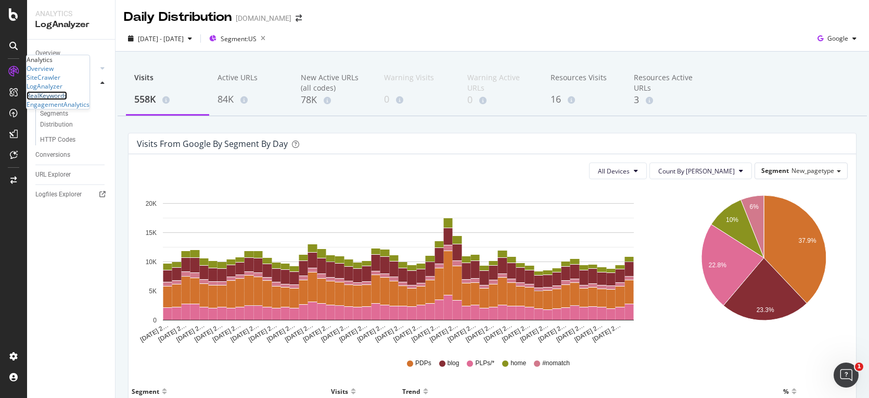
click at [67, 100] on div "RealKeywords" at bounding box center [47, 95] width 41 height 9
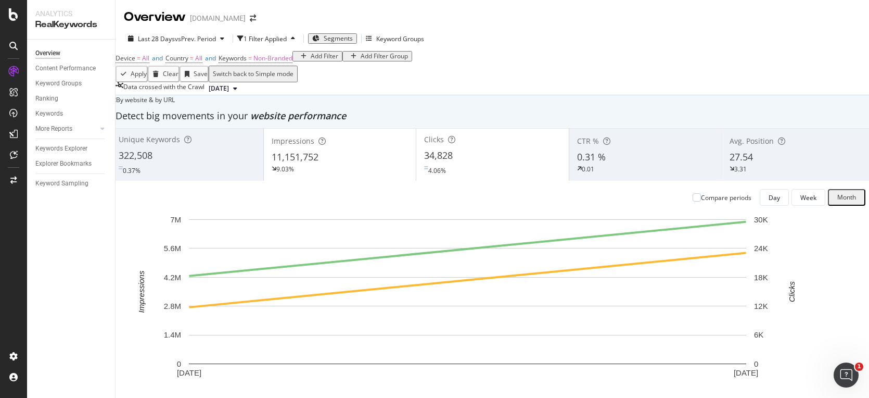
click at [576, 82] on div "Apply Clear Save Switch back to Simple mode" at bounding box center [493, 74] width 754 height 17
click at [203, 62] on span "All" at bounding box center [198, 58] width 7 height 9
click at [194, 79] on span "All" at bounding box center [189, 74] width 7 height 9
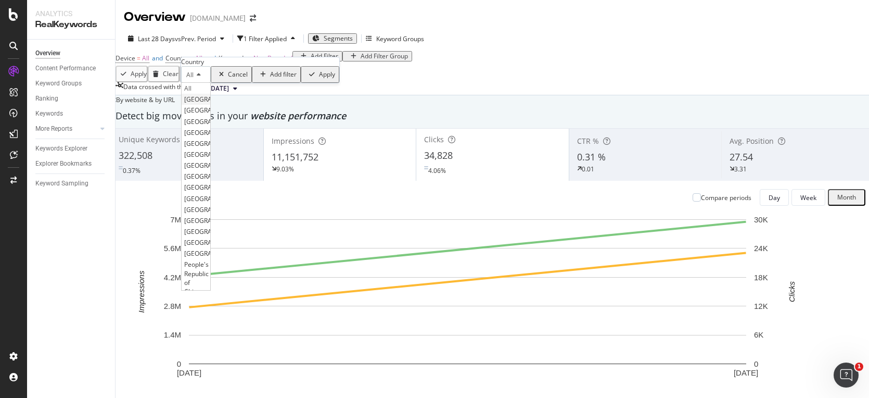
click at [209, 104] on span "United States of America" at bounding box center [215, 99] width 63 height 9
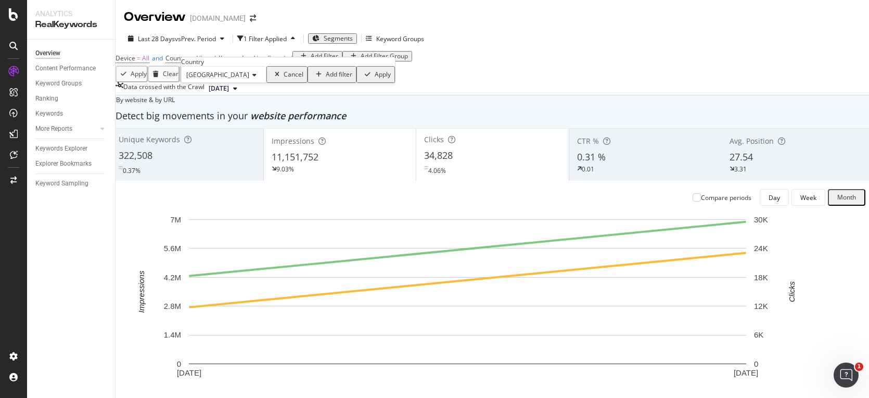
click at [375, 78] on div "Apply" at bounding box center [383, 74] width 16 height 7
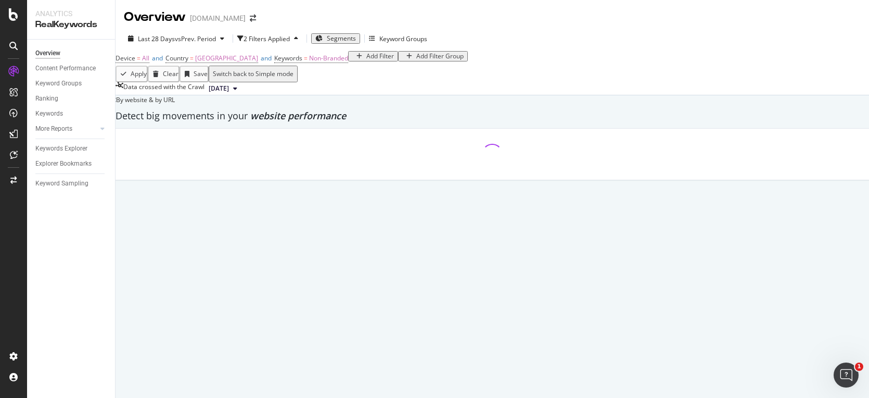
click at [345, 41] on span "Segments" at bounding box center [341, 38] width 29 height 9
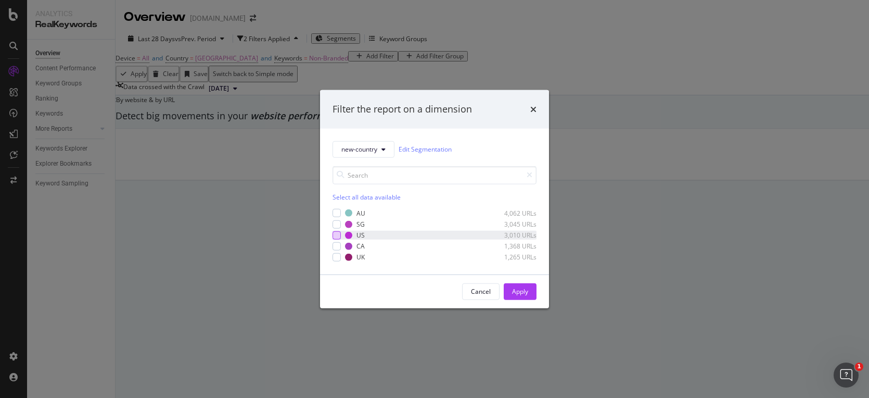
click at [339, 235] on div "modal" at bounding box center [337, 235] width 8 height 8
click at [525, 291] on div "Apply" at bounding box center [520, 291] width 16 height 9
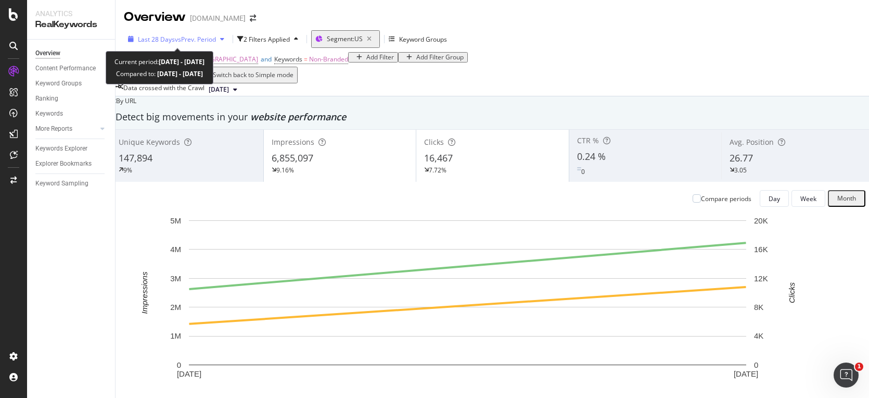
click at [191, 39] on span "vs Prev. Period" at bounding box center [195, 39] width 41 height 9
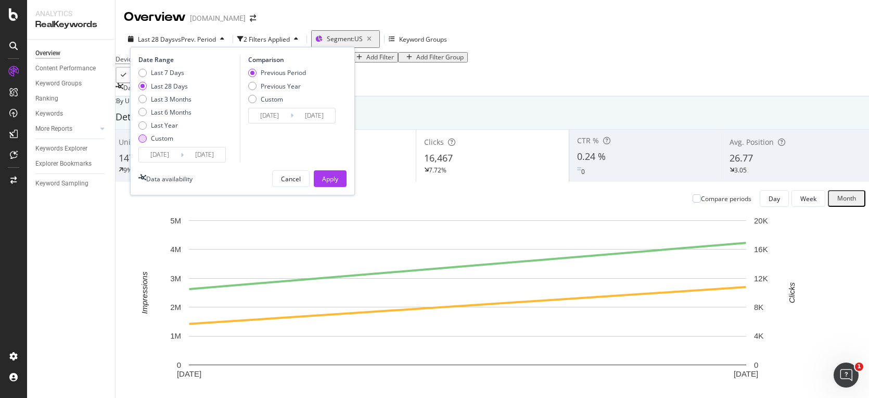
click at [144, 138] on div "Custom" at bounding box center [142, 138] width 8 height 8
click at [171, 155] on input "2025/08/23" at bounding box center [160, 154] width 42 height 15
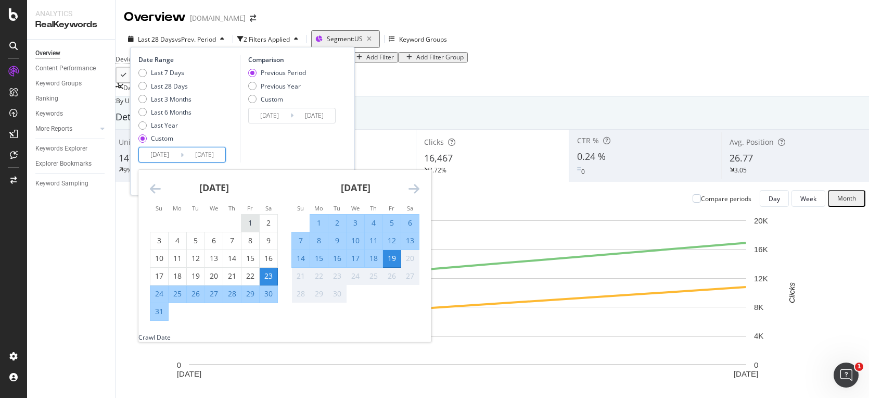
click at [251, 223] on div "1" at bounding box center [251, 223] width 18 height 10
type input "2025/08/01"
type input "2025/06/12"
type input "2025/07/31"
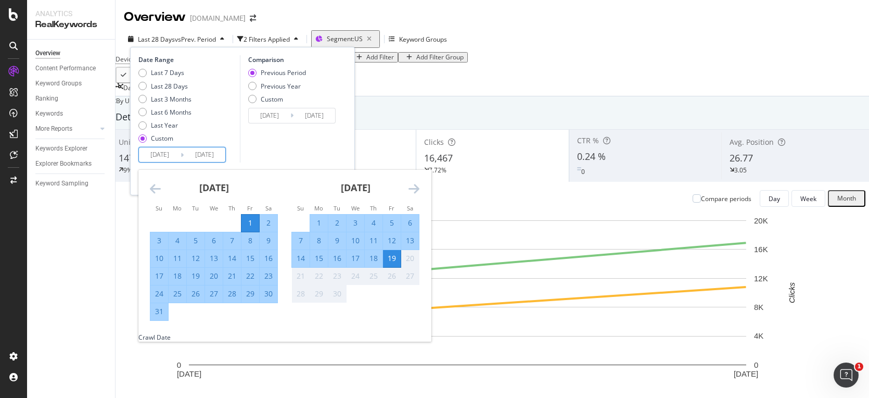
click at [295, 145] on div "Comparison Previous Period Previous Year Custom 2025/06/12 Navigate forward to …" at bounding box center [289, 108] width 99 height 107
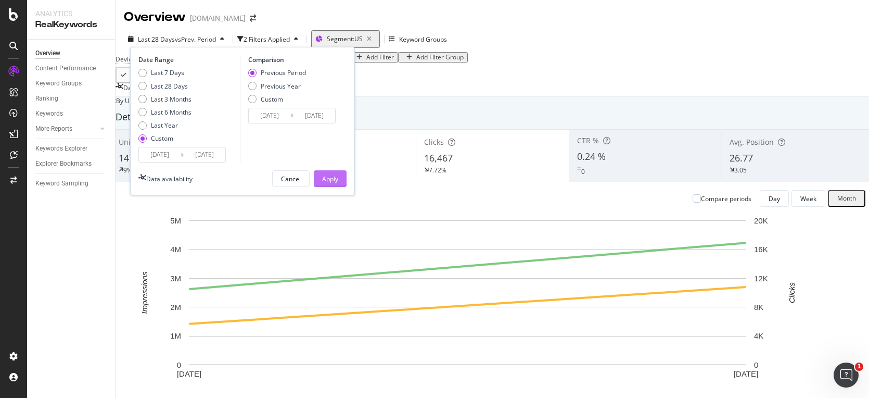
click at [336, 185] on div "Apply" at bounding box center [330, 179] width 16 height 16
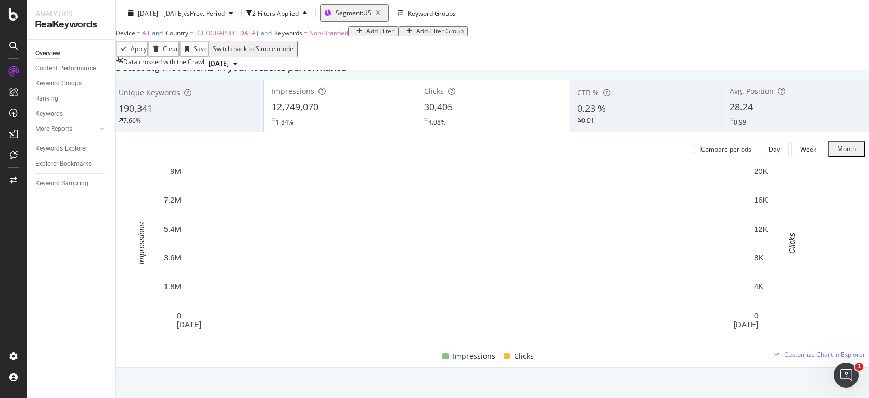
scroll to position [70, 0]
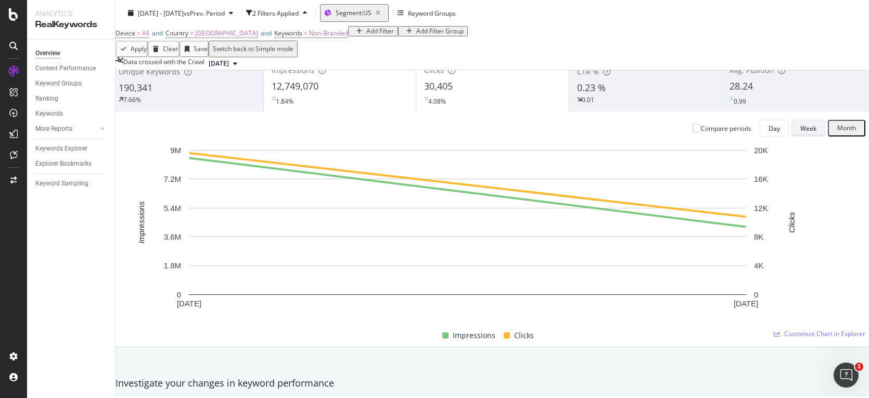
click at [801, 133] on div "Week" at bounding box center [809, 128] width 16 height 9
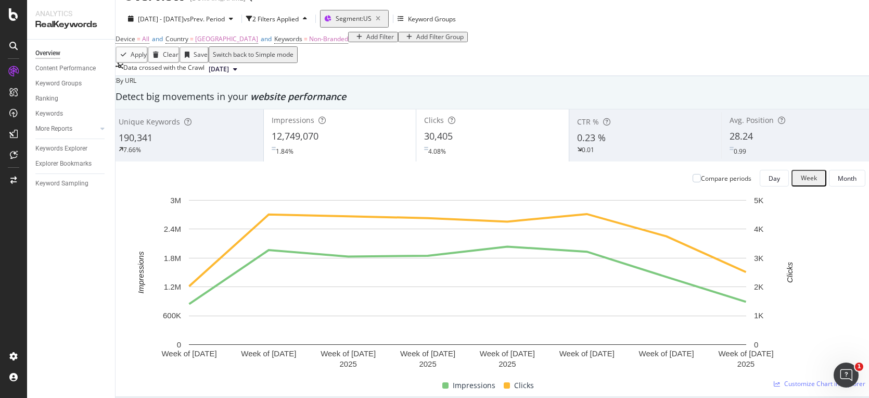
scroll to position [0, 0]
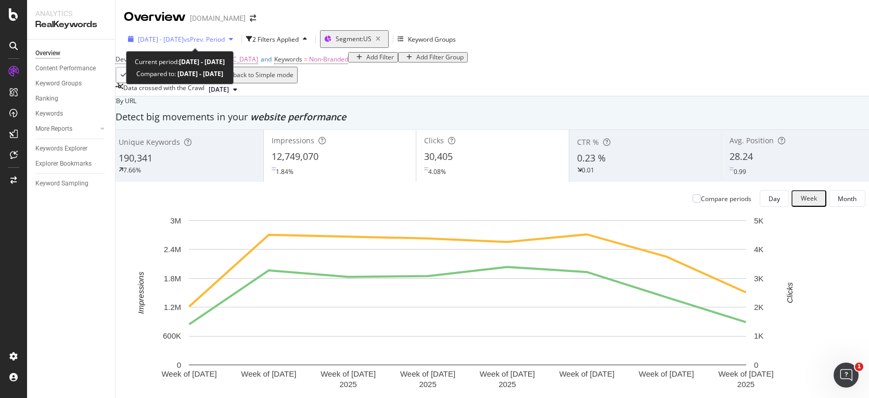
click at [184, 39] on span "2025 Aug. 1st - Sep. 19th" at bounding box center [161, 39] width 46 height 9
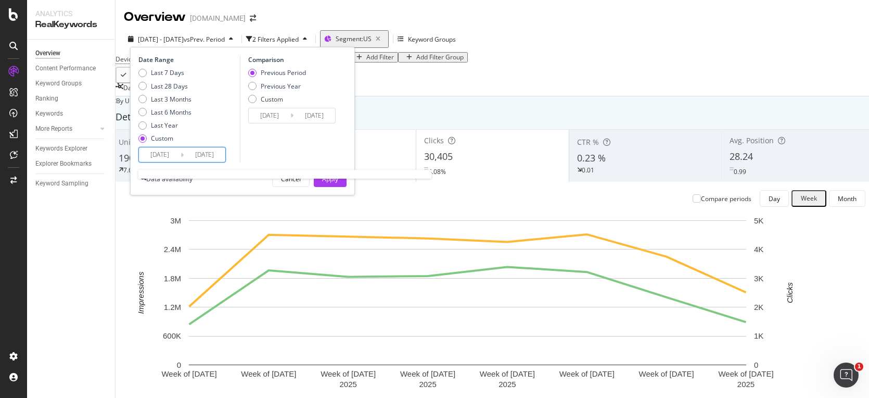
click at [162, 154] on input "2025/08/01" at bounding box center [160, 154] width 42 height 15
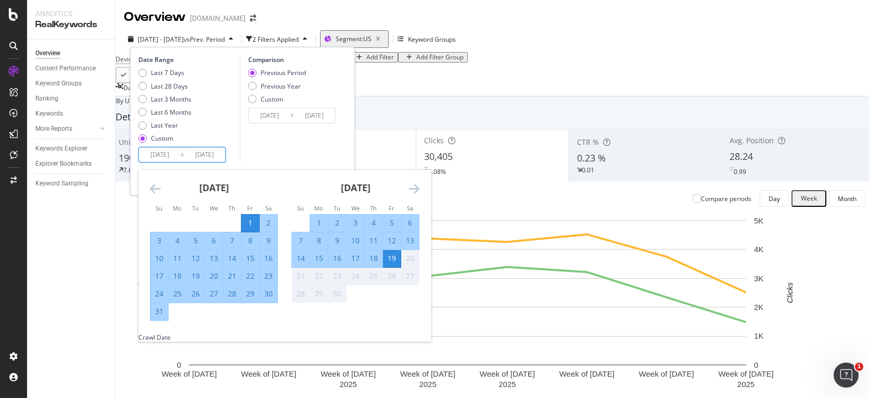
click at [311, 219] on div "1" at bounding box center [319, 223] width 18 height 10
type input "2025/09/01"
type input "2025/08/13"
type input "2025/08/31"
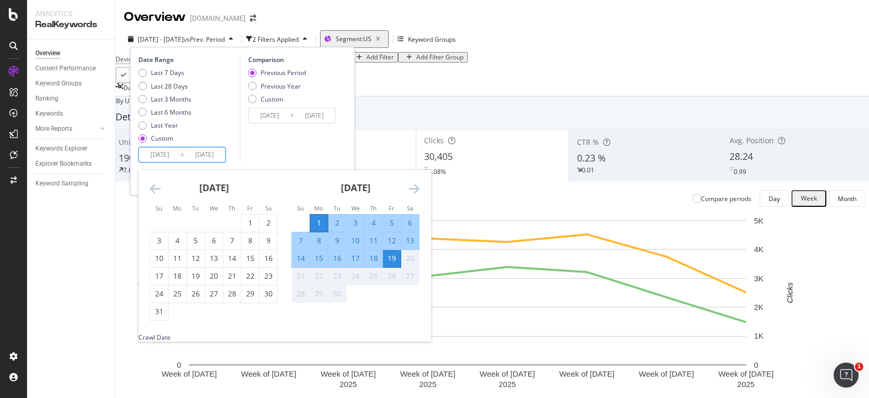
click at [391, 259] on div "19" at bounding box center [392, 258] width 18 height 10
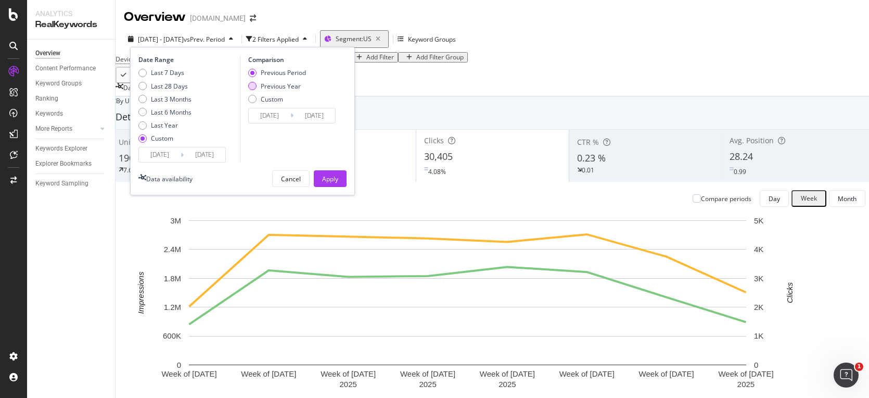
click at [251, 85] on div "Previous Year" at bounding box center [252, 86] width 8 height 8
type input "2024/09/02"
type input "[DATE]"
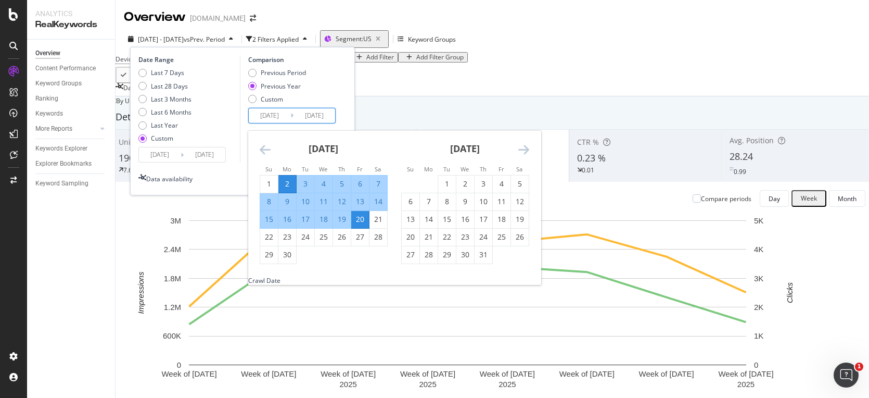
click at [279, 115] on input "2024/09/02" at bounding box center [270, 115] width 42 height 15
click at [272, 179] on div "1" at bounding box center [269, 184] width 18 height 10
type input "2024/09/01"
click at [343, 220] on div "19" at bounding box center [342, 219] width 18 height 10
type input "2024/09/19"
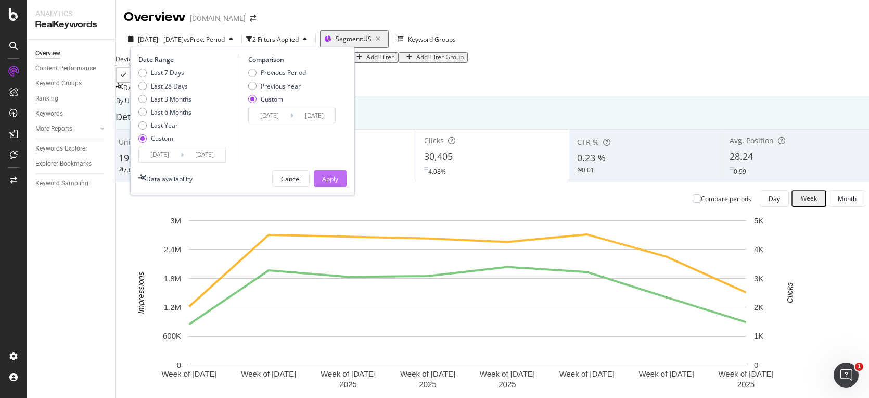
click at [337, 181] on div "Apply" at bounding box center [330, 178] width 16 height 9
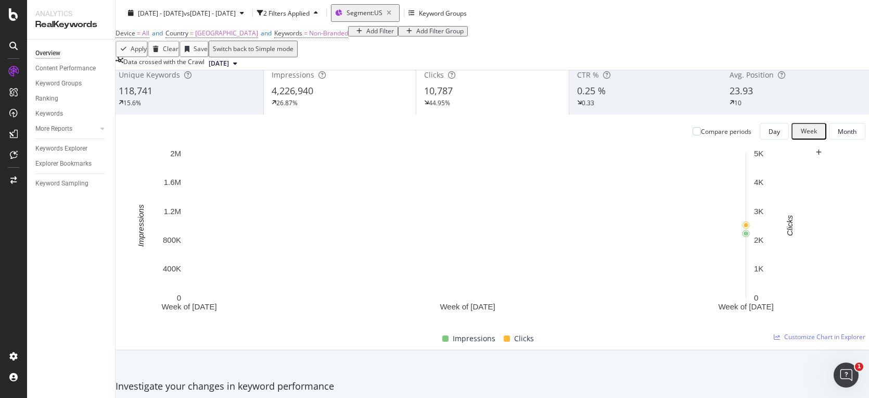
scroll to position [68, 0]
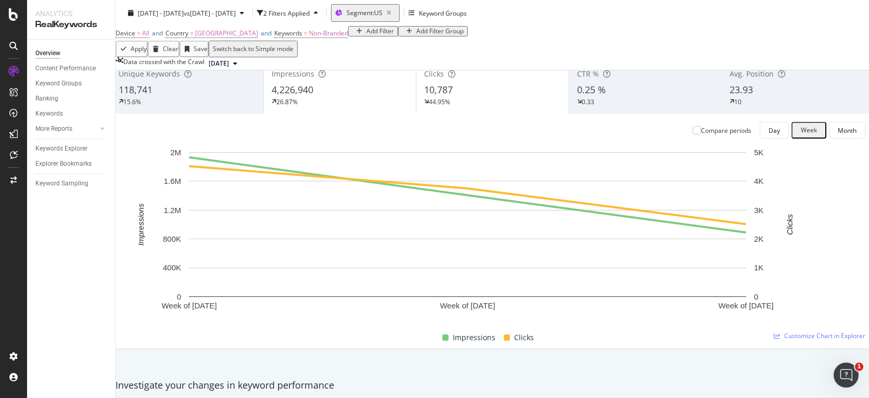
click at [471, 97] on div "10,787" at bounding box center [492, 90] width 137 height 14
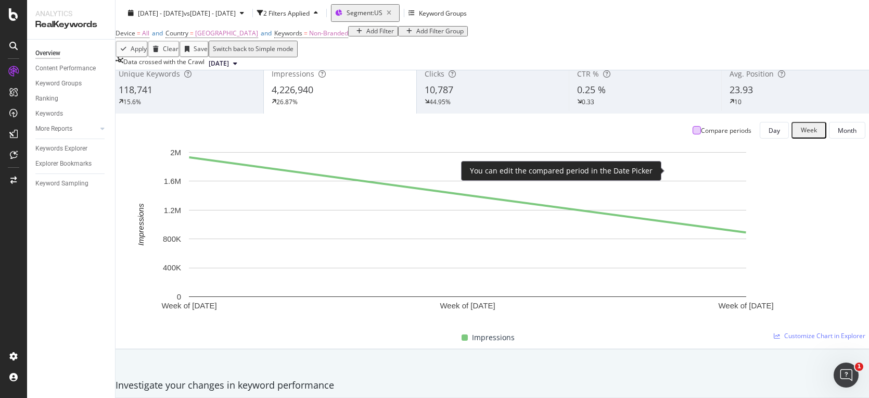
click at [693, 134] on div at bounding box center [697, 130] width 8 height 8
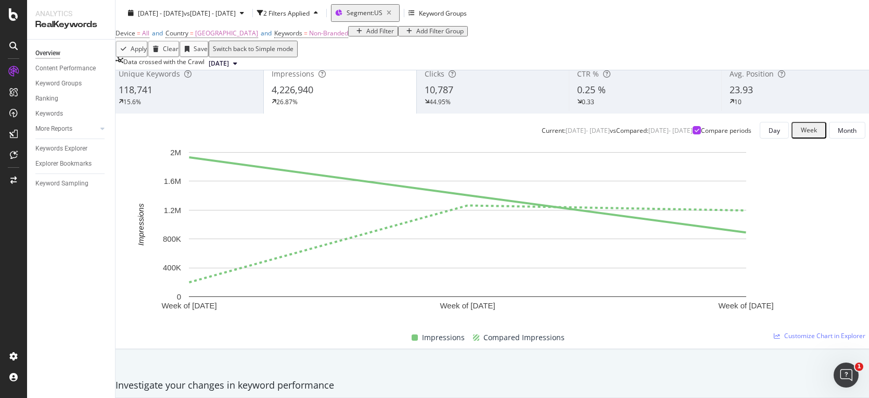
click at [475, 97] on div "10,787" at bounding box center [493, 90] width 137 height 14
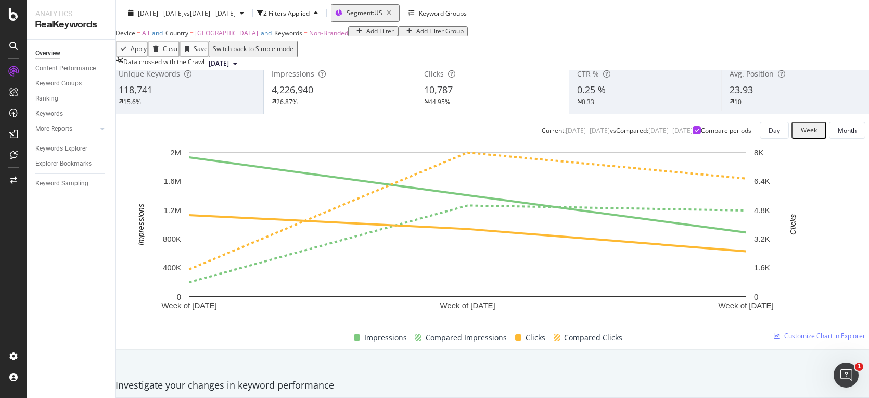
click at [369, 97] on div "4,226,940" at bounding box center [340, 90] width 137 height 14
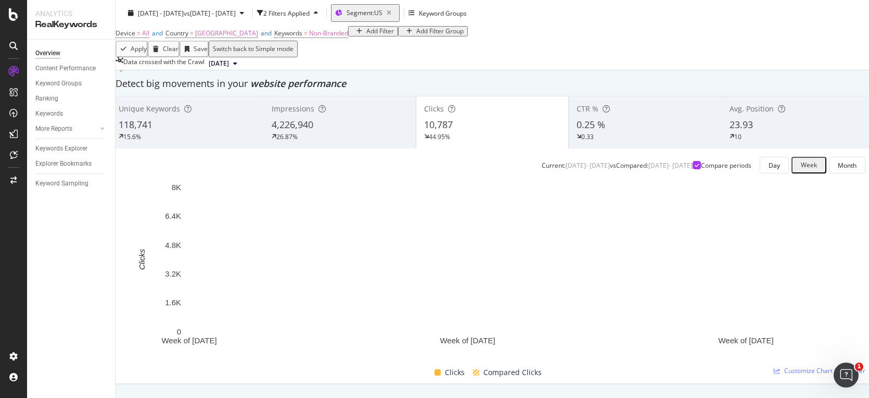
scroll to position [0, 0]
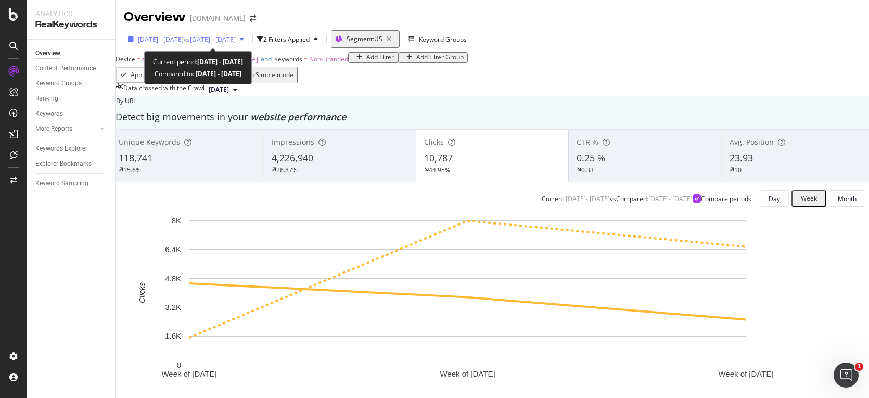
click at [184, 41] on span "2025 Sep. 1st - Sep. 19th" at bounding box center [161, 39] width 46 height 9
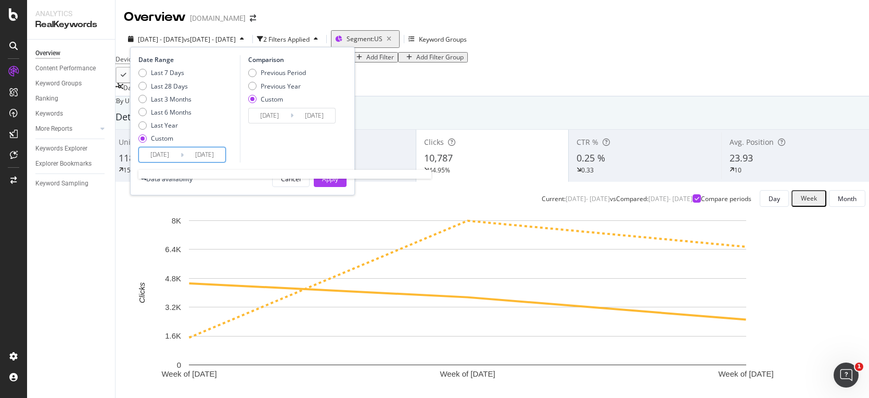
click at [157, 155] on input "2025/09/01" at bounding box center [160, 154] width 42 height 15
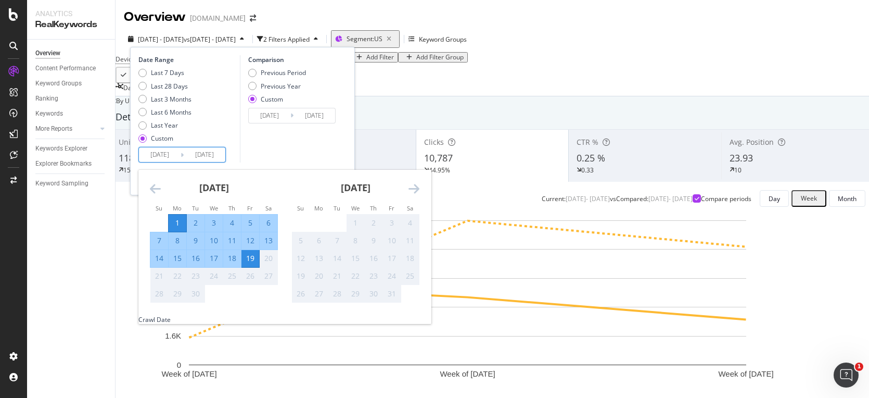
click at [153, 191] on icon "Move backward to switch to the previous month." at bounding box center [155, 188] width 11 height 12
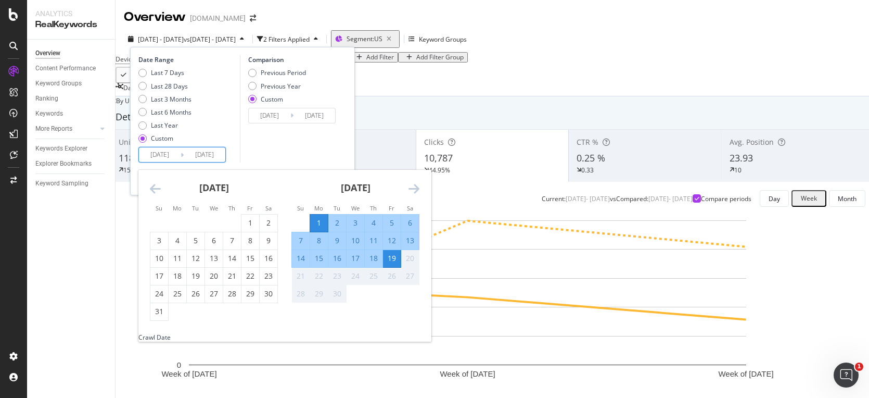
click at [156, 190] on icon "Move backward to switch to the previous month." at bounding box center [155, 188] width 11 height 12
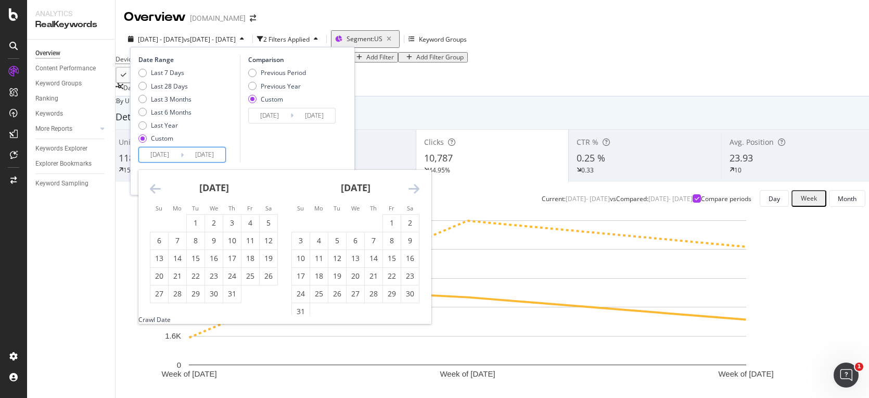
click at [156, 190] on icon "Move backward to switch to the previous month." at bounding box center [155, 188] width 11 height 12
click at [161, 223] on div "1" at bounding box center [159, 223] width 18 height 10
type input "2025/06/01"
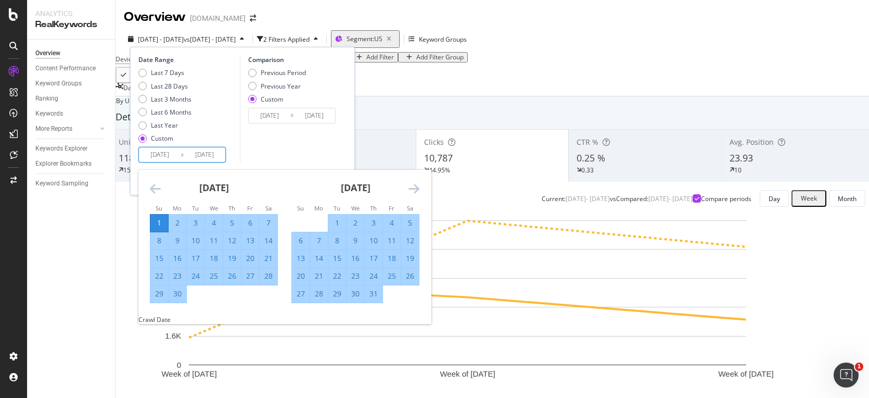
click at [417, 187] on icon "Move forward to switch to the next month." at bounding box center [414, 188] width 11 height 12
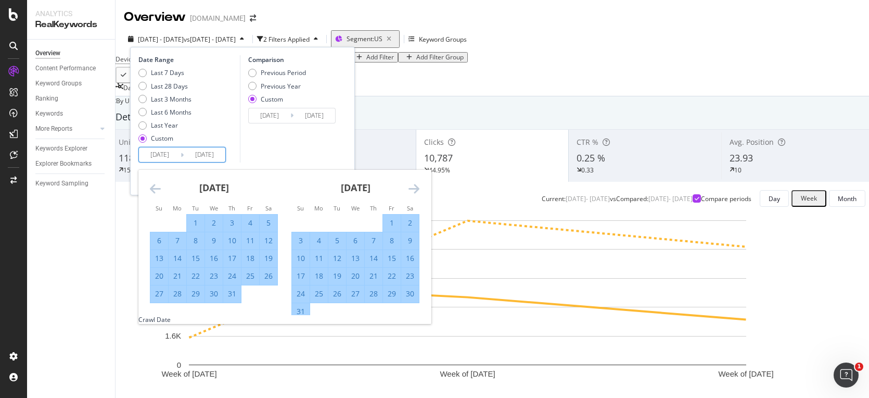
click at [417, 187] on icon "Move forward to switch to the next month." at bounding box center [414, 188] width 11 height 12
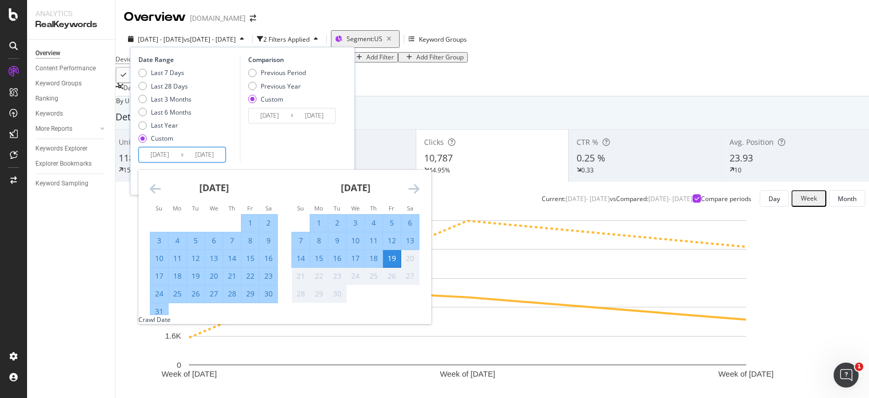
click at [275, 154] on div "Comparison Previous Period Previous Year Custom 2024/09/01 Navigate forward to …" at bounding box center [289, 108] width 99 height 107
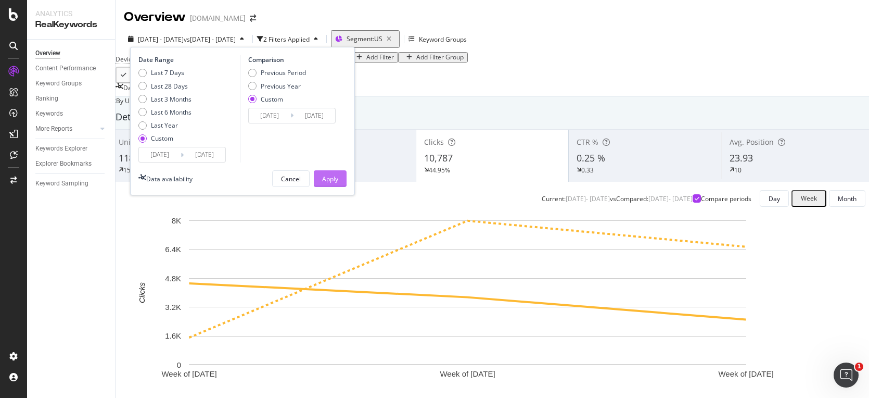
click at [326, 174] on div "Apply" at bounding box center [330, 178] width 16 height 9
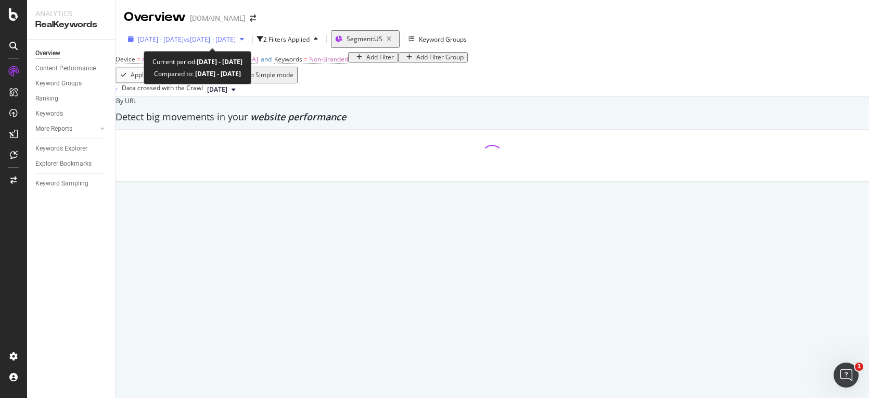
click at [181, 38] on span "2025 Jun. 1st - Sep. 19th" at bounding box center [161, 39] width 46 height 9
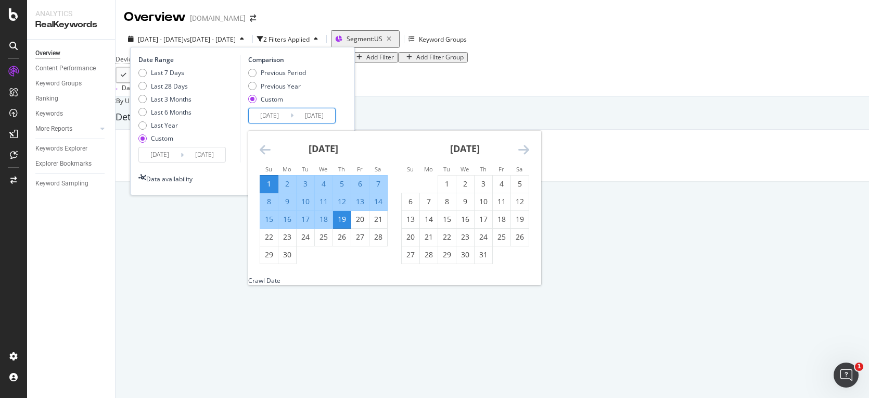
click at [278, 115] on input "2024/09/01" at bounding box center [270, 115] width 42 height 15
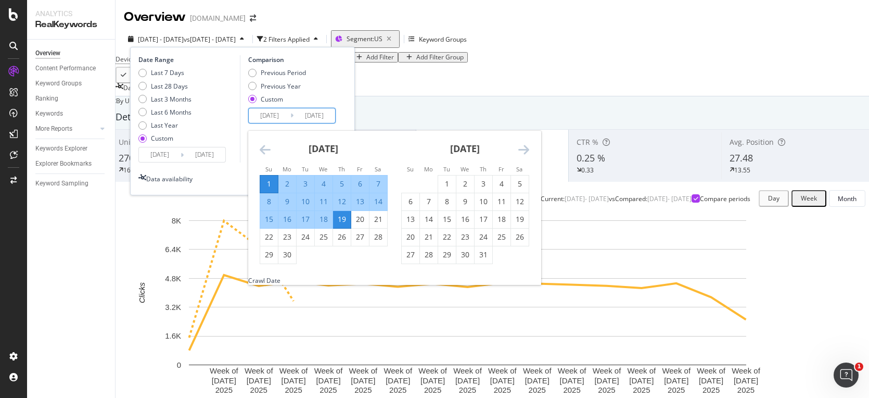
click at [263, 150] on icon "Move backward to switch to the previous month." at bounding box center [265, 149] width 11 height 12
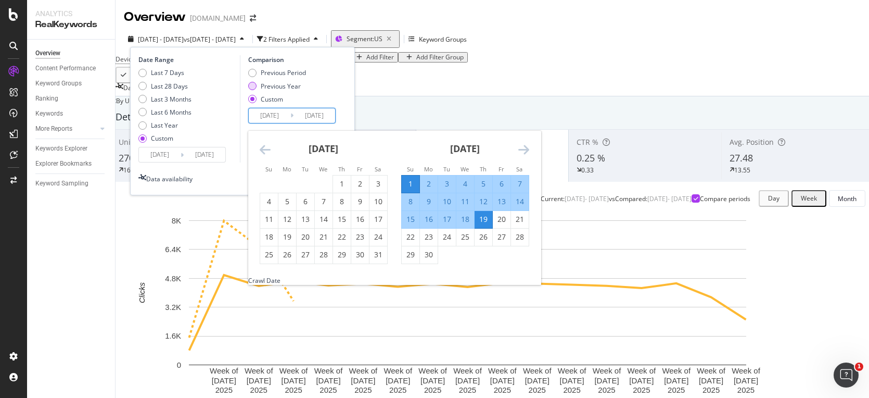
click at [276, 87] on div "Previous Year" at bounding box center [281, 86] width 40 height 9
type input "2024/06/02"
type input "[DATE]"
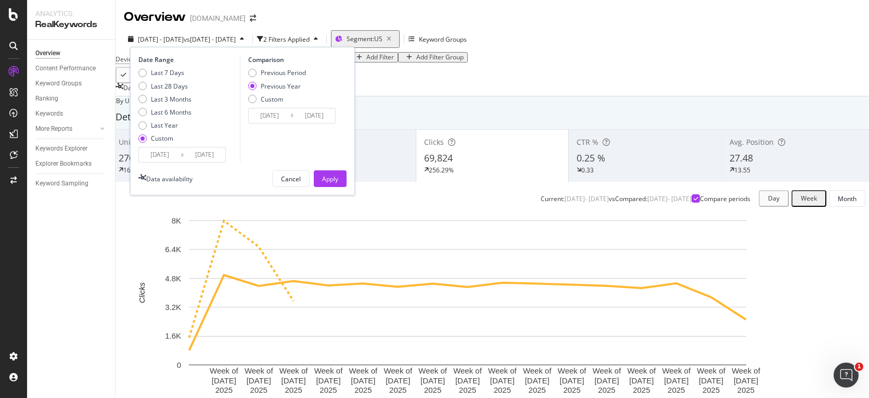
click at [282, 117] on input "2024/06/02" at bounding box center [270, 115] width 42 height 15
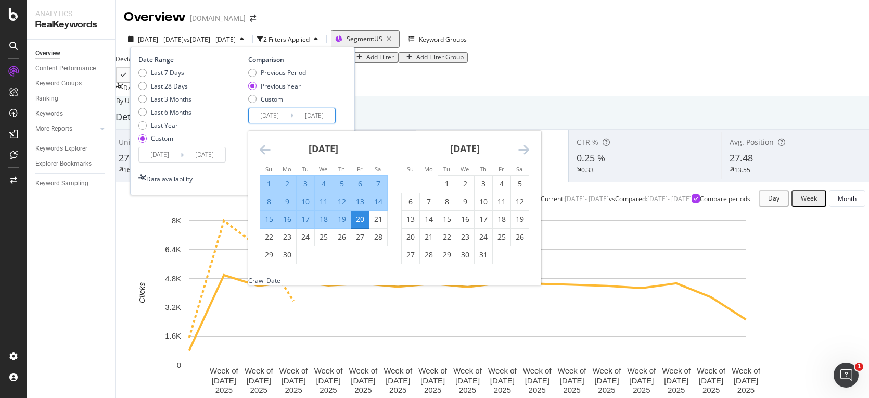
click at [263, 151] on icon "Move backward to switch to the previous month." at bounding box center [265, 149] width 11 height 12
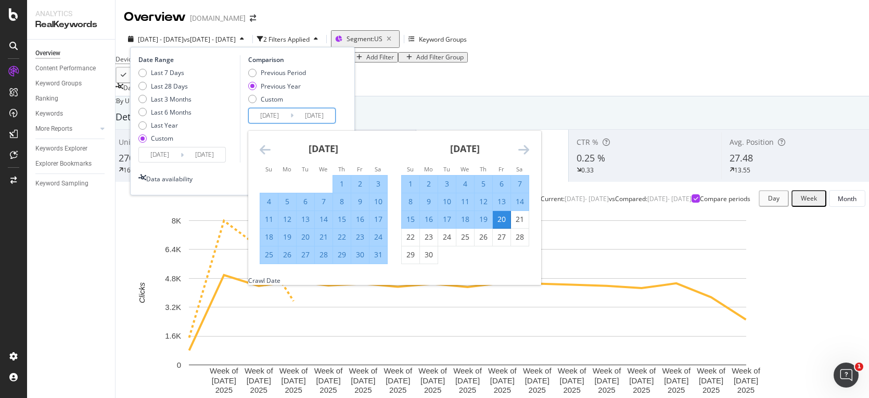
click at [263, 151] on icon "Move backward to switch to the previous month." at bounding box center [265, 149] width 11 height 12
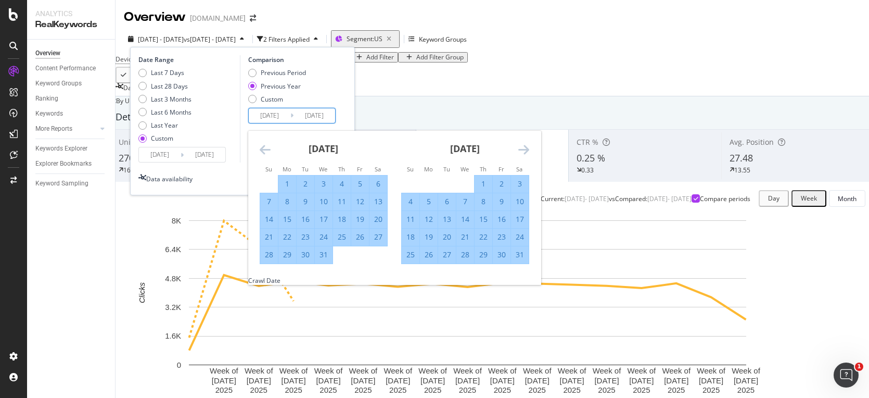
click at [263, 151] on icon "Move backward to switch to the previous month." at bounding box center [265, 149] width 11 height 12
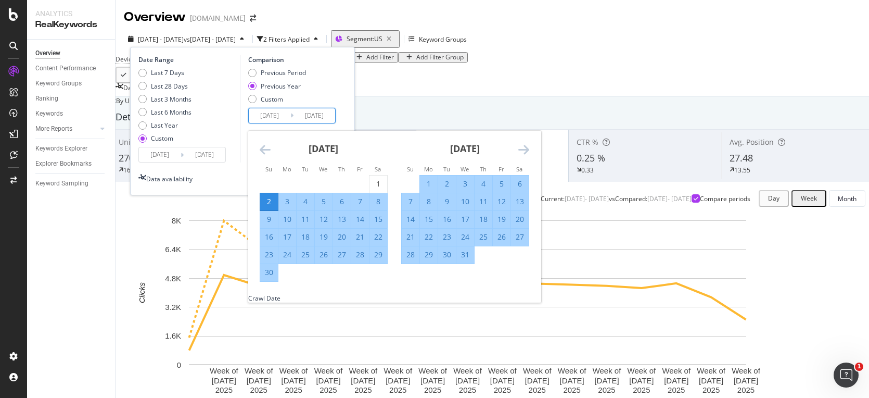
click at [263, 151] on icon "Move backward to switch to the previous month." at bounding box center [265, 149] width 11 height 12
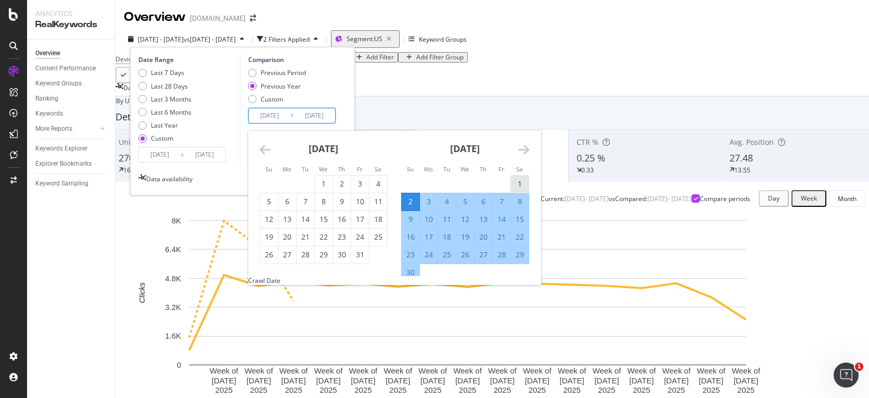
click at [511, 182] on div "1" at bounding box center [520, 184] width 18 height 10
type input "2024/06/01"
click at [524, 146] on icon "Move forward to switch to the next month." at bounding box center [523, 149] width 11 height 12
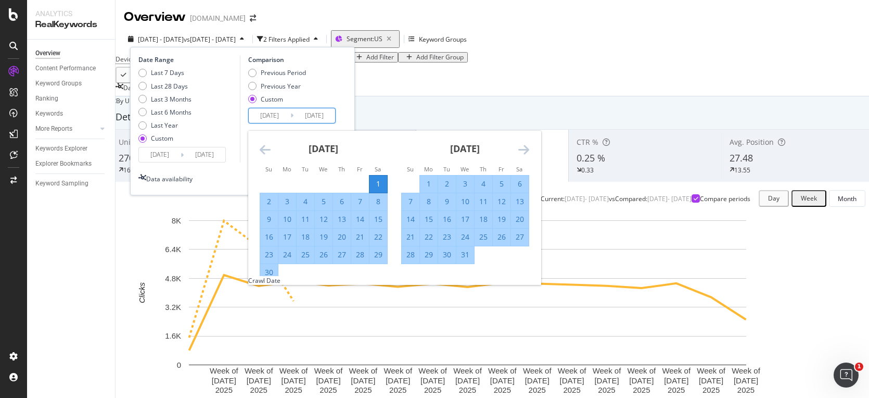
click at [524, 146] on icon "Move forward to switch to the next month." at bounding box center [523, 149] width 11 height 12
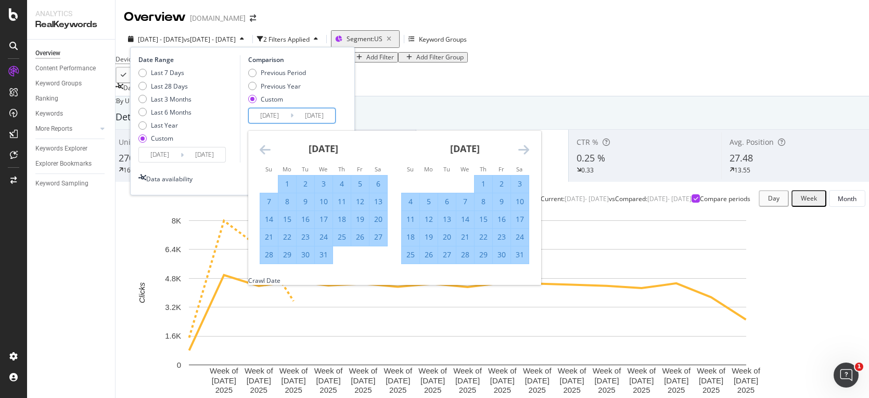
click at [524, 146] on icon "Move forward to switch to the next month." at bounding box center [523, 149] width 11 height 12
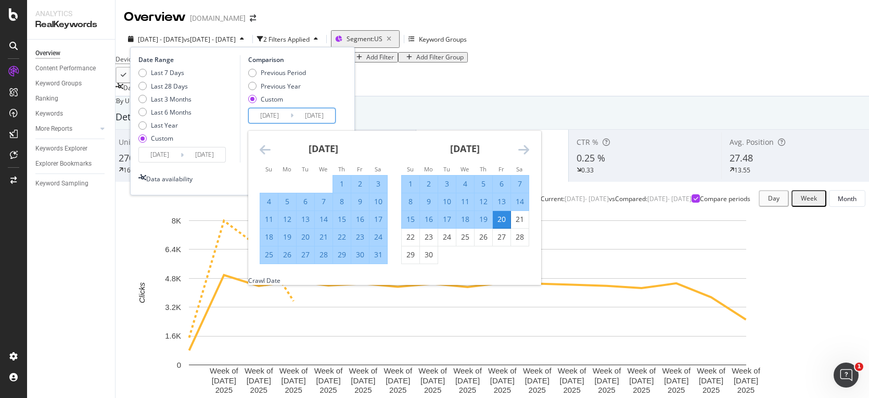
click at [524, 146] on icon "Move forward to switch to the next month." at bounding box center [523, 149] width 11 height 12
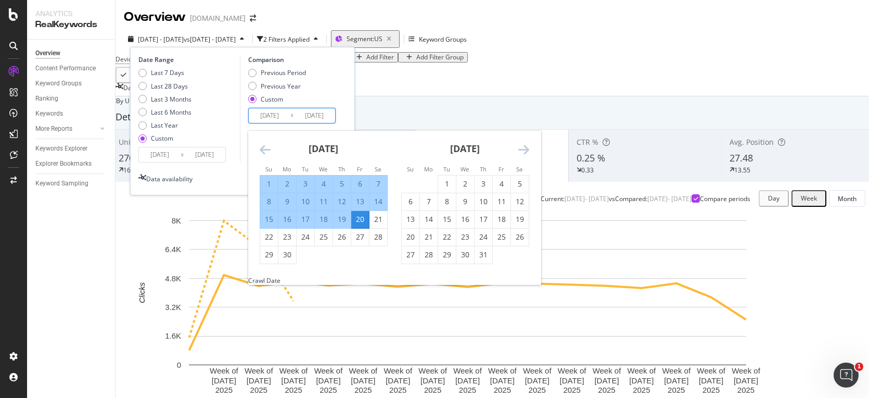
click at [344, 218] on div "19" at bounding box center [342, 219] width 18 height 10
type input "2024/09/19"
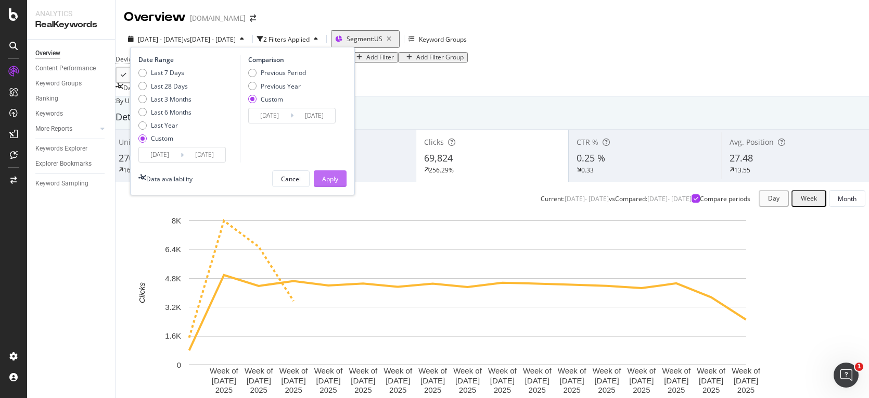
click at [337, 175] on div "Apply" at bounding box center [330, 178] width 16 height 9
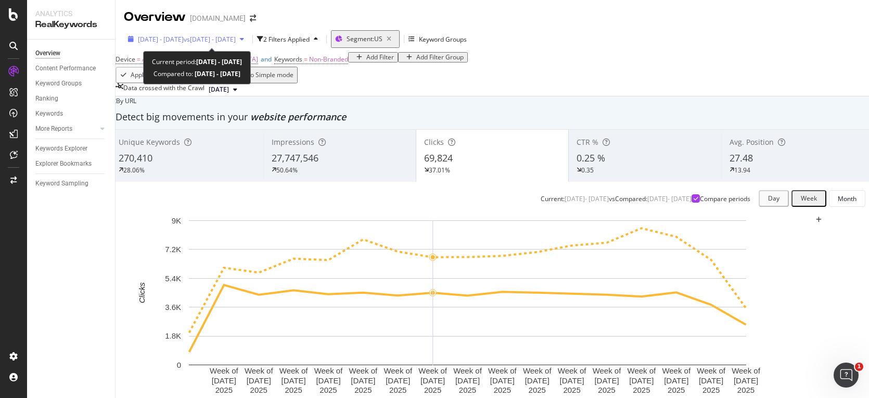
click at [248, 44] on div "2025 Jun. 1st - Sep. 19th vs 2024 Jun. 1st - Sep. 19th" at bounding box center [186, 39] width 124 height 16
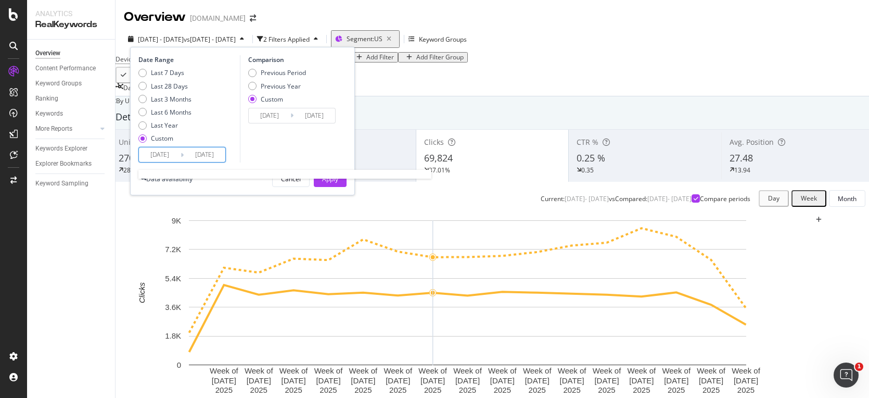
click at [167, 156] on input "2025/06/01" at bounding box center [160, 154] width 42 height 15
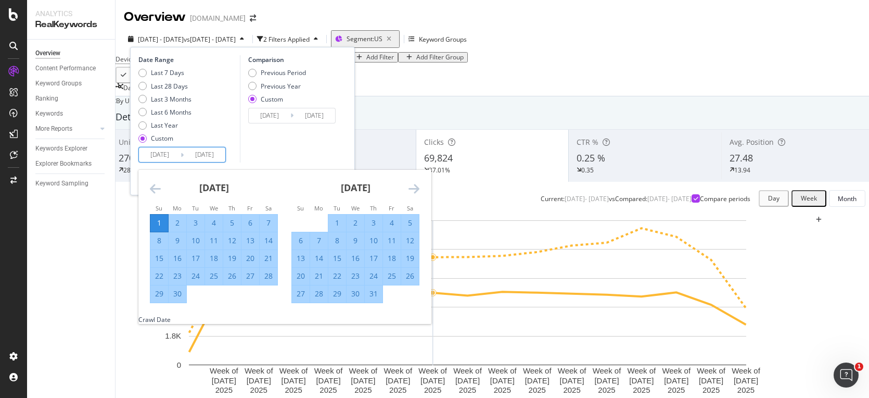
click at [412, 189] on icon "Move forward to switch to the next month." at bounding box center [414, 188] width 11 height 12
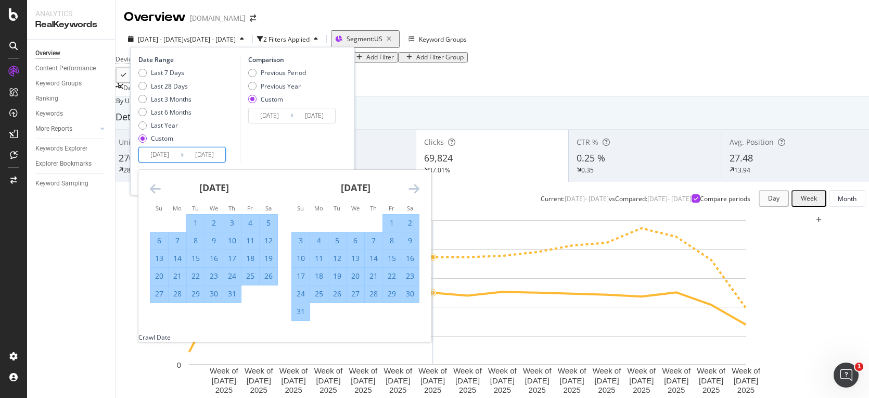
click at [412, 189] on icon "Move forward to switch to the next month." at bounding box center [414, 188] width 11 height 12
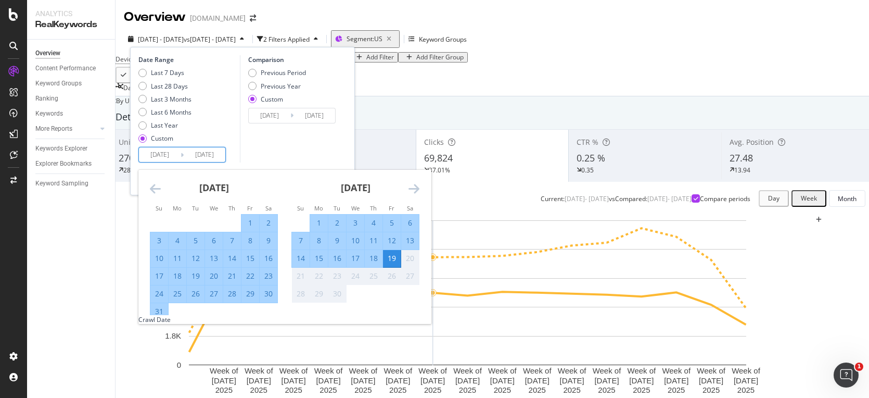
click at [389, 238] on div "12" at bounding box center [392, 240] width 18 height 10
type input "[DATE]"
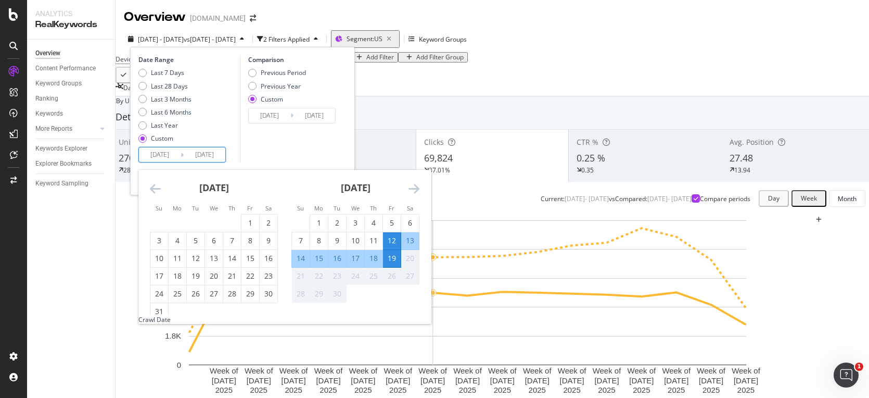
click at [318, 276] on div "22" at bounding box center [319, 276] width 18 height 10
click at [257, 73] on div "Previous Period" at bounding box center [277, 72] width 58 height 9
type input "[DATE]"
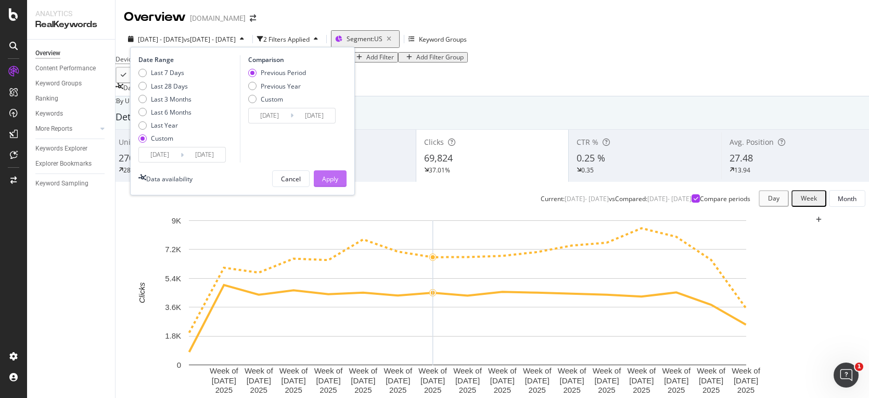
click at [332, 179] on div "Apply" at bounding box center [330, 178] width 16 height 9
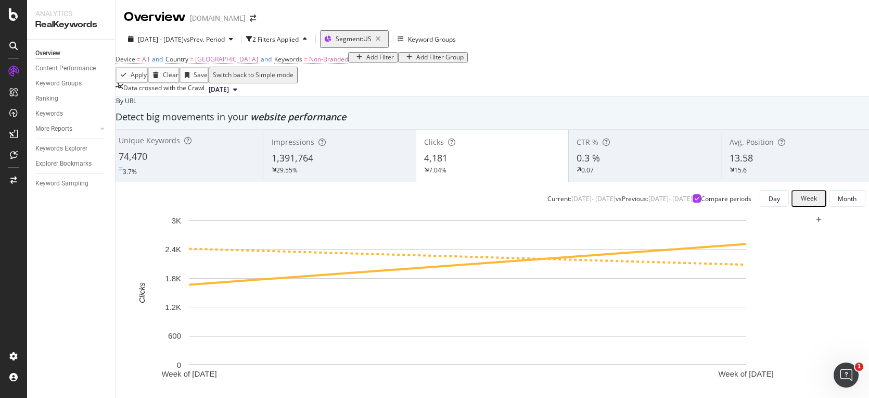
click at [476, 165] on div "4,181" at bounding box center [492, 158] width 137 height 14
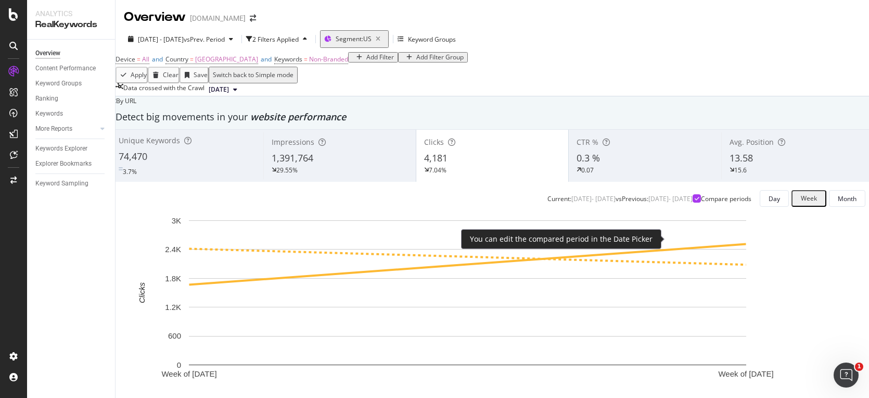
click at [695, 201] on icon at bounding box center [697, 198] width 5 height 5
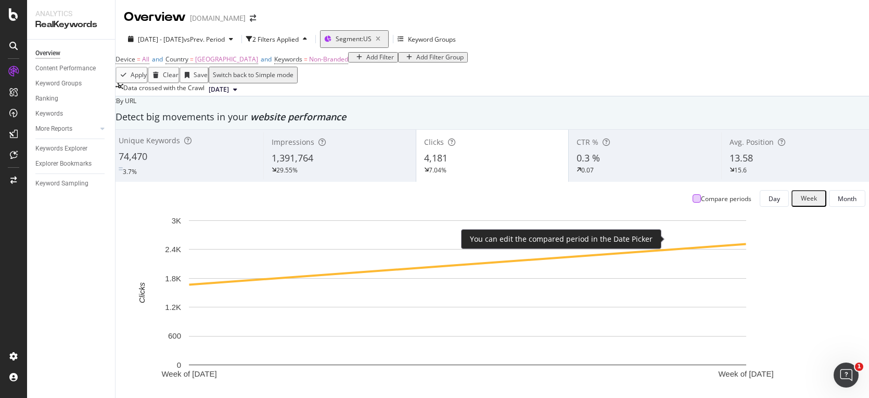
click at [693, 203] on div at bounding box center [697, 198] width 8 height 8
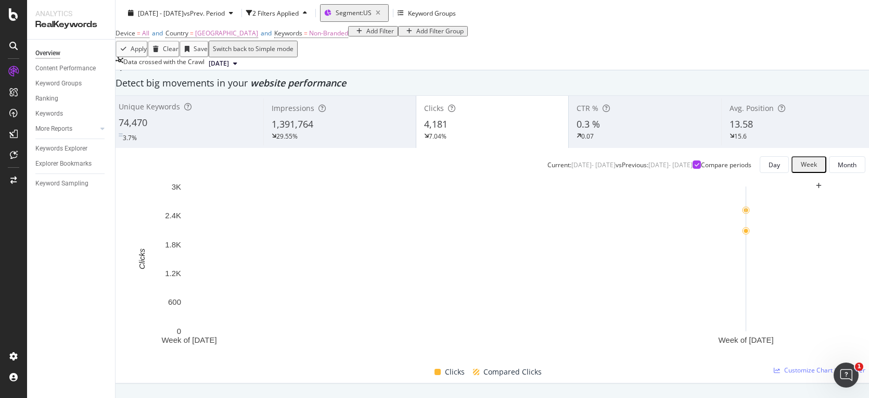
scroll to position [18, 0]
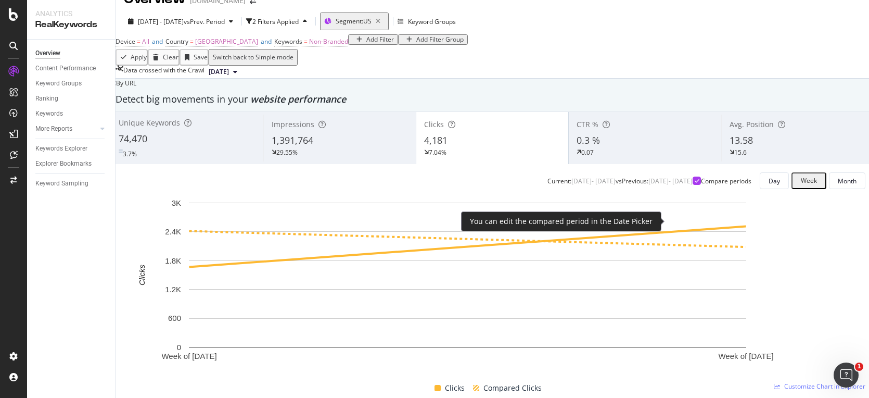
click at [695, 183] on icon at bounding box center [697, 180] width 5 height 5
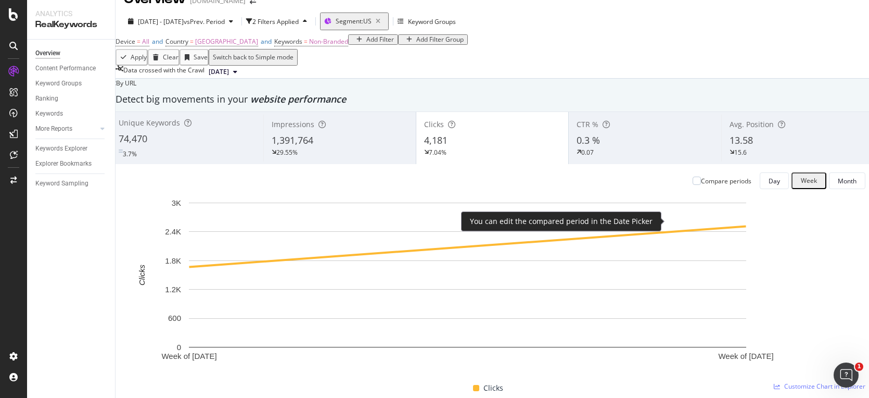
click at [693, 185] on div at bounding box center [697, 180] width 8 height 8
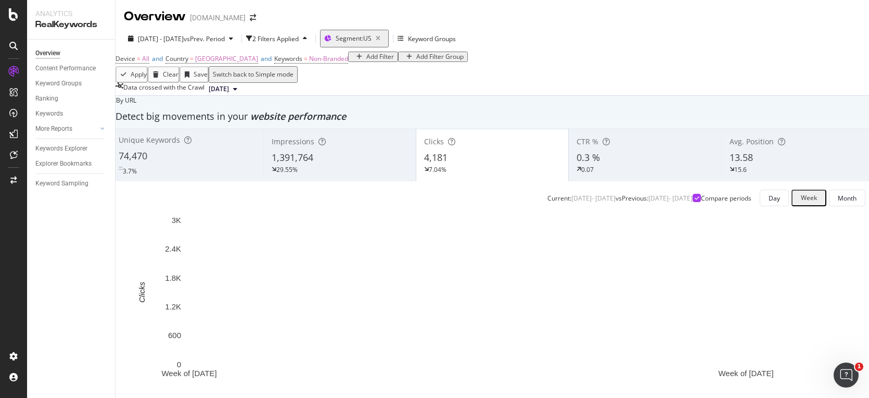
scroll to position [0, 0]
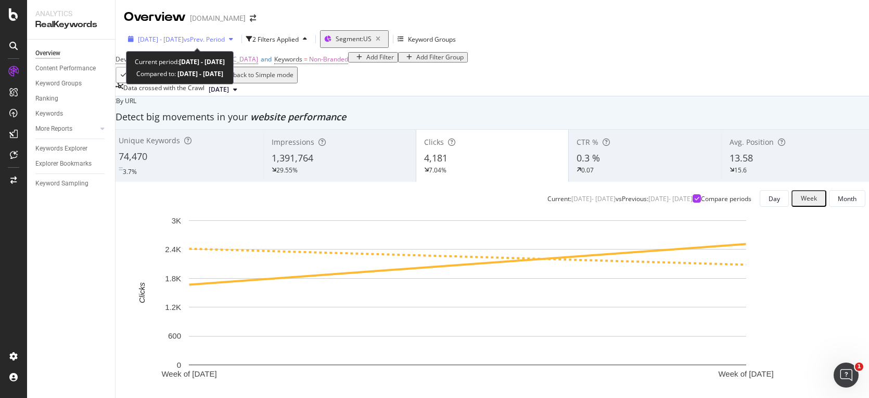
click at [225, 40] on span "vs Prev. Period" at bounding box center [204, 39] width 41 height 9
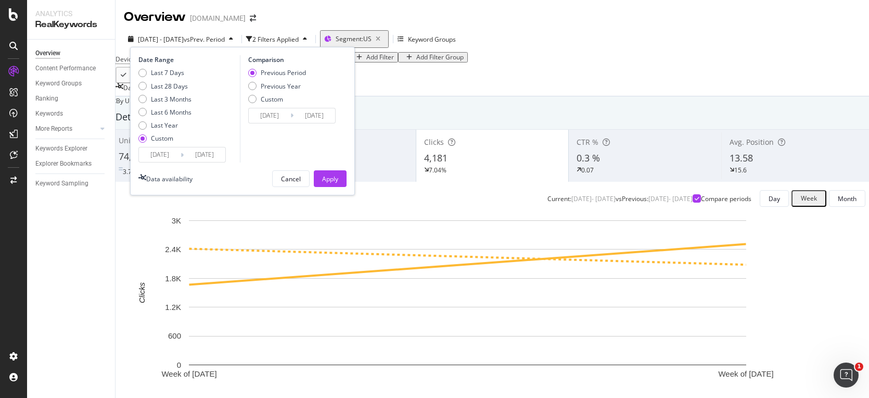
click at [410, 83] on div "Apply Clear Save Switch back to Simple mode" at bounding box center [493, 75] width 754 height 17
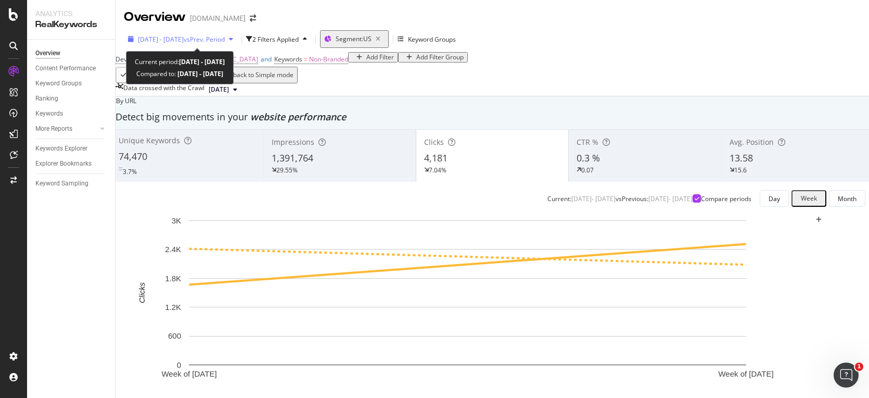
click at [219, 40] on span "vs Prev. Period" at bounding box center [204, 39] width 41 height 9
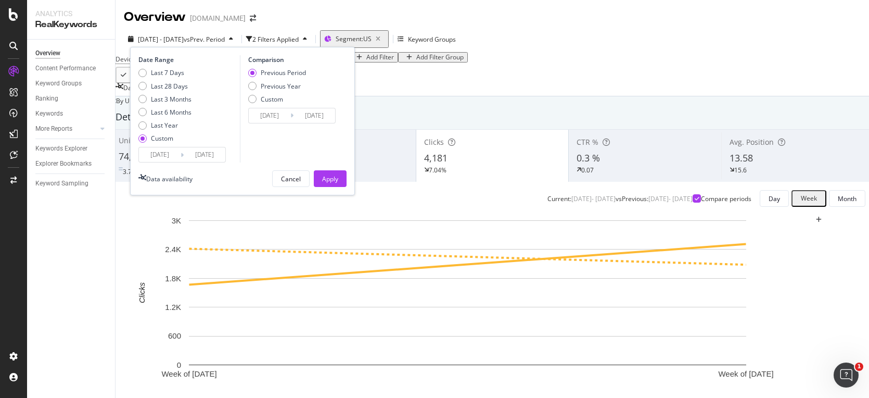
click at [286, 116] on input "[DATE]" at bounding box center [270, 115] width 42 height 15
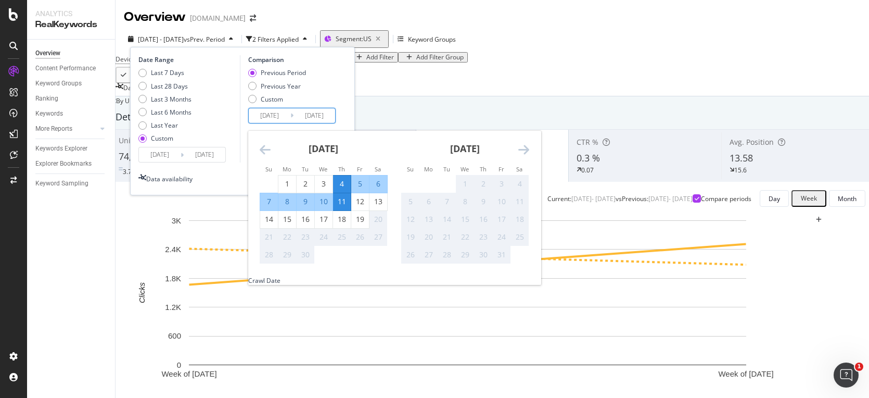
click at [211, 152] on input "[DATE]" at bounding box center [205, 154] width 42 height 15
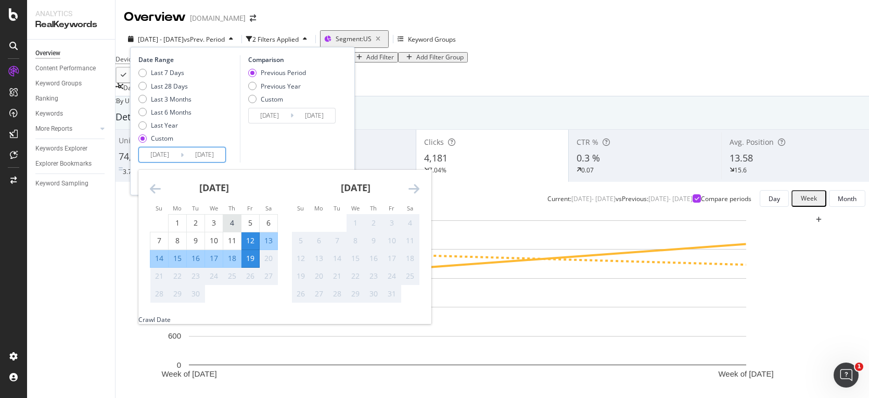
click at [230, 222] on div "4" at bounding box center [232, 223] width 18 height 10
type input "[DATE]"
type input "2025/08/19"
type input "2025/09/03"
click at [233, 236] on div "11" at bounding box center [232, 240] width 18 height 10
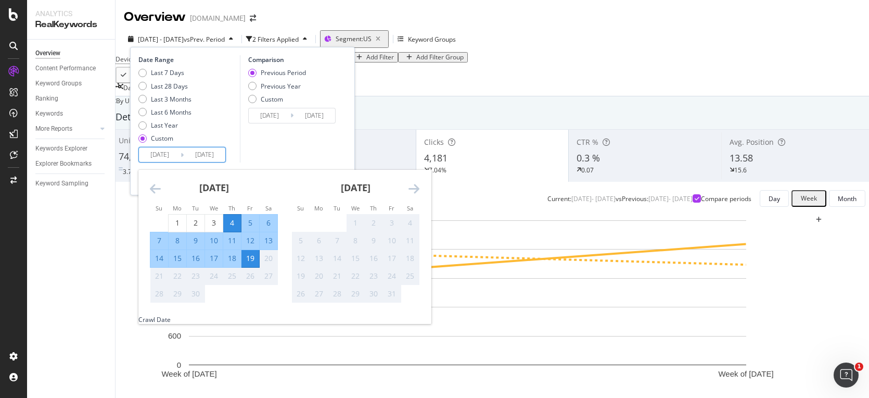
type input "[DATE]"
type input "2025/08/27"
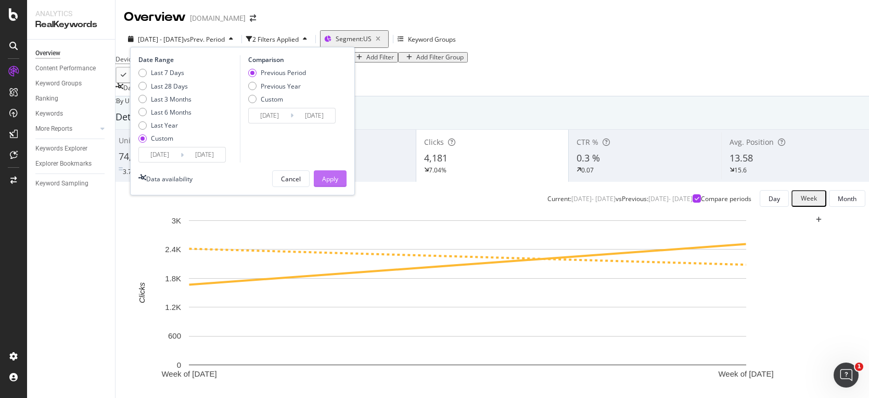
click at [331, 182] on div "Apply" at bounding box center [330, 178] width 16 height 9
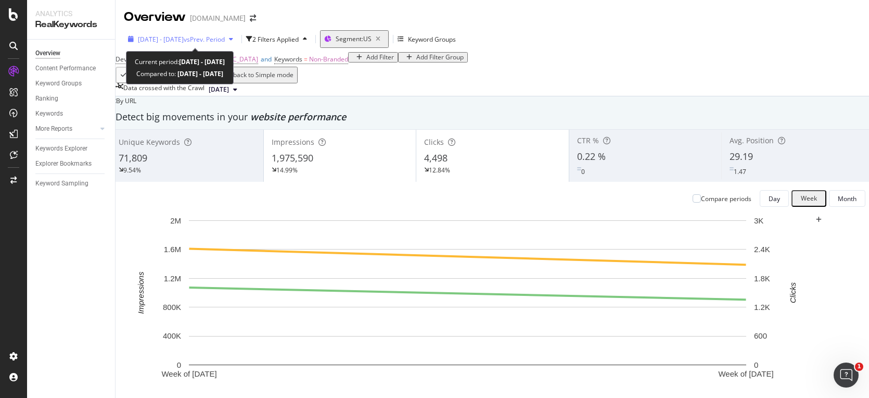
click at [184, 39] on span "2025 Sep. 4th - Sep. 11th" at bounding box center [161, 39] width 46 height 9
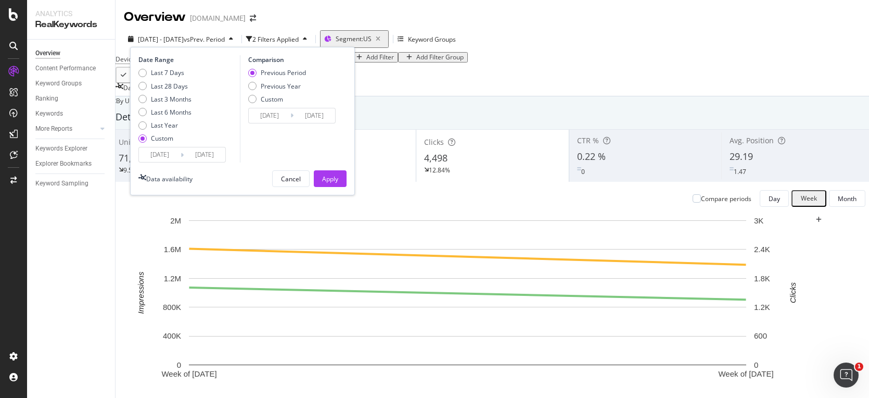
click at [165, 156] on input "[DATE]" at bounding box center [160, 154] width 42 height 15
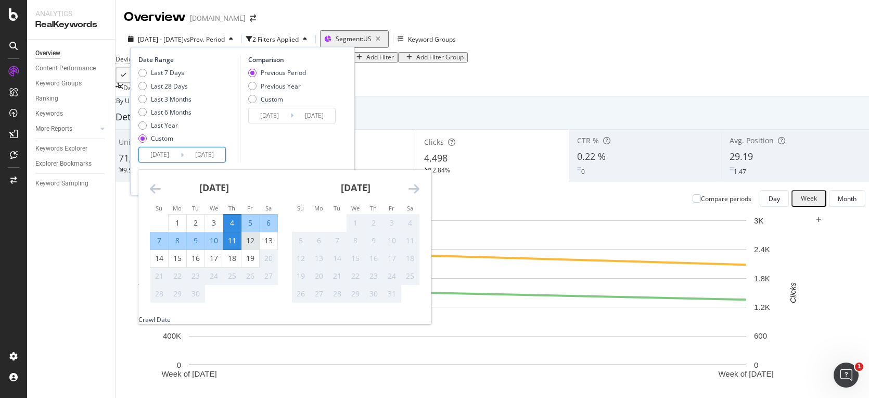
click at [251, 241] on div "12" at bounding box center [251, 240] width 18 height 10
type input "[DATE]"
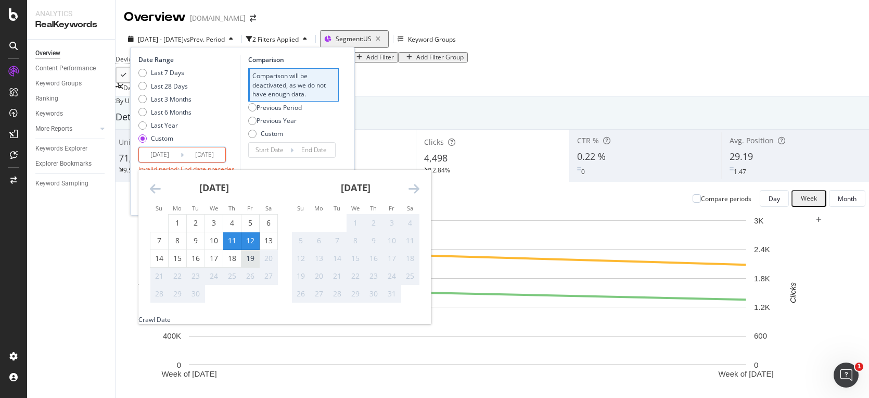
click at [254, 257] on div "19" at bounding box center [251, 258] width 18 height 10
type input "[DATE]"
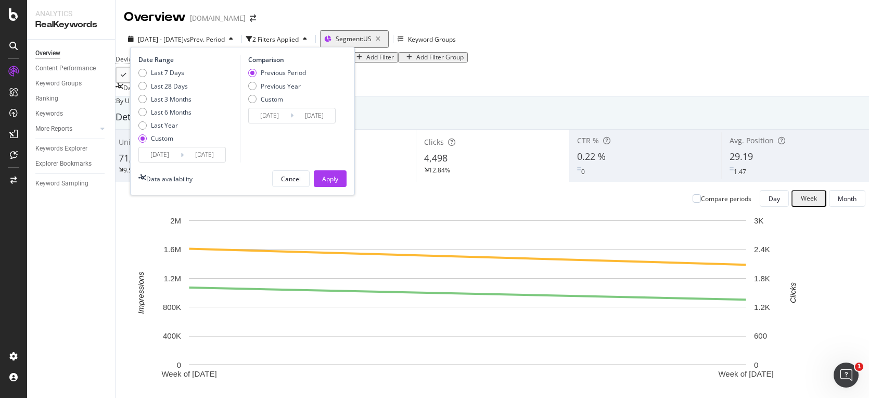
click at [207, 151] on input "[DATE]" at bounding box center [205, 154] width 42 height 15
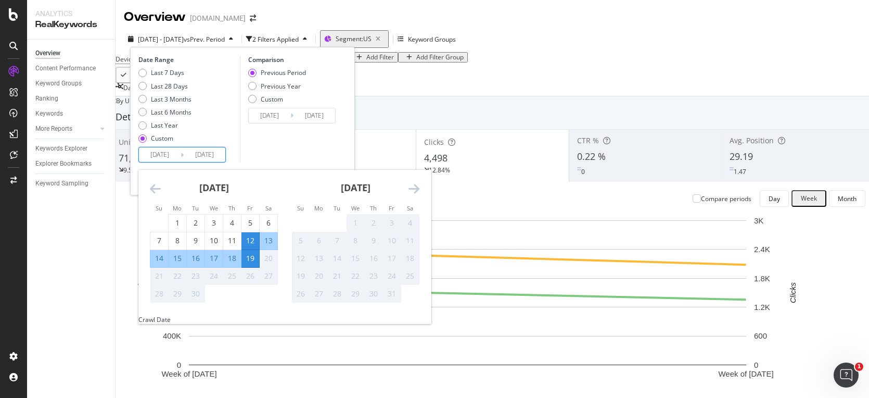
click at [271, 161] on div "Comparison Previous Period Previous Year Custom 2025/09/04 Navigate forward to …" at bounding box center [289, 108] width 99 height 107
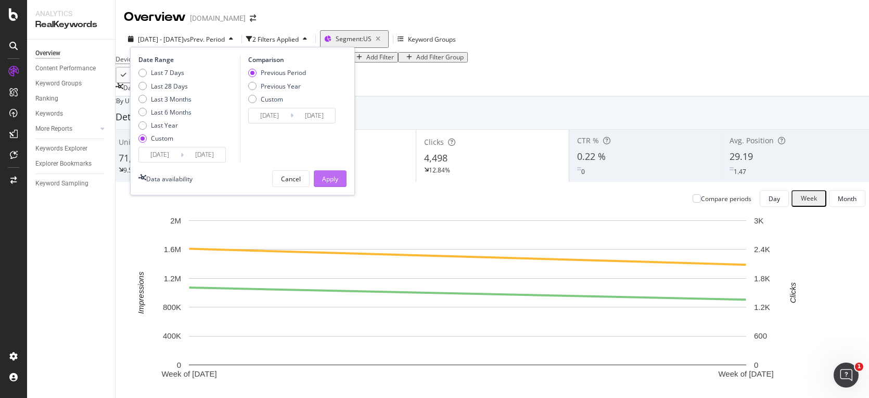
click at [335, 183] on div "Apply" at bounding box center [330, 179] width 16 height 16
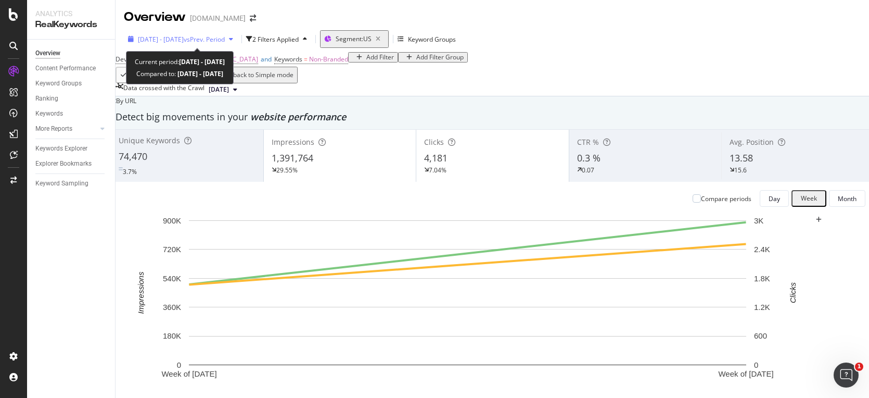
click at [225, 38] on span "vs Prev. Period" at bounding box center [204, 39] width 41 height 9
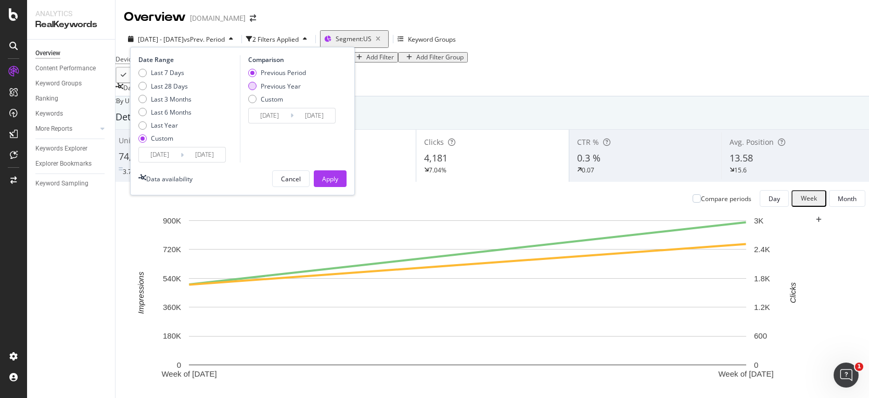
click at [255, 85] on div "Previous Year" at bounding box center [252, 86] width 8 height 8
type input "[DATE]"
click at [330, 179] on div "Apply" at bounding box center [330, 178] width 16 height 9
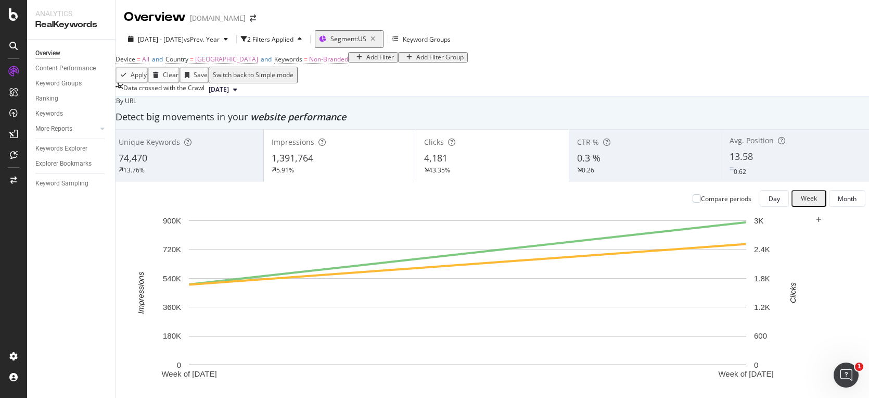
click at [339, 165] on div "1,391,764" at bounding box center [340, 158] width 137 height 14
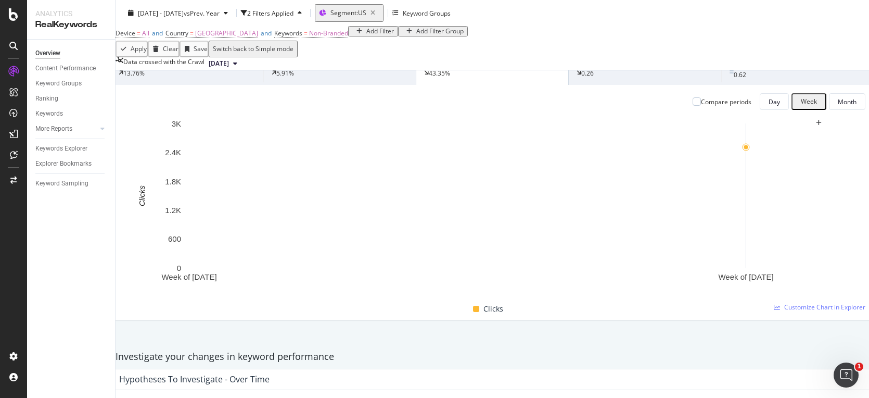
scroll to position [53, 0]
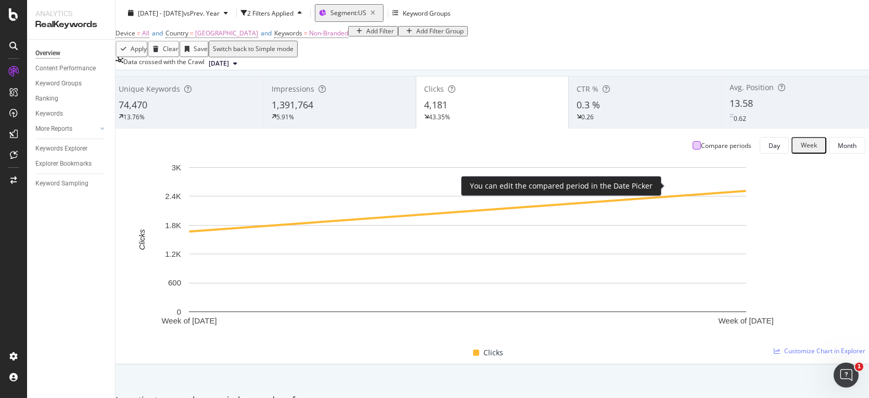
click at [693, 149] on div at bounding box center [697, 145] width 8 height 8
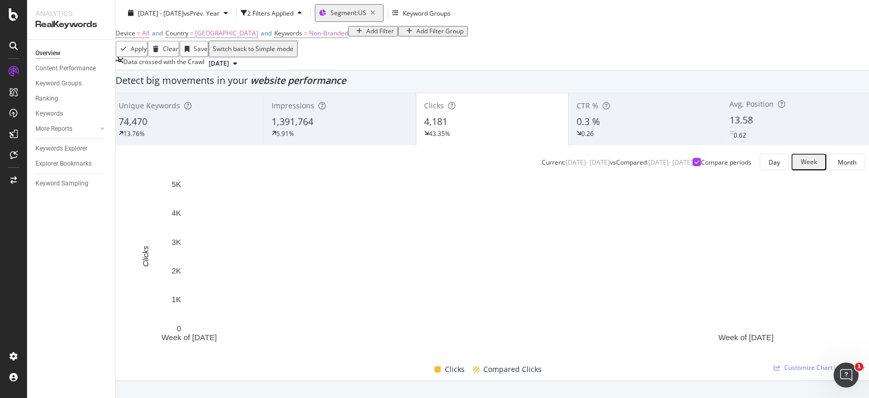
scroll to position [0, 0]
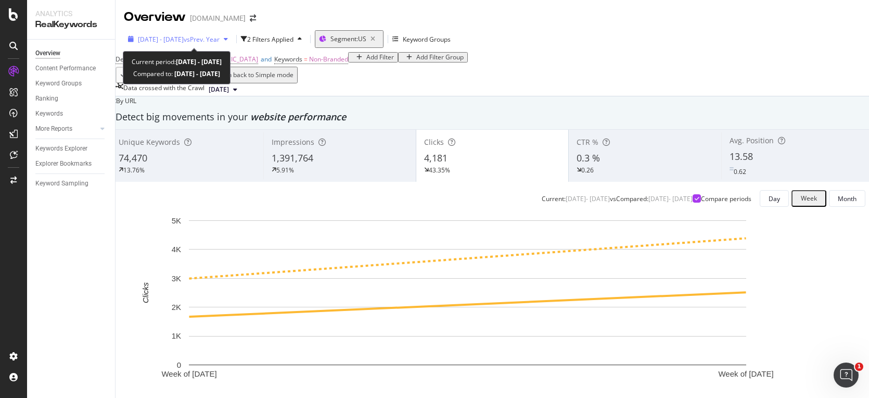
click at [184, 37] on span "[DATE] - [DATE]" at bounding box center [161, 39] width 46 height 9
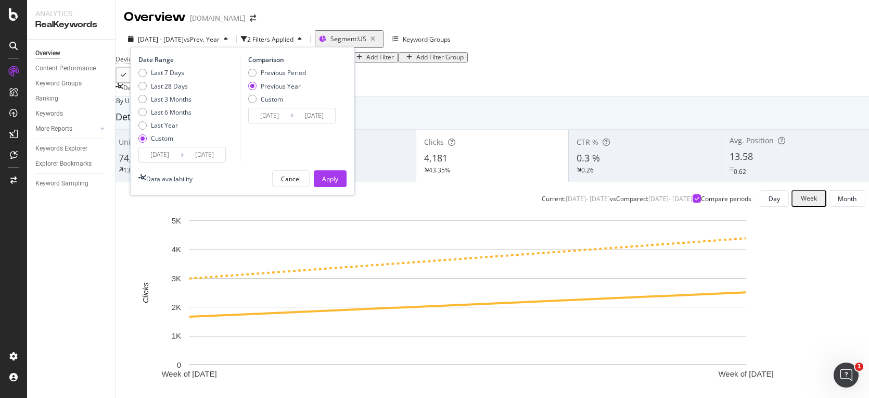
click at [166, 155] on input "[DATE]" at bounding box center [160, 154] width 42 height 15
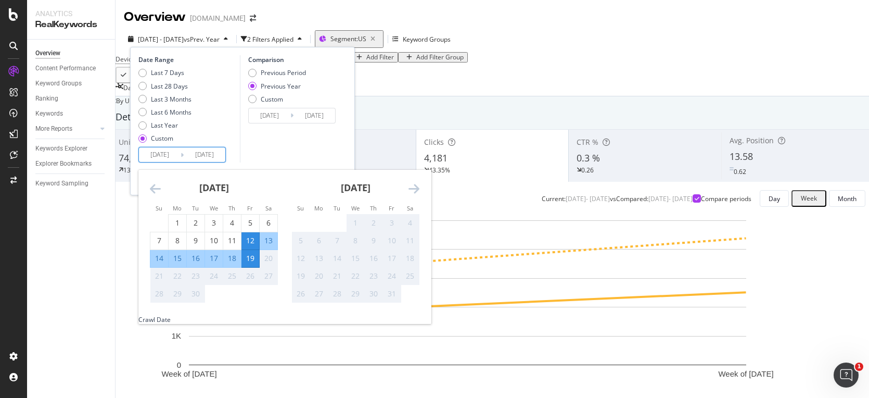
click at [155, 191] on icon "Move backward to switch to the previous month." at bounding box center [155, 188] width 11 height 12
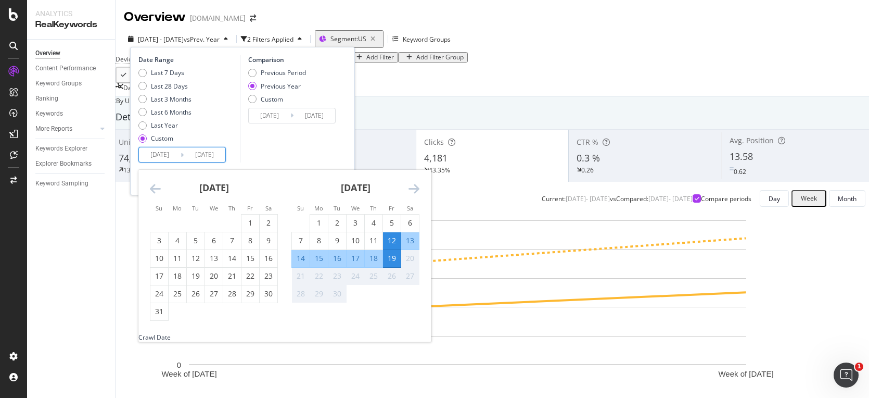
click at [155, 191] on icon "Move backward to switch to the previous month." at bounding box center [155, 188] width 11 height 12
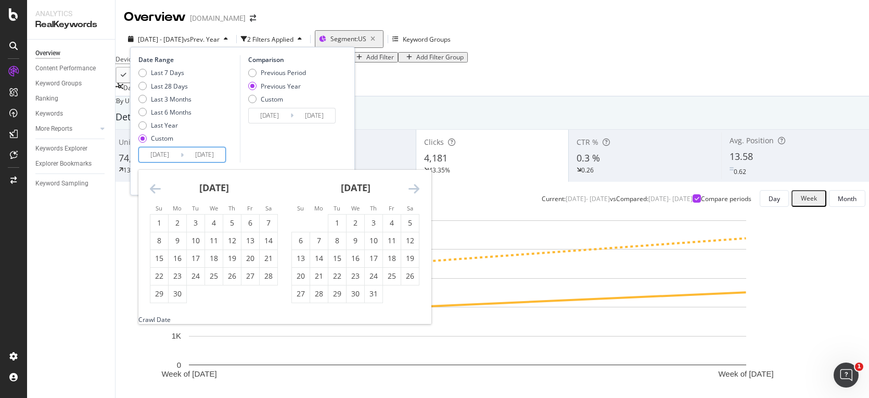
click at [155, 191] on icon "Move backward to switch to the previous month." at bounding box center [155, 188] width 11 height 12
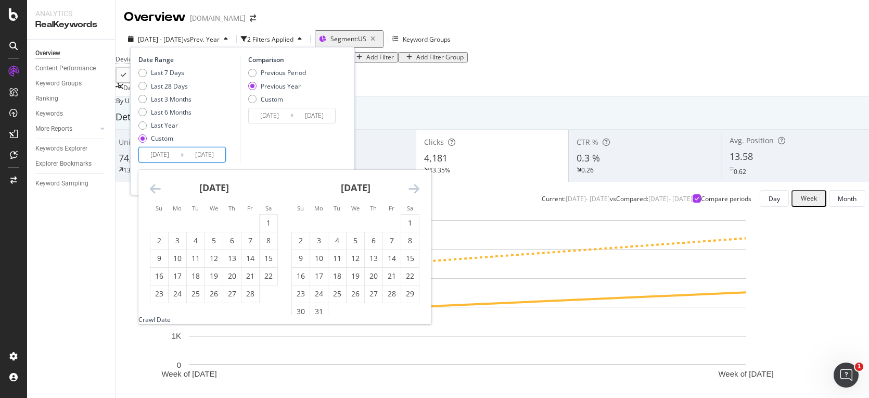
click at [155, 191] on icon "Move backward to switch to the previous month." at bounding box center [155, 188] width 11 height 12
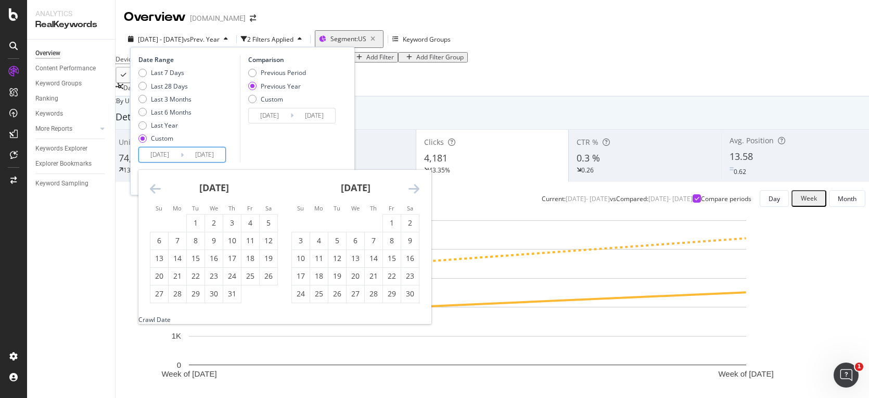
click at [155, 191] on icon "Move backward to switch to the previous month." at bounding box center [155, 188] width 11 height 12
click at [250, 238] on div "13" at bounding box center [251, 240] width 18 height 10
type input "[DATE]"
type input "2023/09/15"
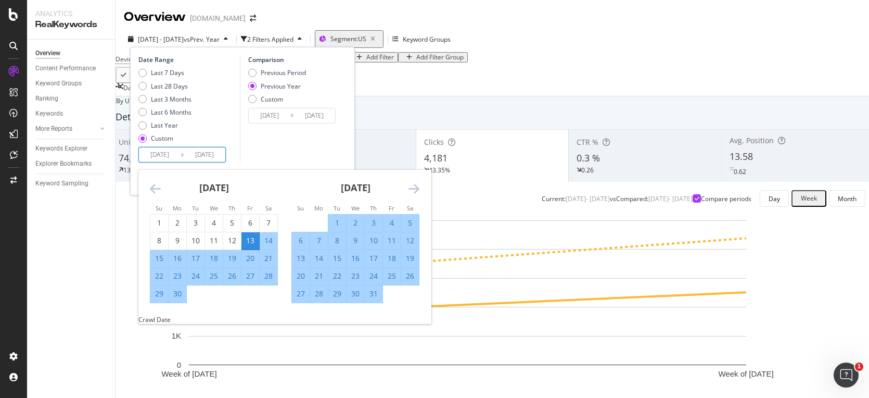
click at [253, 255] on div "20" at bounding box center [251, 258] width 18 height 10
type input "[DATE]"
type input "2023/09/22"
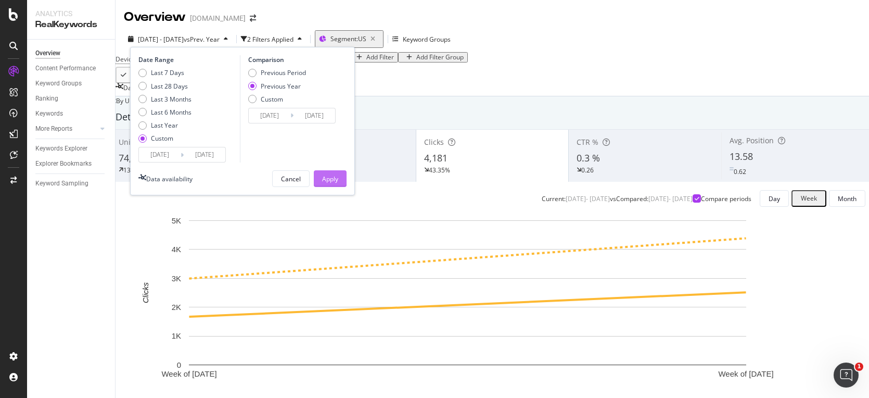
click at [332, 175] on div "Apply" at bounding box center [330, 178] width 16 height 9
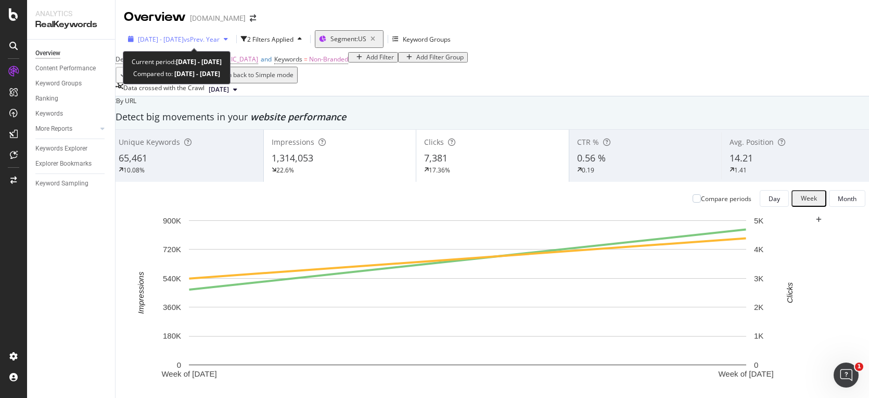
click at [184, 38] on span "[DATE] - [DATE]" at bounding box center [161, 39] width 46 height 9
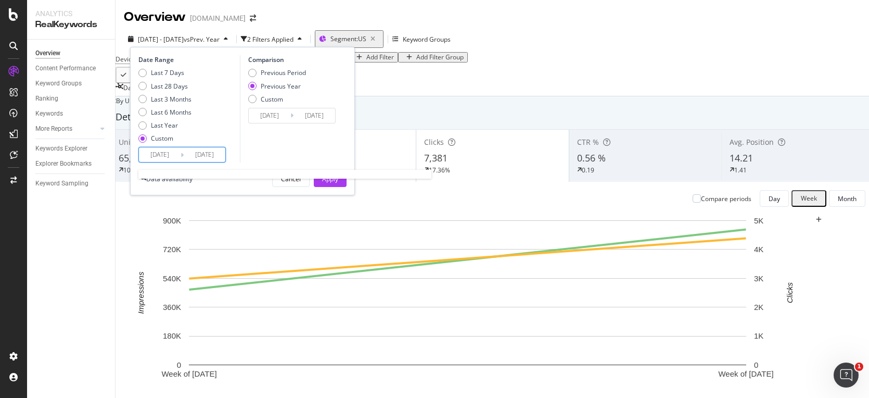
click at [170, 153] on input "[DATE]" at bounding box center [160, 154] width 42 height 15
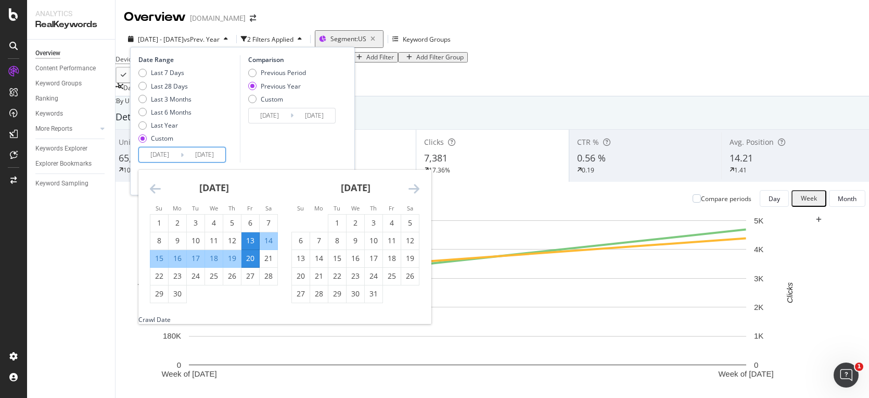
click at [419, 191] on icon "Move forward to switch to the next month." at bounding box center [414, 188] width 11 height 12
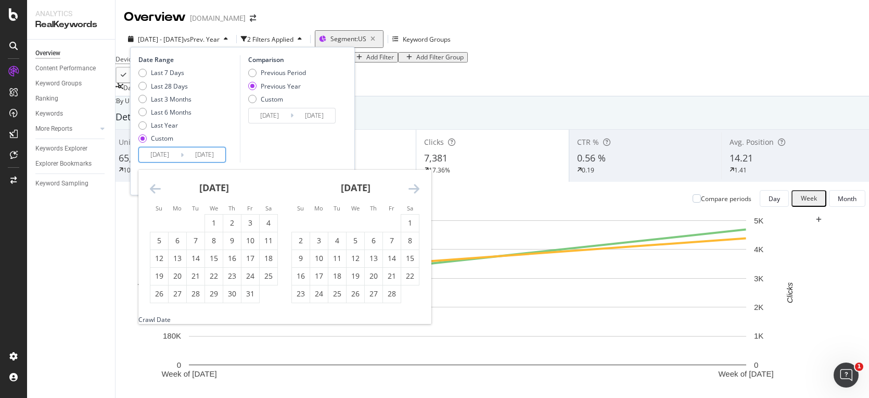
click at [419, 191] on icon "Move forward to switch to the next month." at bounding box center [414, 188] width 11 height 12
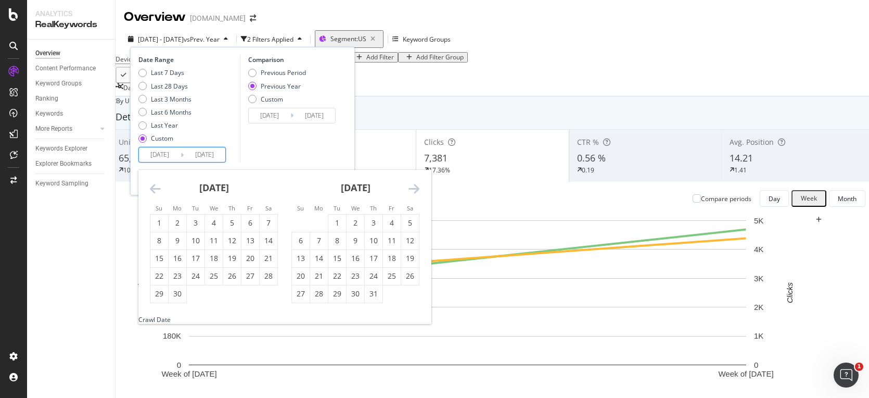
click at [419, 191] on icon "Move forward to switch to the next month." at bounding box center [414, 188] width 11 height 12
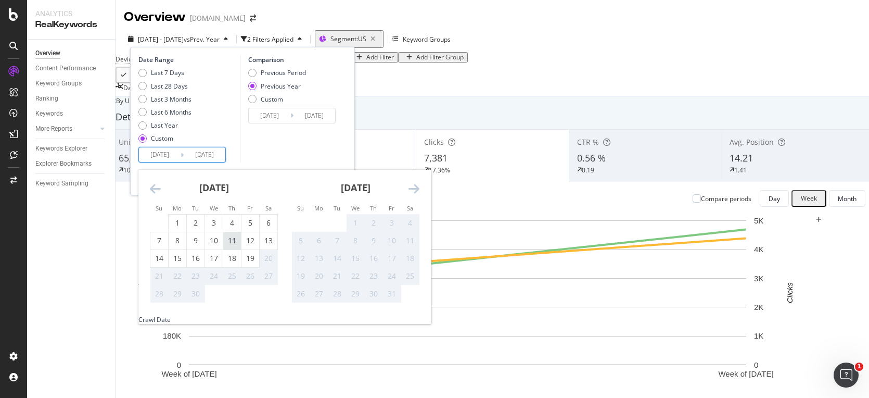
click at [233, 239] on div "11" at bounding box center [232, 240] width 18 height 10
type input "[DATE]"
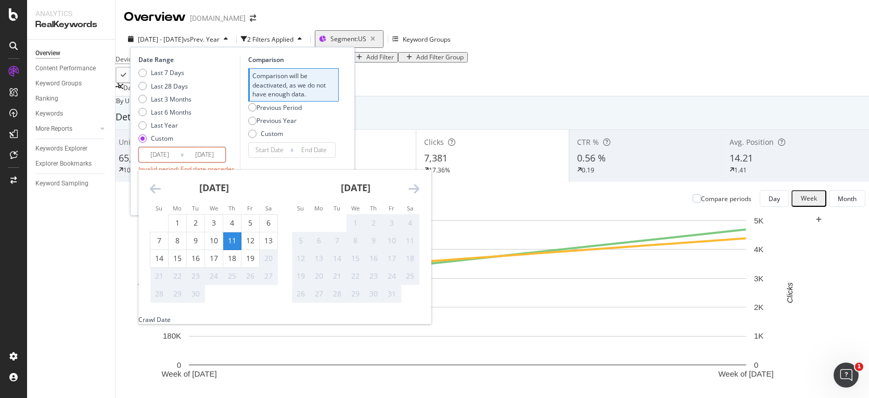
click at [232, 240] on div "11" at bounding box center [232, 240] width 18 height 10
type input "[DATE]"
type input "2025/09/10"
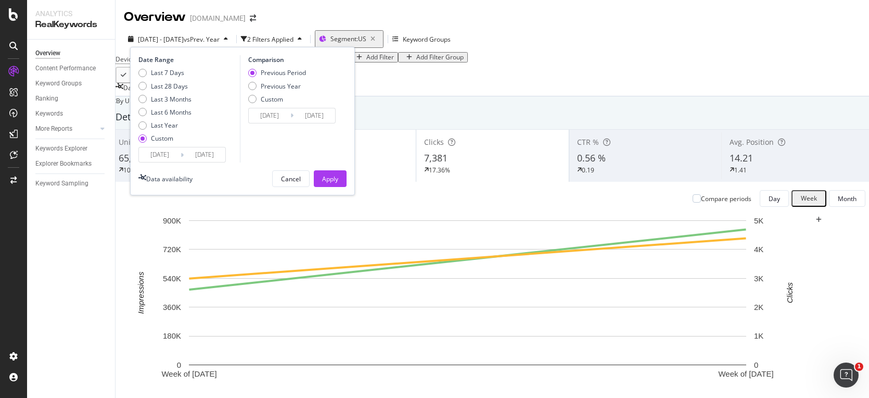
click at [186, 155] on input "[DATE]" at bounding box center [205, 154] width 42 height 15
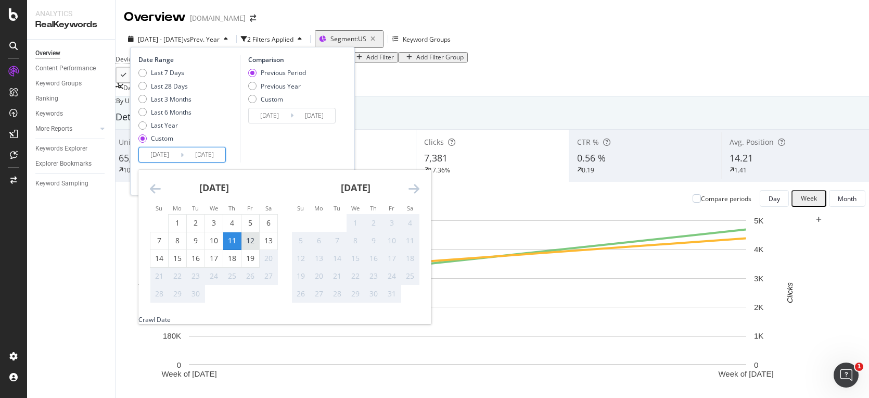
click at [252, 241] on div "12" at bounding box center [251, 240] width 18 height 10
type input "[DATE]"
type input "2025/09/09"
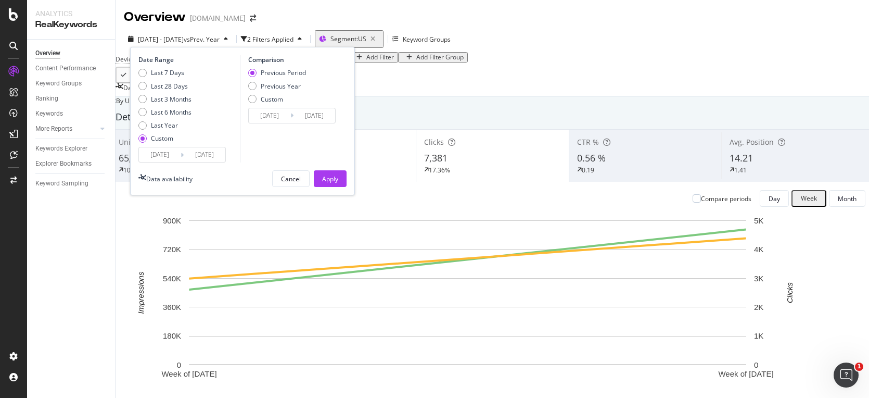
click at [209, 154] on input "[DATE]" at bounding box center [205, 154] width 42 height 15
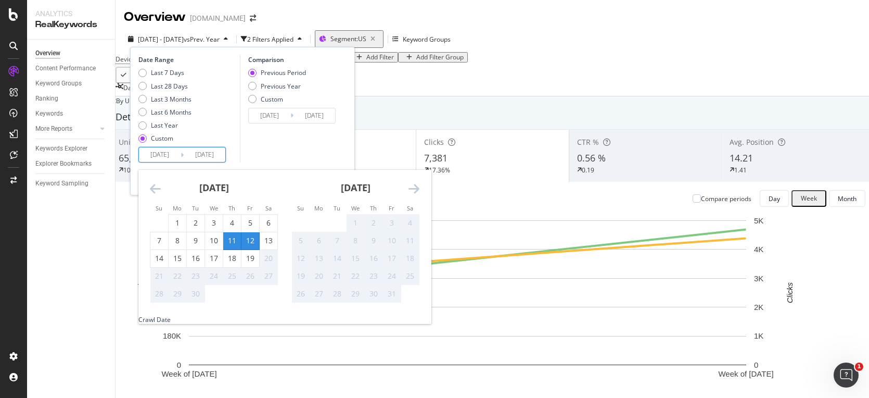
click at [251, 242] on div "12" at bounding box center [251, 240] width 18 height 10
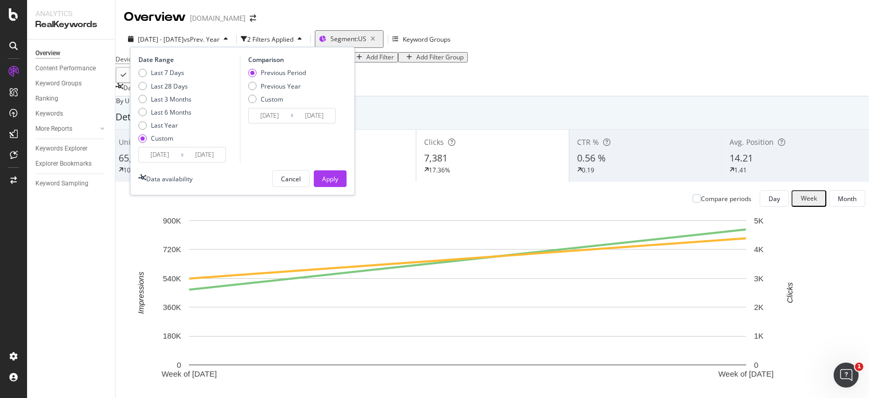
click at [168, 158] on input "[DATE]" at bounding box center [160, 154] width 42 height 15
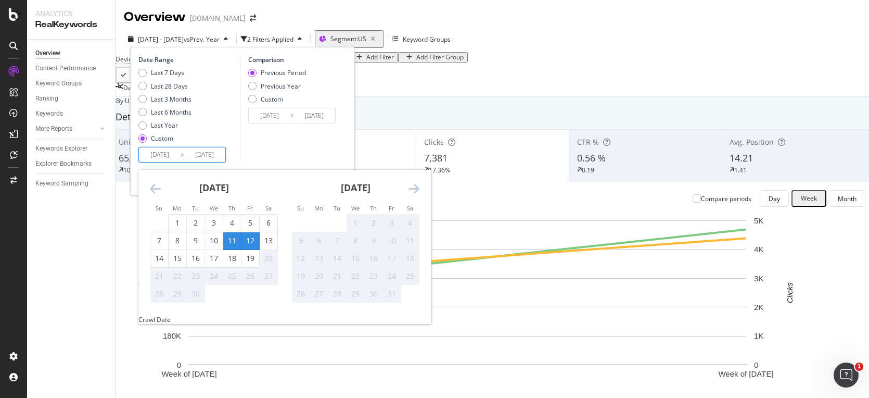
click at [249, 242] on div "12" at bounding box center [251, 240] width 18 height 10
type input "[DATE]"
click at [250, 251] on div "19" at bounding box center [251, 258] width 18 height 17
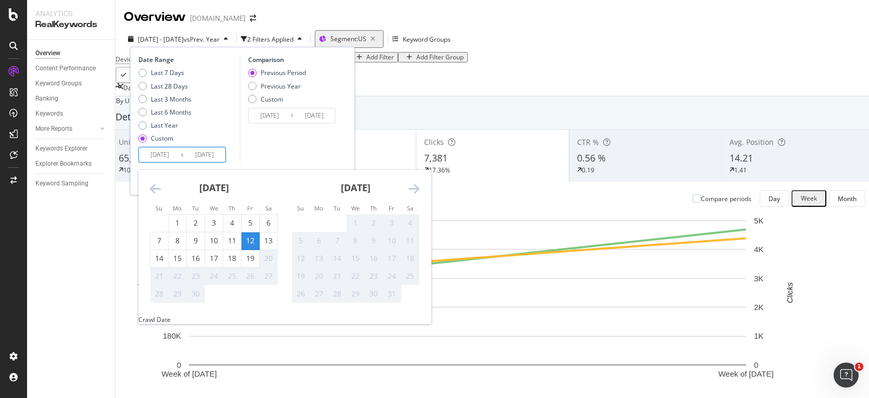
type input "[DATE]"
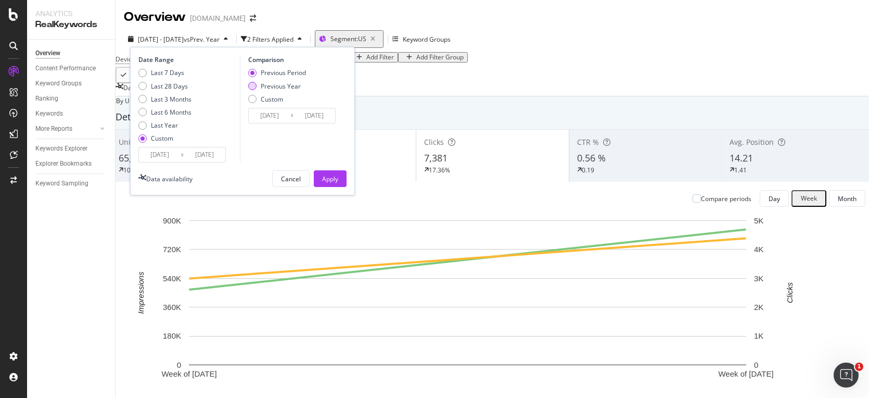
click at [283, 86] on div "Previous Year" at bounding box center [281, 86] width 40 height 9
type input "[DATE]"
click at [325, 176] on div "Apply" at bounding box center [330, 178] width 16 height 9
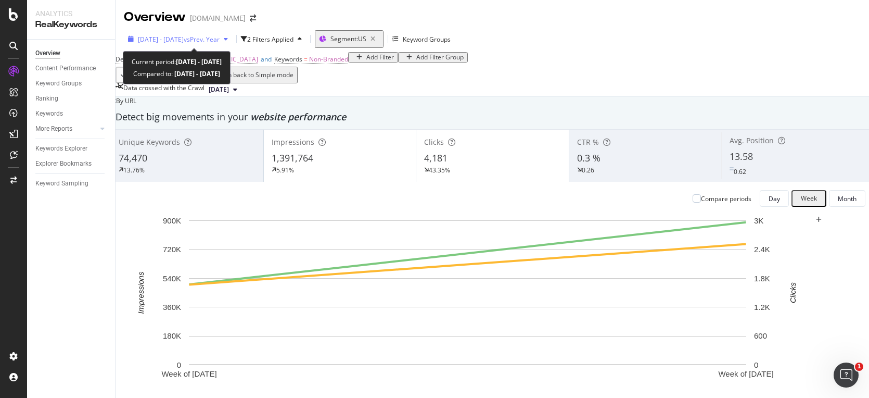
click at [184, 41] on span "[DATE] - [DATE]" at bounding box center [161, 39] width 46 height 9
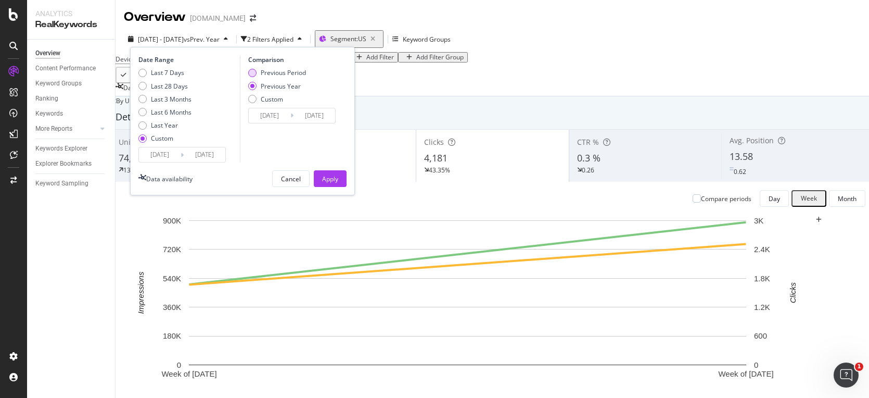
click at [256, 69] on div "Previous Period" at bounding box center [277, 72] width 58 height 9
type input "[DATE]"
click at [326, 179] on div "Apply" at bounding box center [330, 178] width 16 height 9
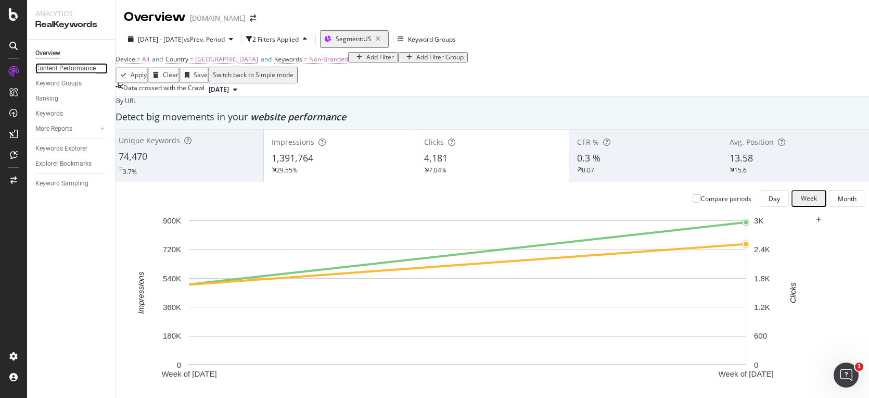
click at [67, 67] on div "Content Performance" at bounding box center [65, 68] width 60 height 11
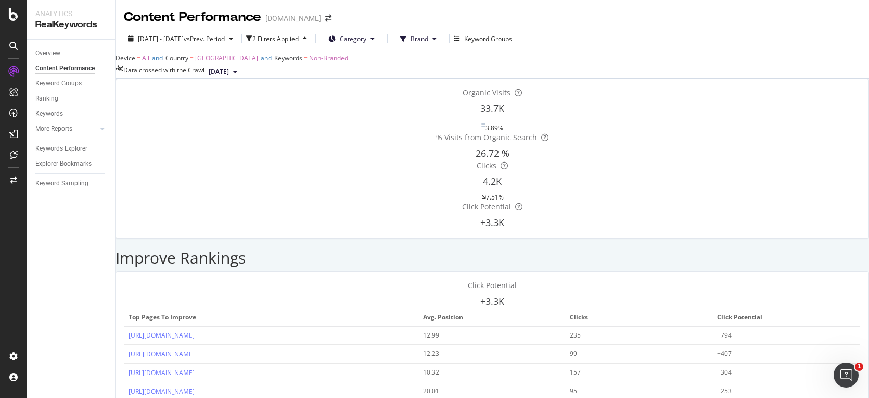
click at [240, 238] on div "Improve Rankings" at bounding box center [493, 254] width 754 height 33
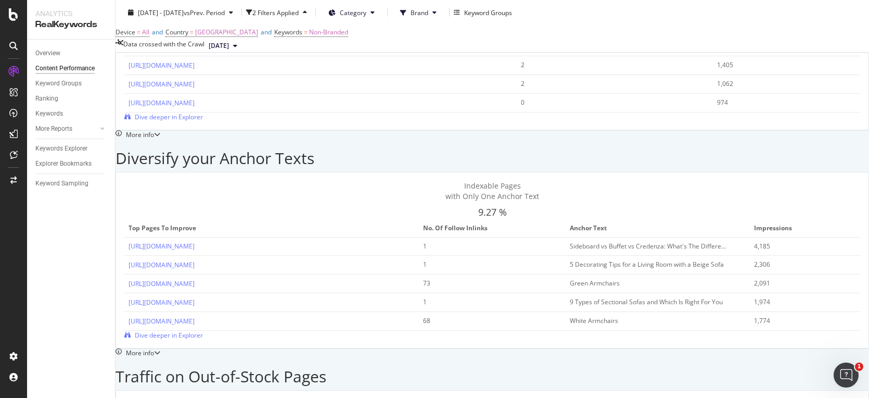
scroll to position [1535, 0]
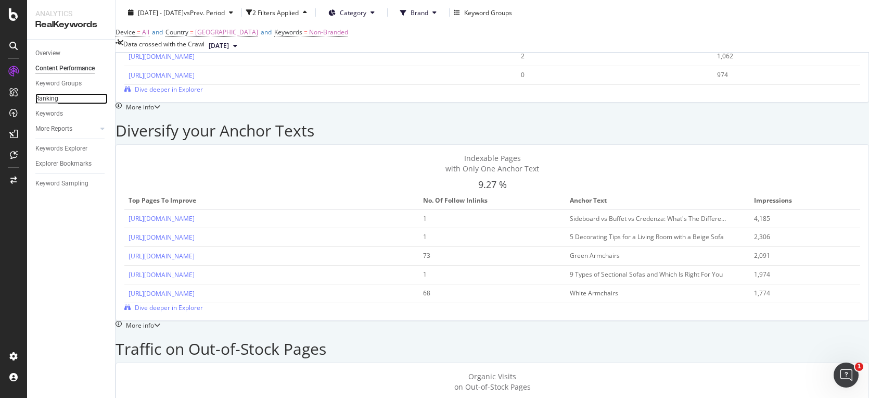
click at [52, 101] on div "Ranking" at bounding box center [46, 98] width 23 height 11
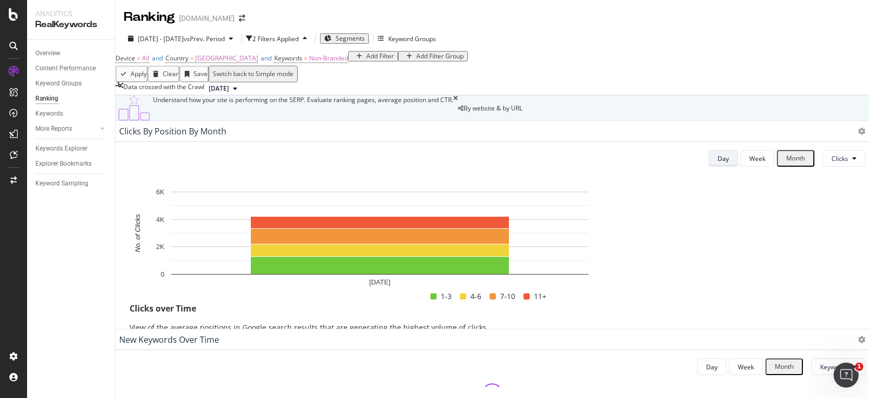
click at [712, 167] on button "Day" at bounding box center [723, 158] width 29 height 17
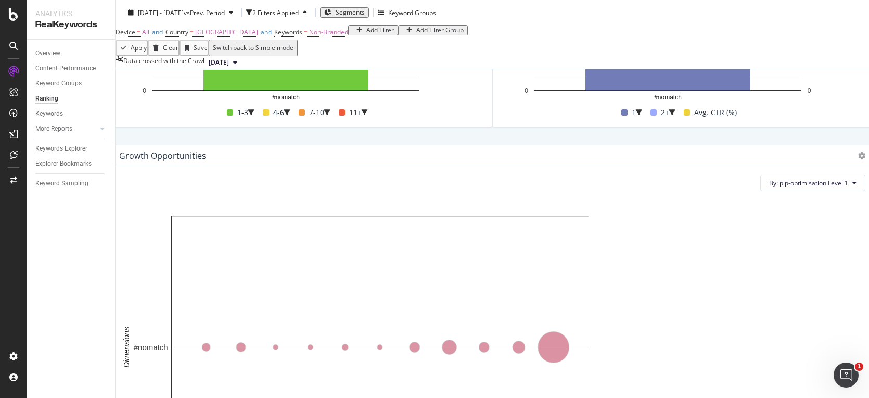
scroll to position [593, 0]
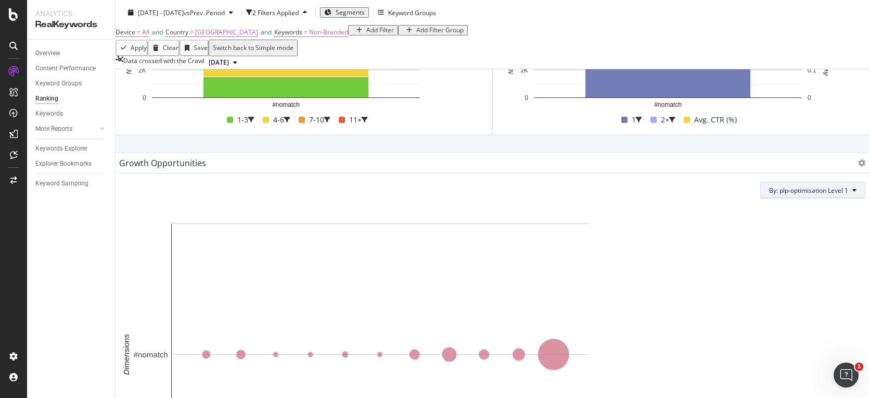
click at [769, 195] on span "By: plp-optimisation Level 1" at bounding box center [808, 190] width 79 height 9
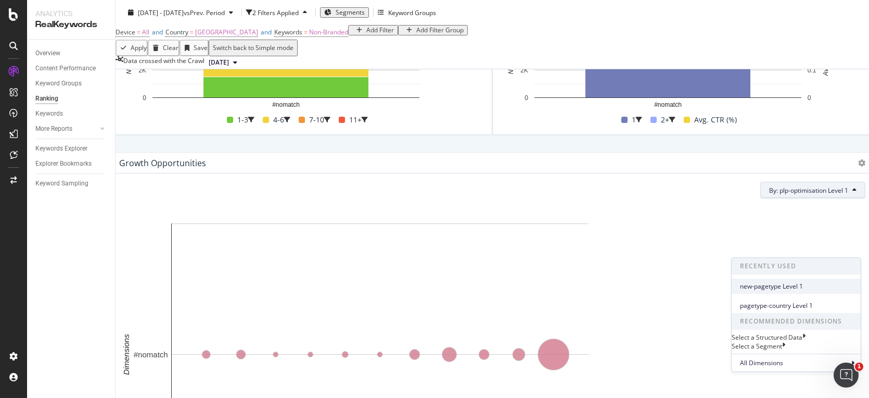
click at [769, 288] on span "new-pagetype Level 1" at bounding box center [796, 286] width 112 height 9
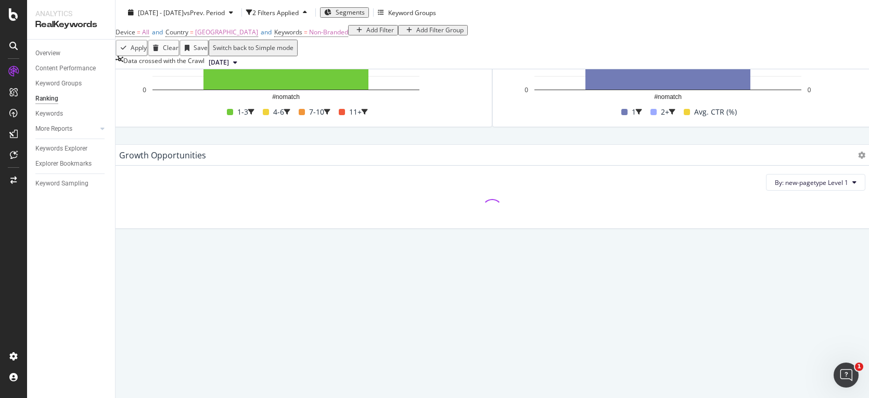
scroll to position [644, 0]
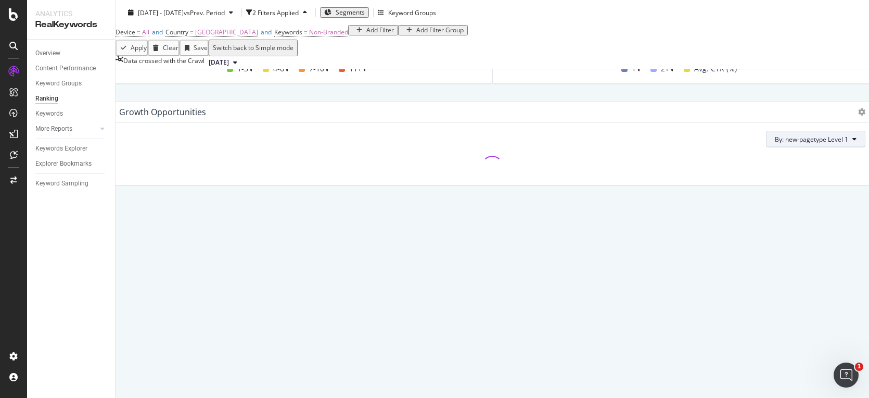
click at [775, 144] on span "By: new-pagetype Level 1" at bounding box center [811, 139] width 73 height 9
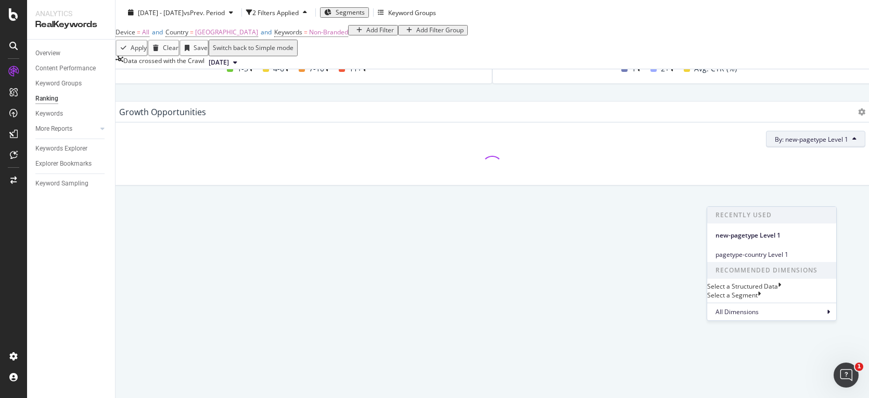
click at [763, 290] on div "Select a Structured Data" at bounding box center [742, 286] width 71 height 9
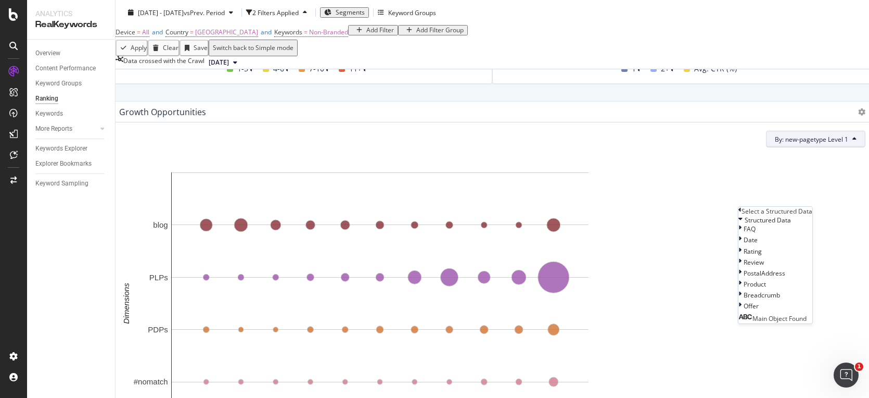
click at [749, 213] on div "Select a Structured Data" at bounding box center [776, 211] width 74 height 9
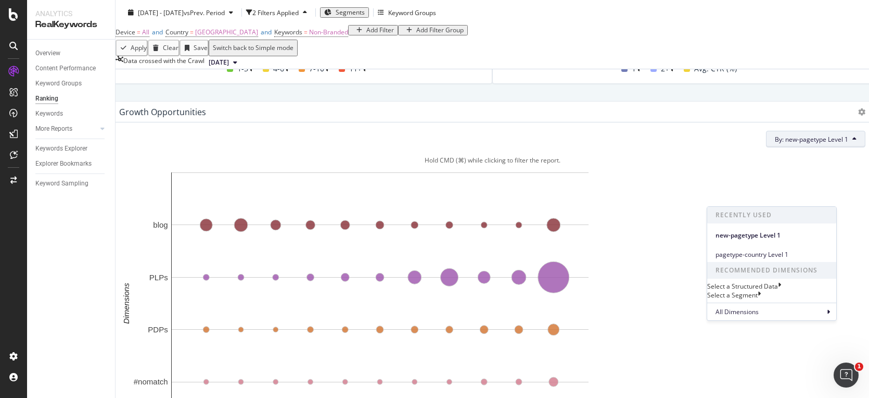
click at [660, 165] on div "Hold CMD (⌘) while clicking to filter the report." at bounding box center [492, 160] width 746 height 9
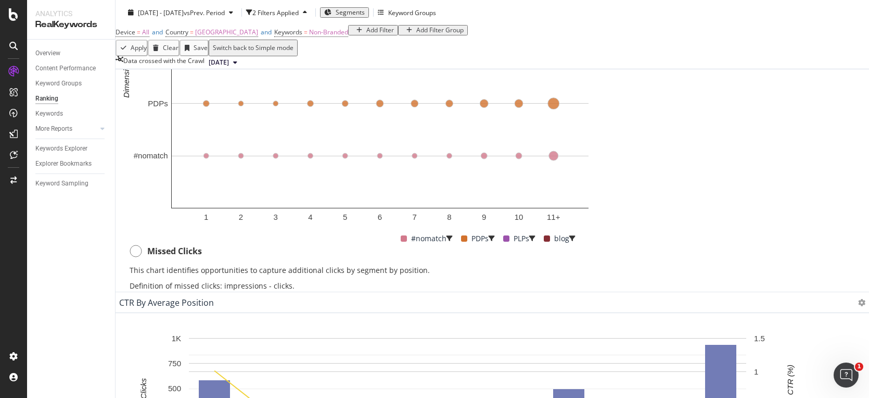
scroll to position [850, 0]
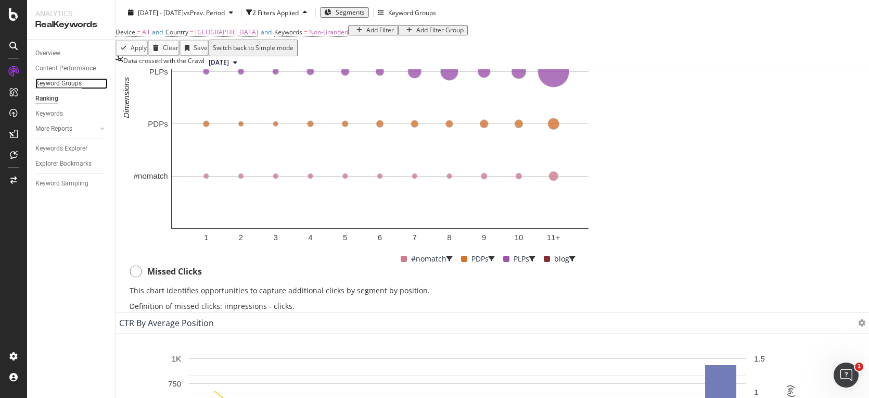
click at [61, 85] on div "Keyword Groups" at bounding box center [58, 83] width 46 height 11
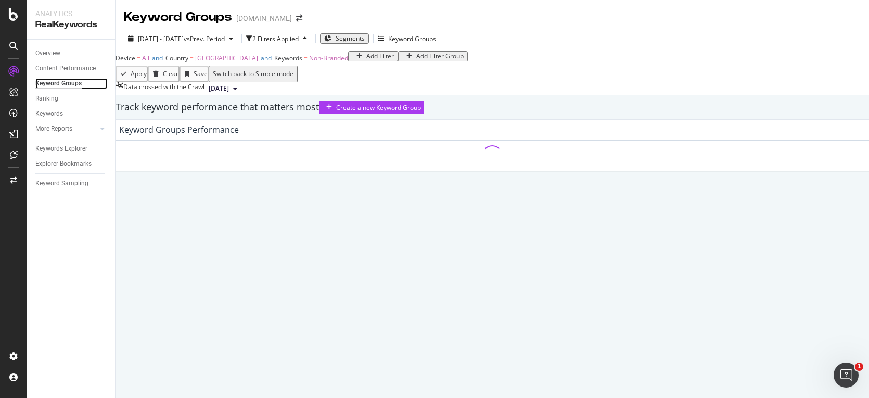
scroll to position [39, 0]
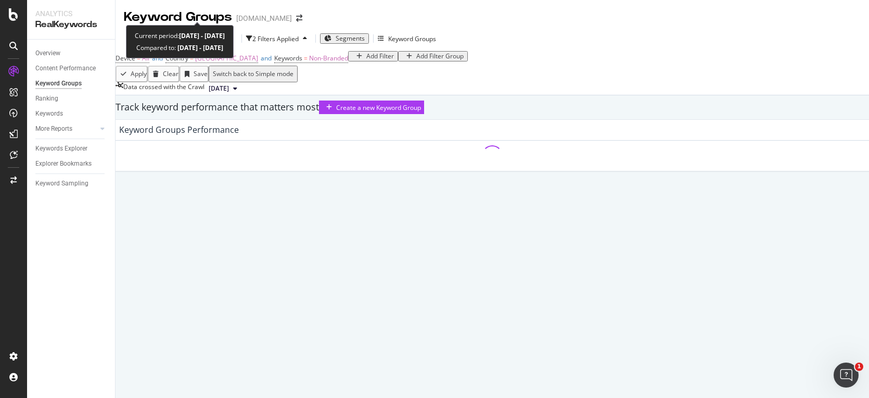
click at [223, 34] on span "vs Prev. Period" at bounding box center [204, 38] width 41 height 9
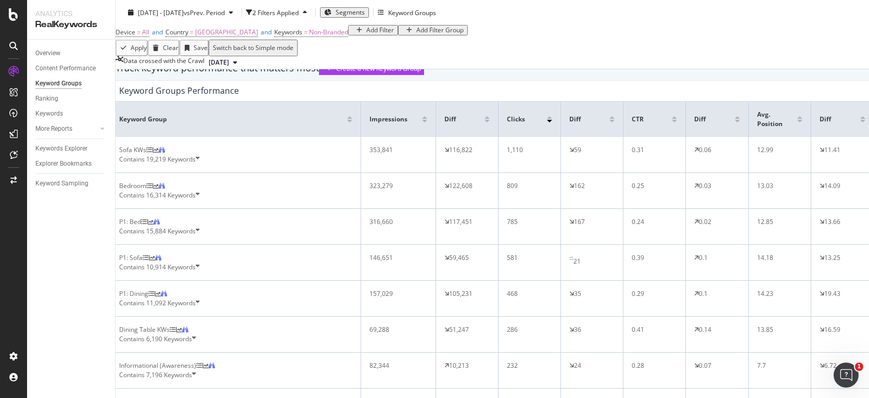
click at [568, 75] on div "Track keyword performance that matters most Create a new Keyword Group" at bounding box center [492, 68] width 764 height 14
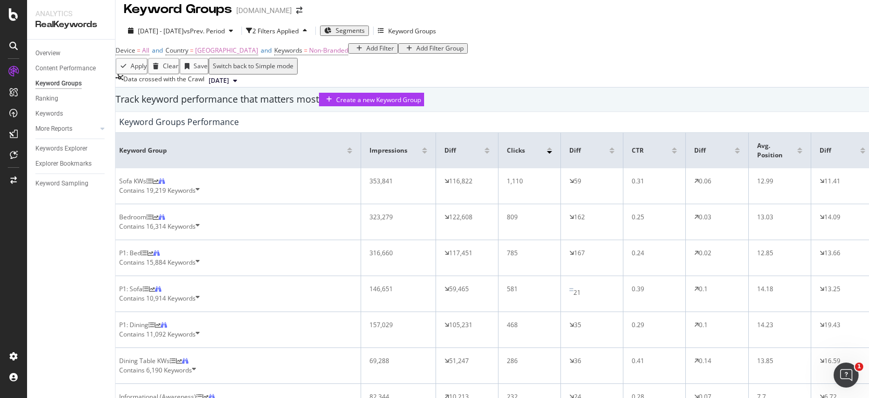
scroll to position [0, 0]
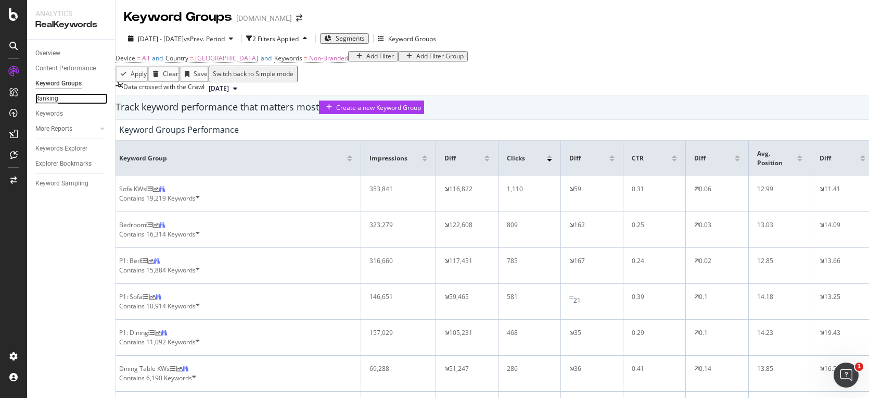
click at [53, 99] on div "Ranking" at bounding box center [46, 98] width 23 height 11
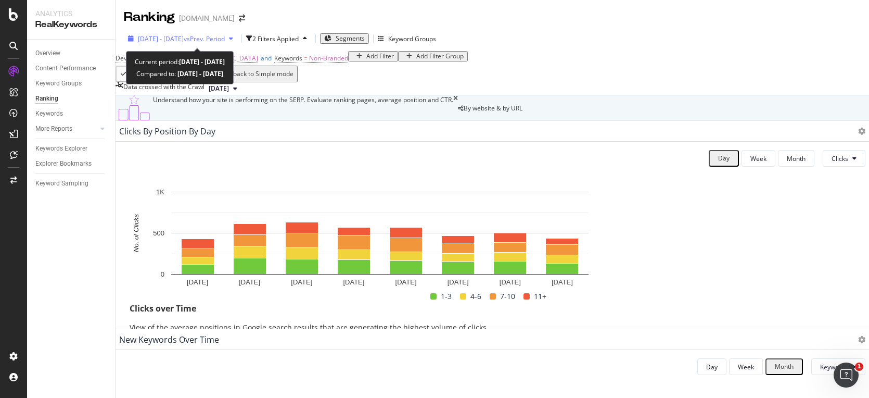
click at [188, 44] on div "[DATE] - [DATE] vs Prev. Period" at bounding box center [180, 39] width 113 height 16
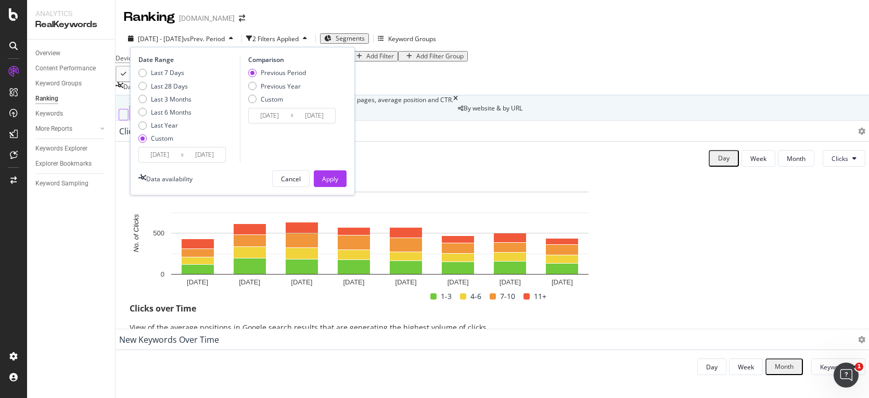
click at [167, 154] on input "[DATE]" at bounding box center [160, 154] width 42 height 15
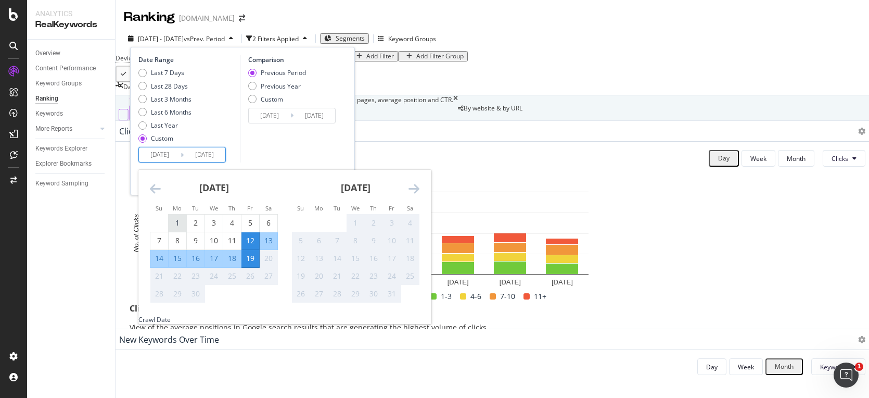
click at [180, 219] on div "1" at bounding box center [178, 223] width 18 height 10
type input "2025/09/01"
type input "2025/08/13"
type input "2025/08/31"
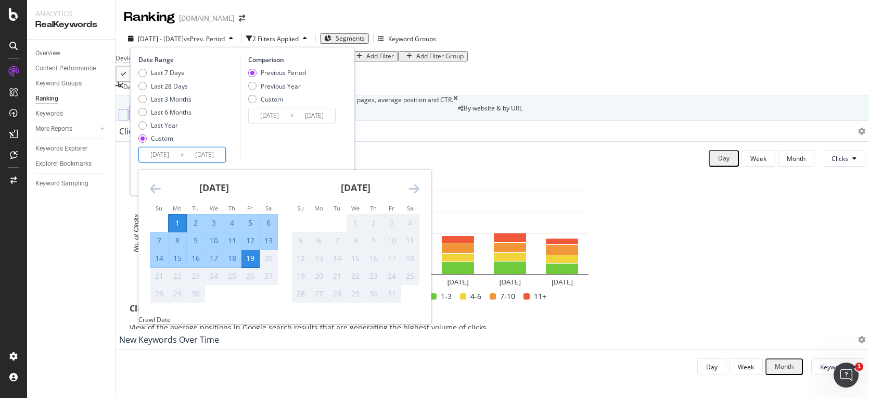
click at [316, 143] on div "Comparison Previous Period Previous Year Custom 2025/08/13 Navigate forward to …" at bounding box center [289, 108] width 99 height 107
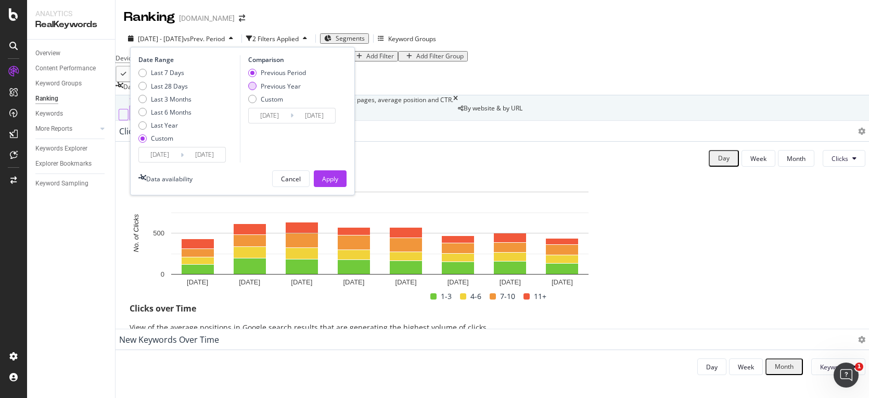
click at [252, 87] on div "Previous Year" at bounding box center [252, 86] width 8 height 8
type input "2024/09/02"
type input "[DATE]"
click at [332, 173] on div "Apply" at bounding box center [330, 179] width 16 height 16
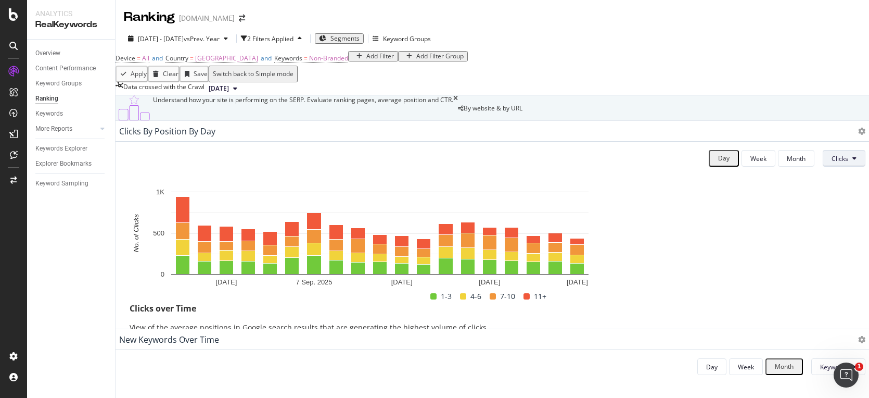
click at [832, 163] on span "Clicks" at bounding box center [840, 158] width 17 height 9
click at [822, 237] on span "Rankings" at bounding box center [823, 237] width 39 height 9
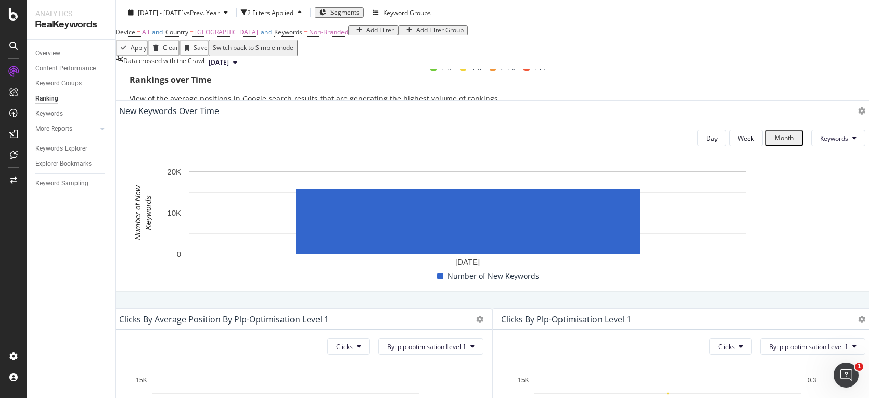
scroll to position [277, 0]
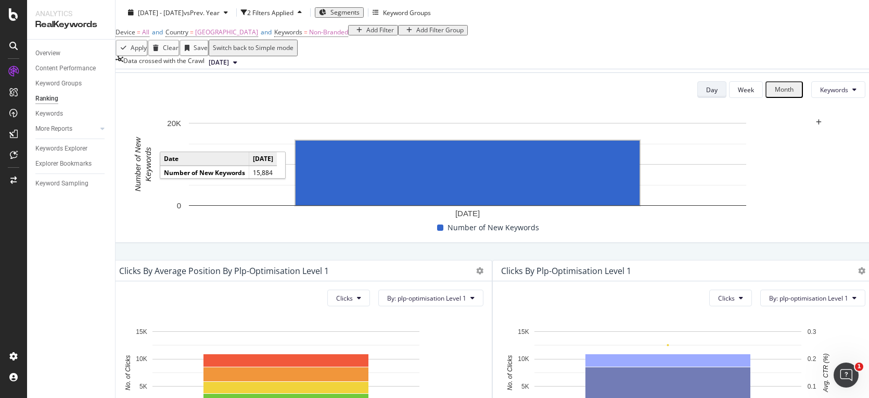
click at [706, 94] on div "Day" at bounding box center [711, 89] width 11 height 9
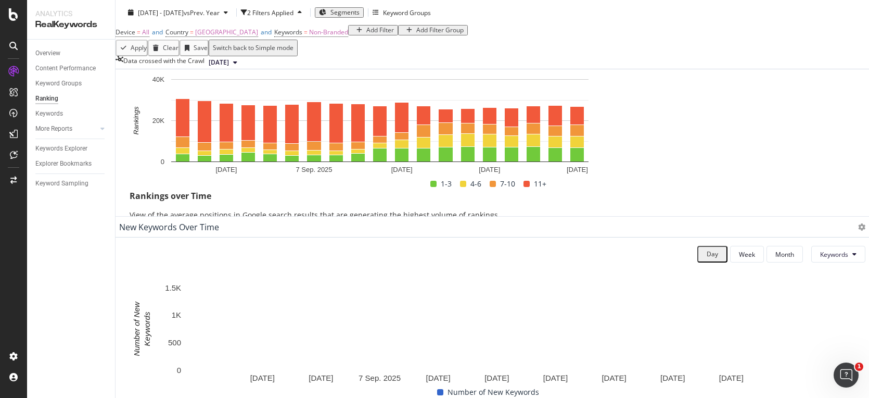
scroll to position [77, 0]
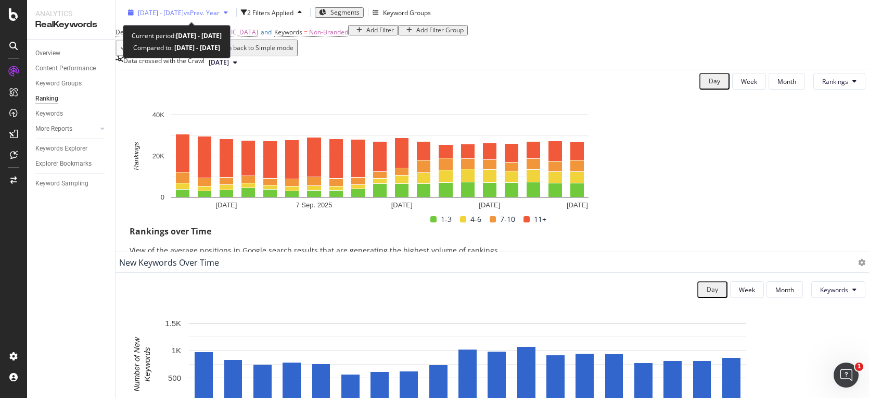
click at [169, 12] on span "2025 Sep. 1st - Sep. 19th" at bounding box center [161, 12] width 46 height 9
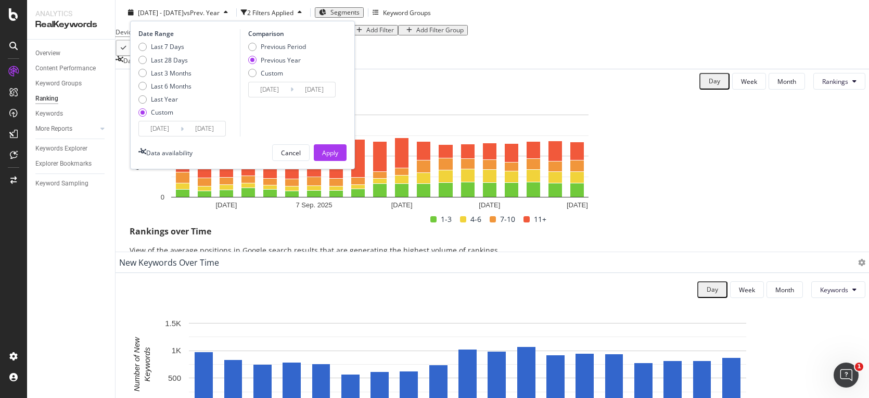
click at [179, 128] on input "2025/09/01" at bounding box center [160, 128] width 42 height 15
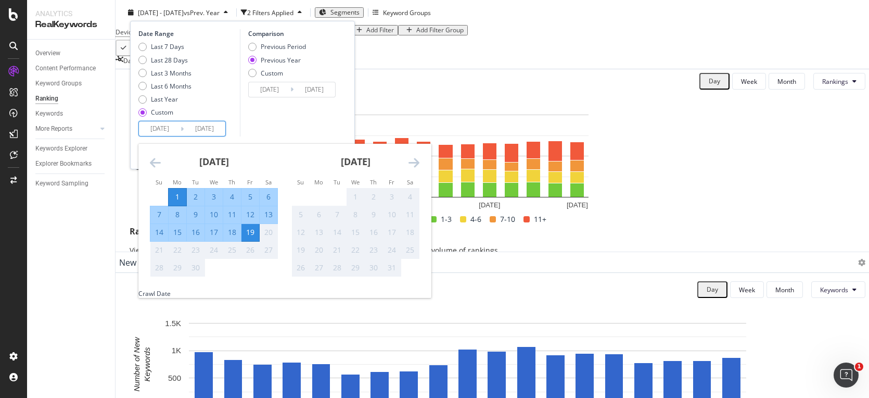
click at [162, 163] on div "[DATE]" at bounding box center [214, 166] width 128 height 44
click at [156, 163] on icon "Move backward to switch to the previous month." at bounding box center [155, 162] width 11 height 12
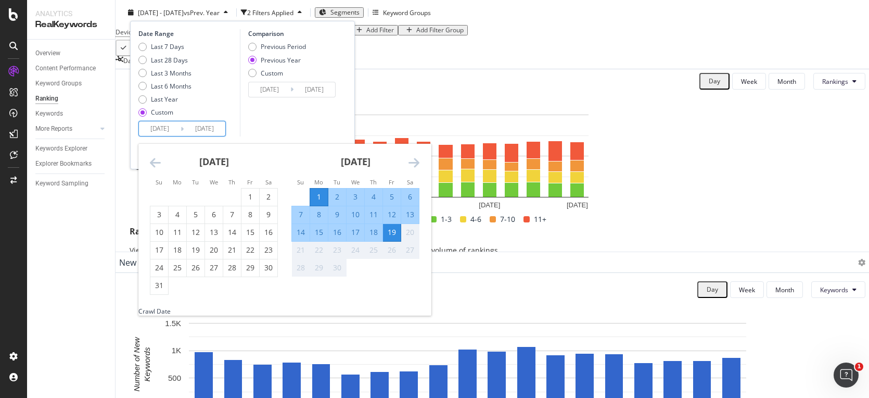
click at [156, 163] on icon "Move backward to switch to the previous month." at bounding box center [155, 162] width 11 height 12
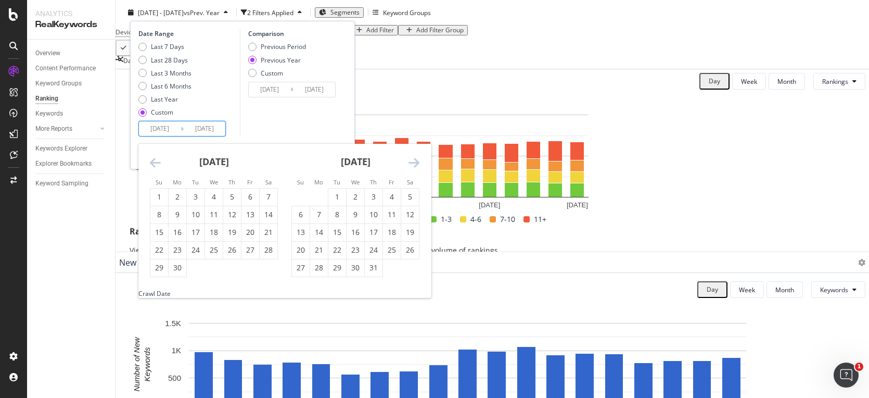
click at [156, 163] on icon "Move backward to switch to the previous month." at bounding box center [155, 162] width 11 height 12
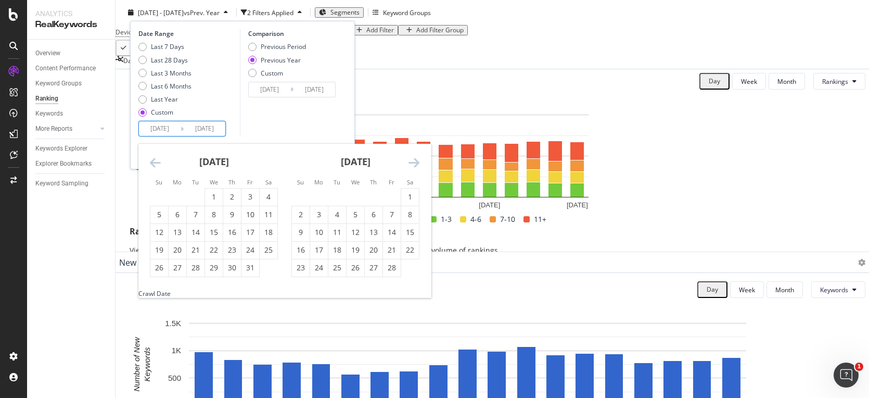
click at [156, 163] on icon "Move backward to switch to the previous month." at bounding box center [155, 162] width 11 height 12
click at [173, 197] on div "2" at bounding box center [178, 197] width 18 height 10
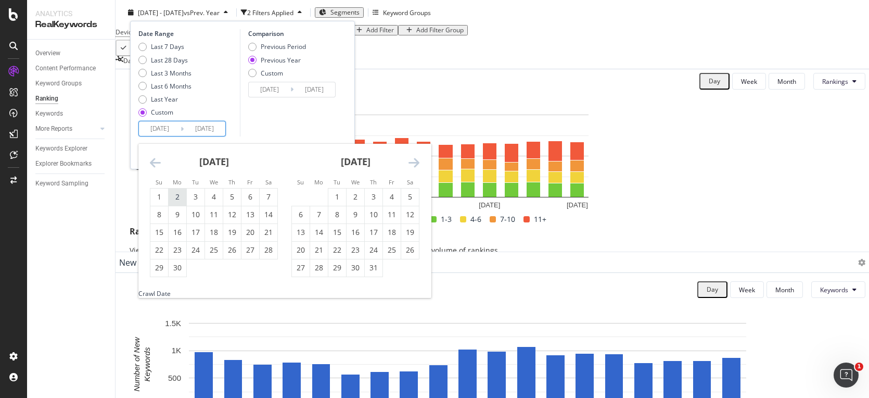
type input "2024/09/02"
type input "2023/09/04"
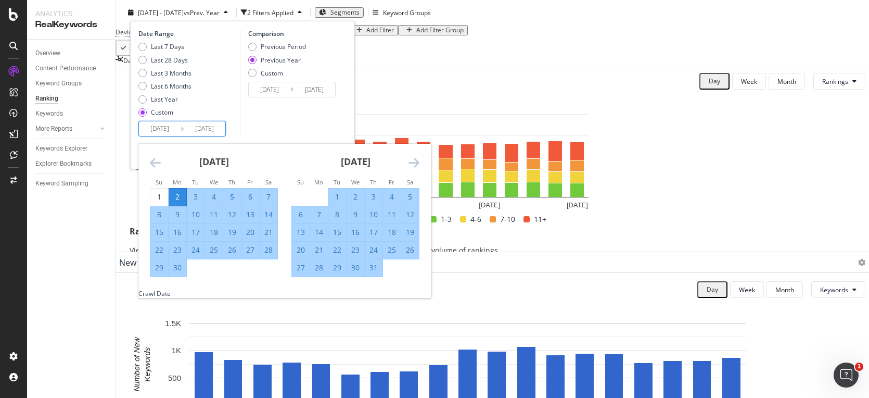
click at [246, 232] on div "20" at bounding box center [251, 232] width 18 height 10
type input "[DATE]"
type input "2023/09/22"
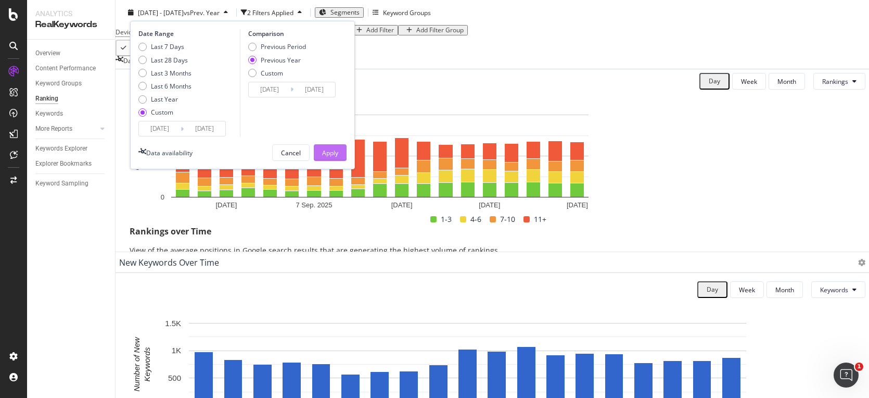
click at [334, 151] on div "Apply" at bounding box center [330, 152] width 16 height 9
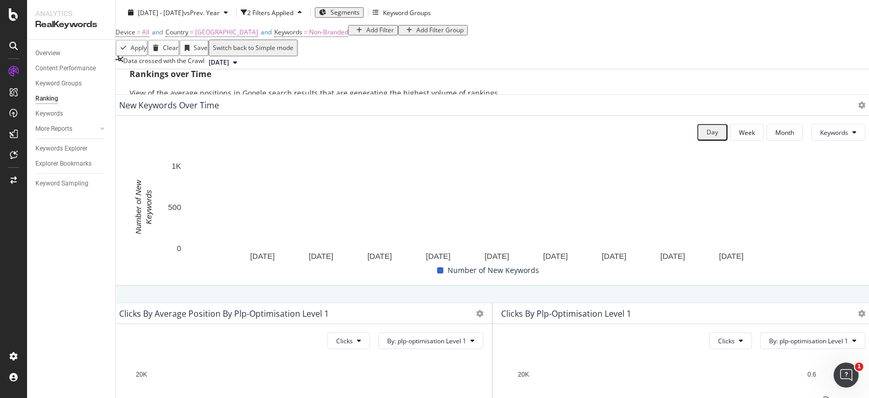
scroll to position [237, 0]
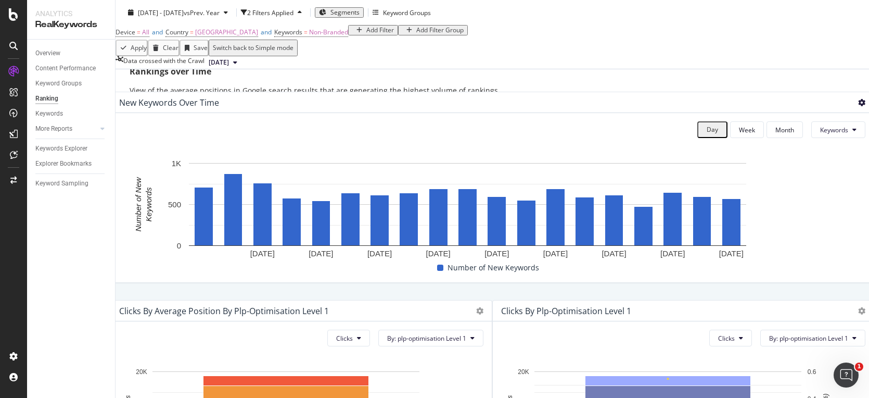
click at [858, 106] on icon at bounding box center [861, 102] width 7 height 7
click at [788, 163] on span "Table" at bounding box center [800, 161] width 41 height 9
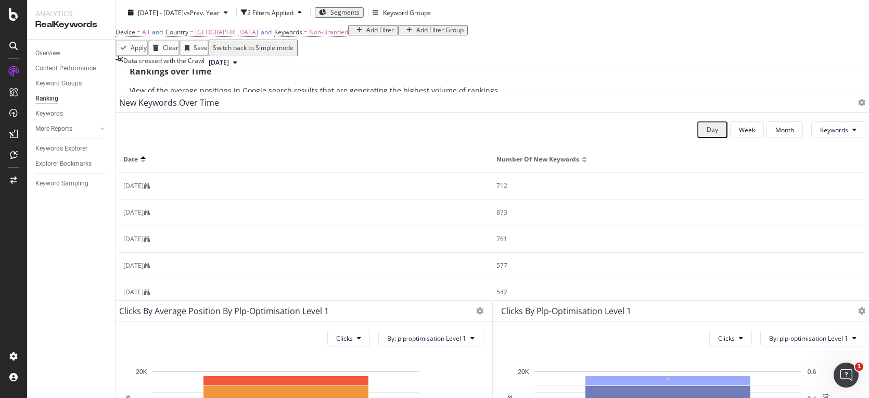
scroll to position [0, 0]
click at [820, 134] on span "Keywords" at bounding box center [834, 129] width 28 height 9
click at [803, 244] on span "Rankings" at bounding box center [806, 247] width 29 height 9
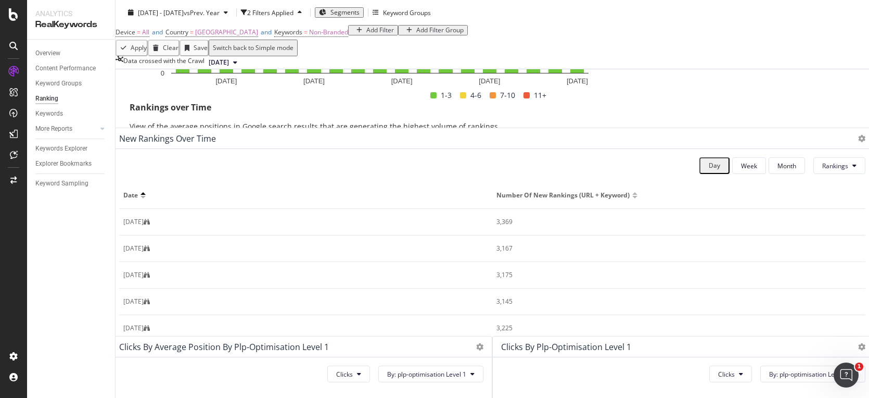
scroll to position [204, 0]
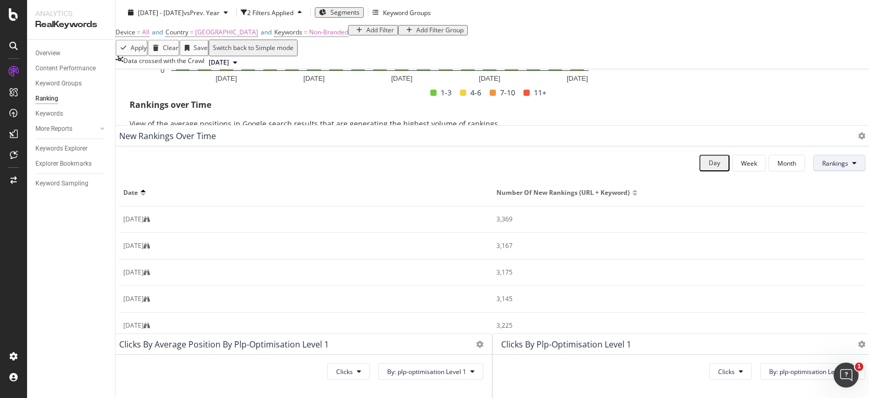
click at [823, 168] on span "Rankings" at bounding box center [836, 163] width 26 height 9
click at [809, 245] on span "Keywords" at bounding box center [808, 242] width 28 height 9
click at [858, 140] on icon at bounding box center [861, 135] width 7 height 7
click at [807, 180] on div "Bar (by Value)" at bounding box center [792, 175] width 74 height 15
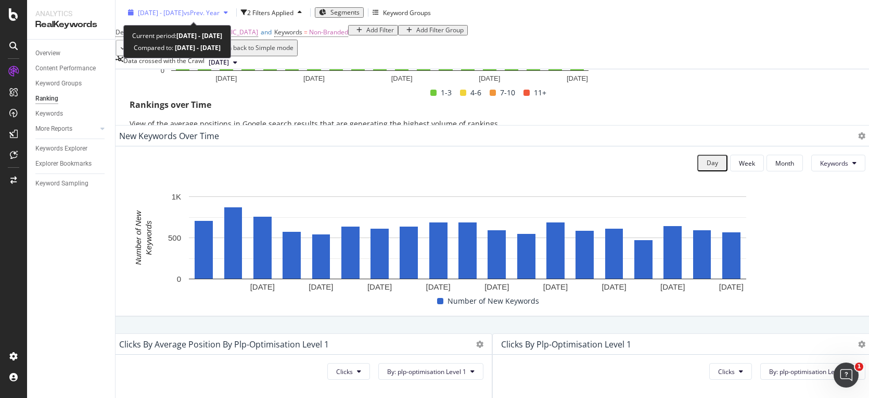
click at [184, 12] on span "2024 Sep. 2nd - Sep. 20th" at bounding box center [161, 12] width 46 height 9
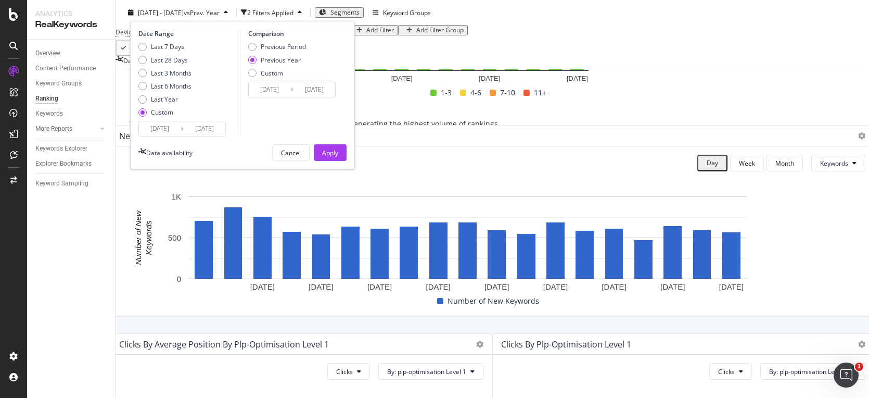
click at [173, 127] on input "2024/09/02" at bounding box center [160, 128] width 42 height 15
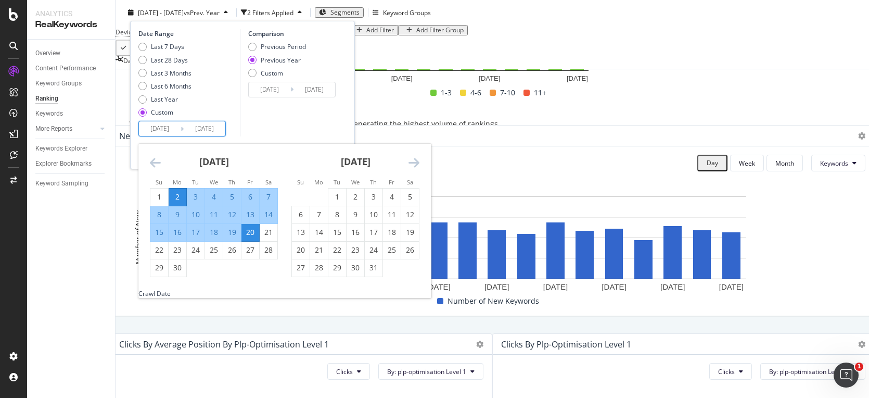
click at [415, 159] on icon "Move forward to switch to the next month." at bounding box center [414, 162] width 11 height 12
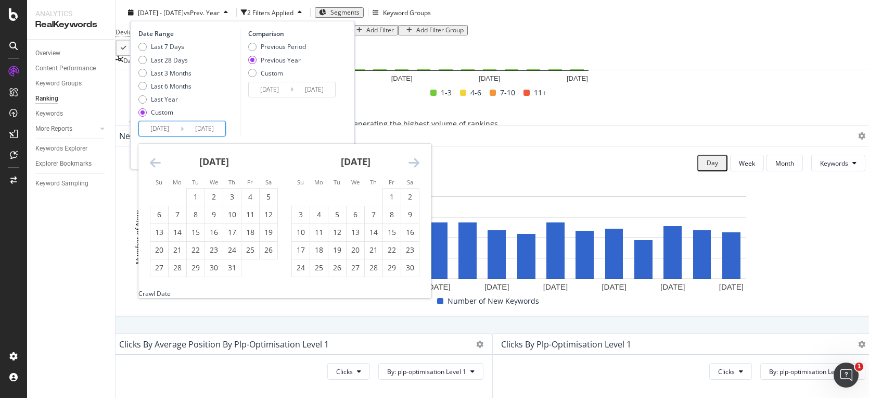
click at [415, 159] on icon "Move forward to switch to the next month." at bounding box center [414, 162] width 11 height 12
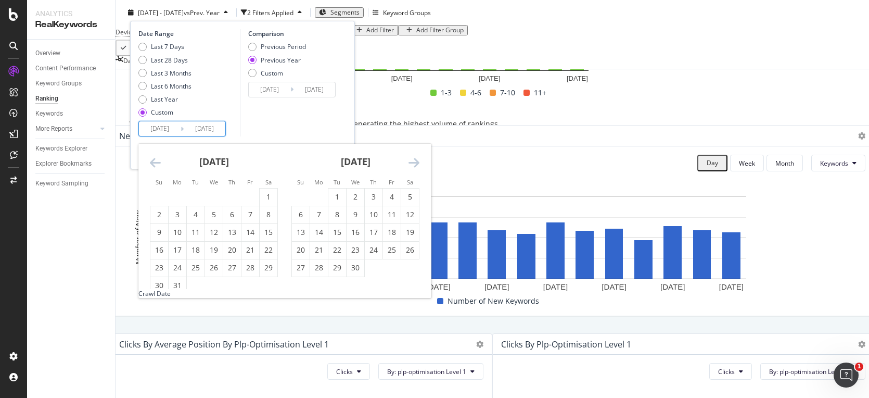
click at [415, 159] on icon "Move forward to switch to the next month." at bounding box center [414, 162] width 11 height 12
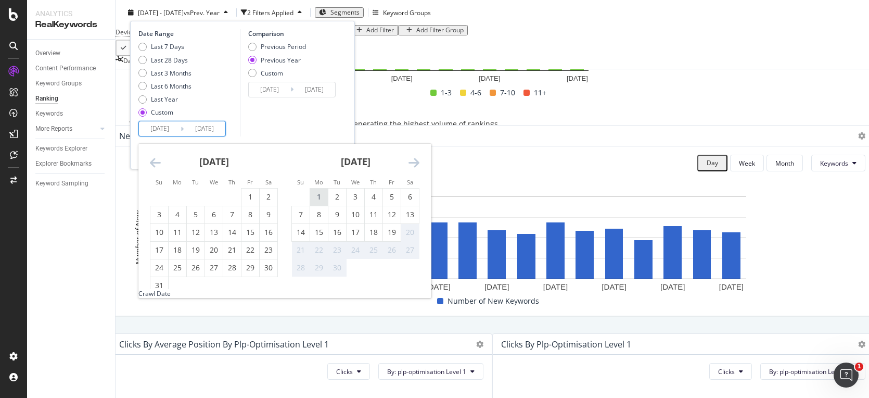
click at [325, 194] on div "1" at bounding box center [319, 197] width 18 height 10
type input "2025/09/01"
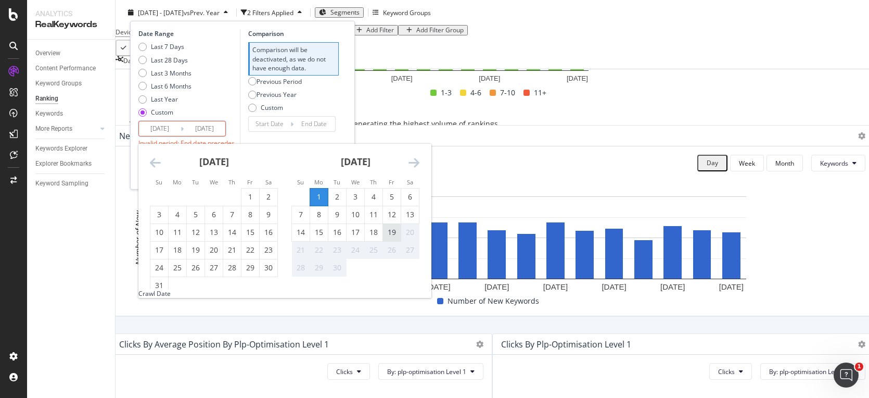
click at [388, 234] on div "19" at bounding box center [392, 232] width 18 height 10
type input "[DATE]"
type input "2025/08/13"
type input "2025/08/31"
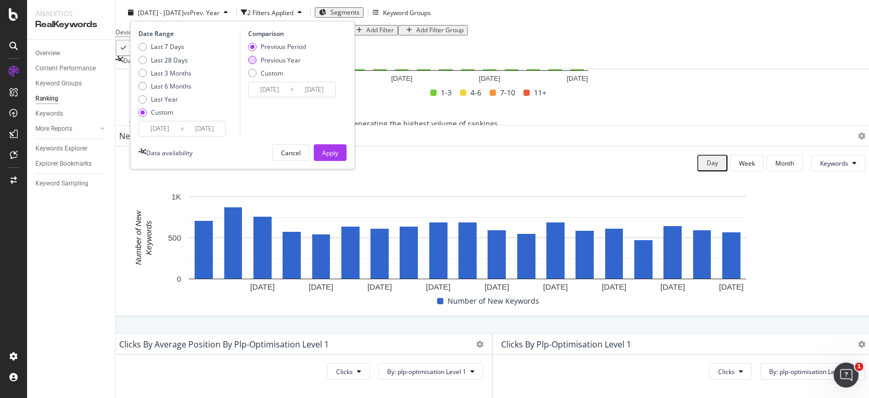
click at [254, 60] on div "Previous Year" at bounding box center [252, 60] width 8 height 8
type input "2024/09/02"
type input "[DATE]"
click at [333, 149] on div "Apply" at bounding box center [330, 152] width 16 height 9
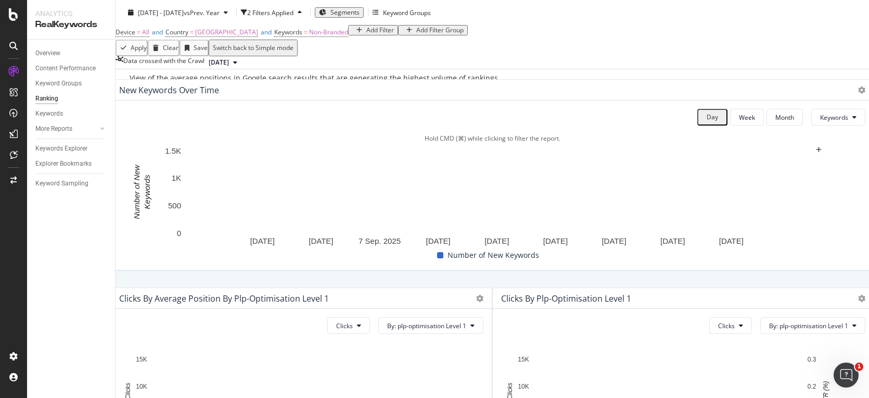
scroll to position [277, 0]
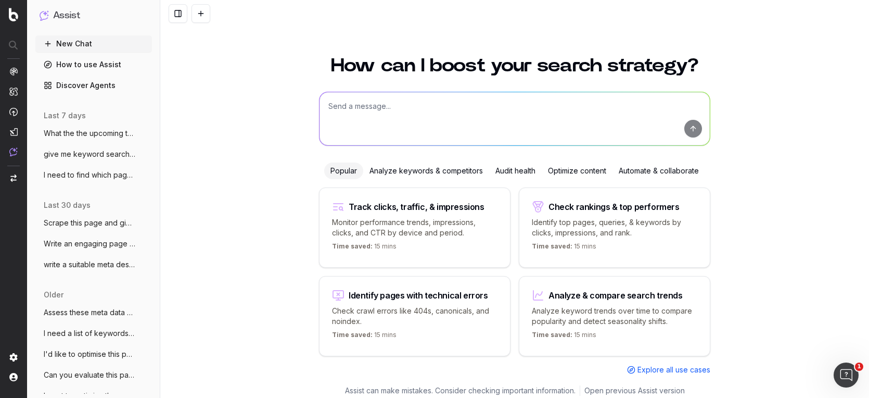
scroll to position [6, 0]
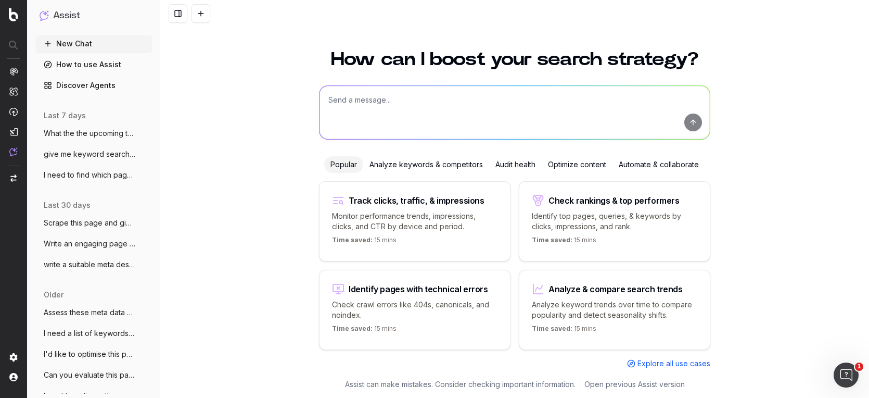
click at [353, 107] on textarea at bounding box center [515, 112] width 390 height 53
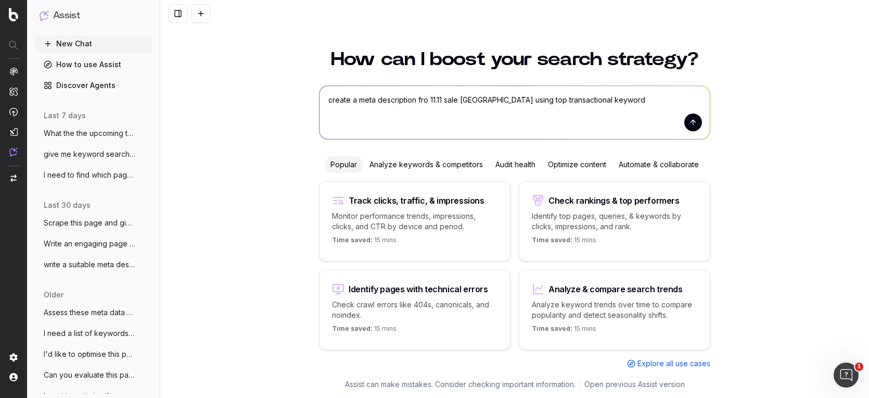
type textarea "create a meta description fro 11.11 sale [GEOGRAPHIC_DATA] using top transactio…"
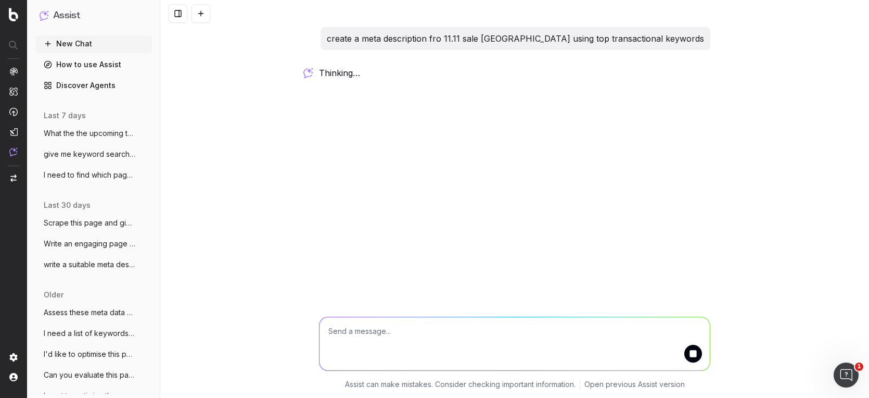
scroll to position [0, 0]
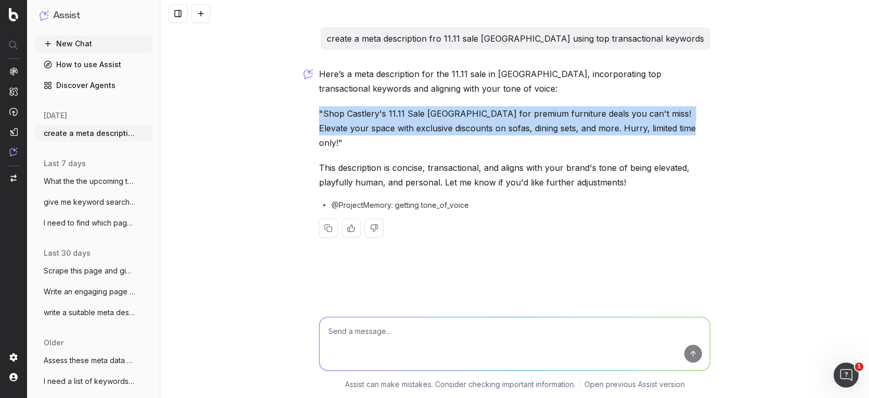
drag, startPoint x: 673, startPoint y: 128, endPoint x: 312, endPoint y: 112, distance: 361.1
click at [312, 112] on div "create a meta description fro 11.11 sale singapore using top transactional keyw…" at bounding box center [514, 199] width 709 height 398
copy p ""Shop Castlery's 11.11 Sale [GEOGRAPHIC_DATA] for premium furniture deals you c…"
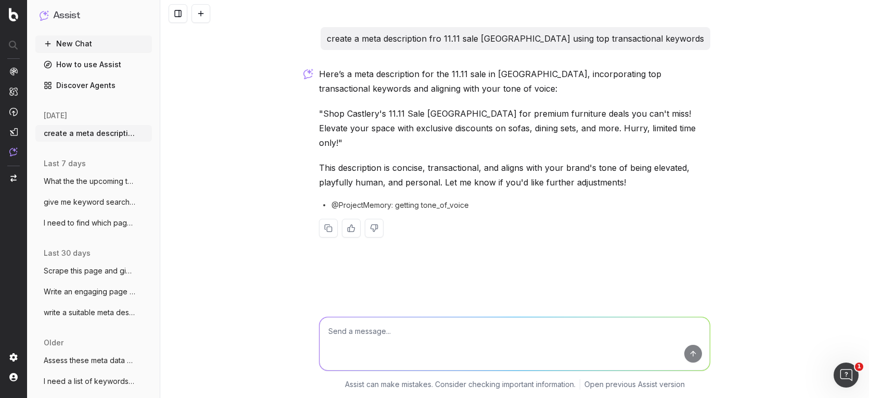
click at [385, 335] on textarea at bounding box center [515, 343] width 390 height 53
type textarea "what are the common questions people in singapore ask about 11.11 sale"
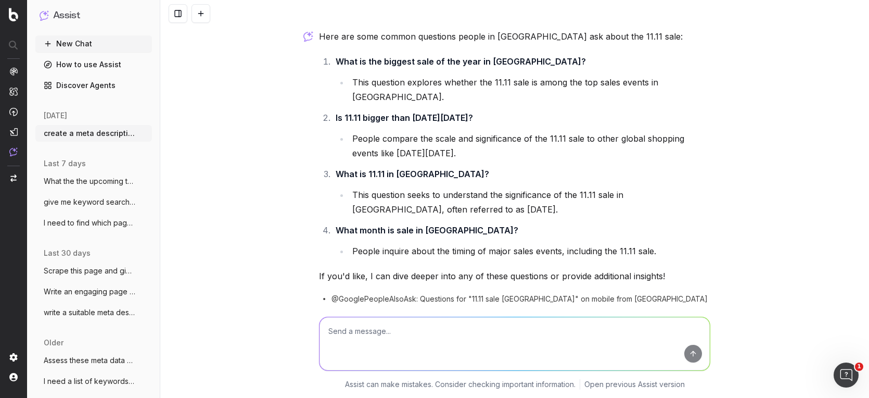
scroll to position [271, 0]
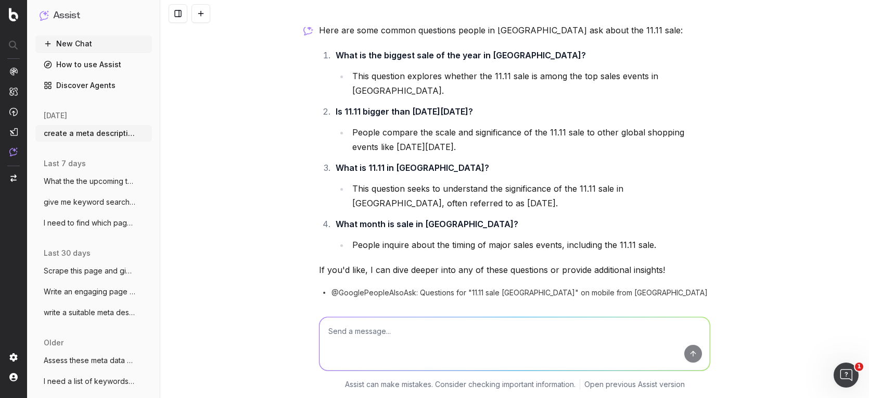
click at [522, 287] on span "@GooglePeopleAlsoAsk: Questions for "11.11 sale Singapore" on mobile from Singa…" at bounding box center [520, 292] width 376 height 10
click at [418, 332] on textarea at bounding box center [515, 343] width 390 height 53
type textarea "yes"
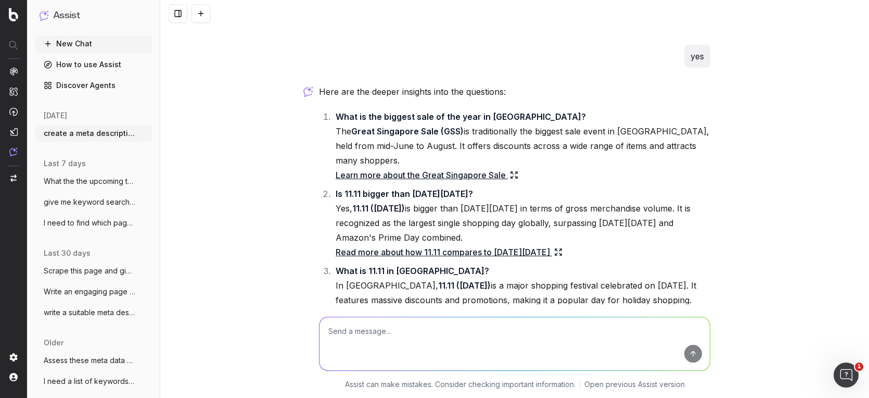
scroll to position [566, 0]
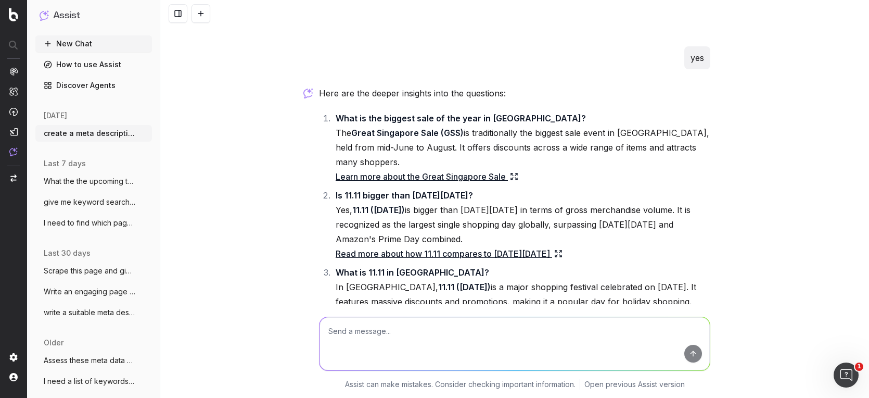
click at [554, 249] on icon at bounding box center [558, 253] width 8 height 8
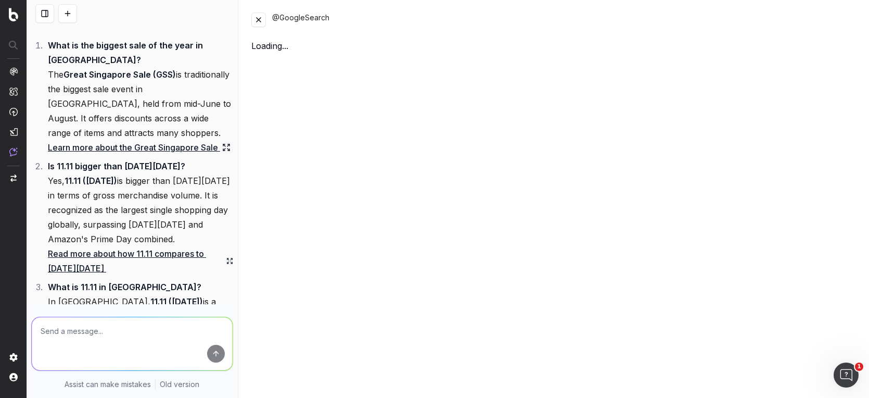
scroll to position [799, 0]
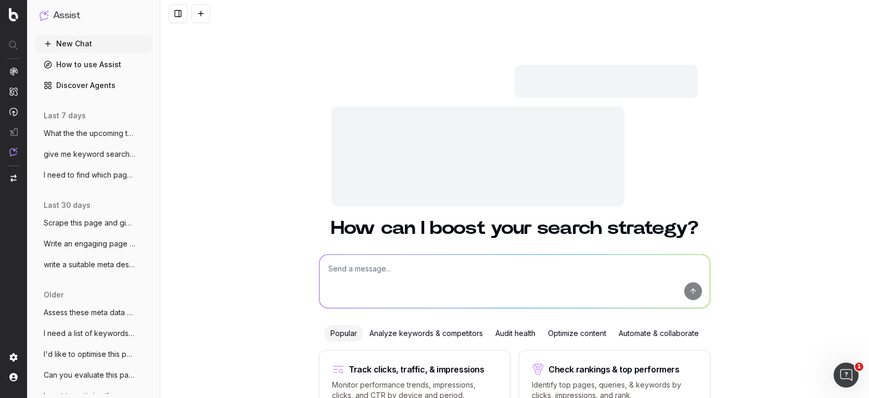
scroll to position [169, 0]
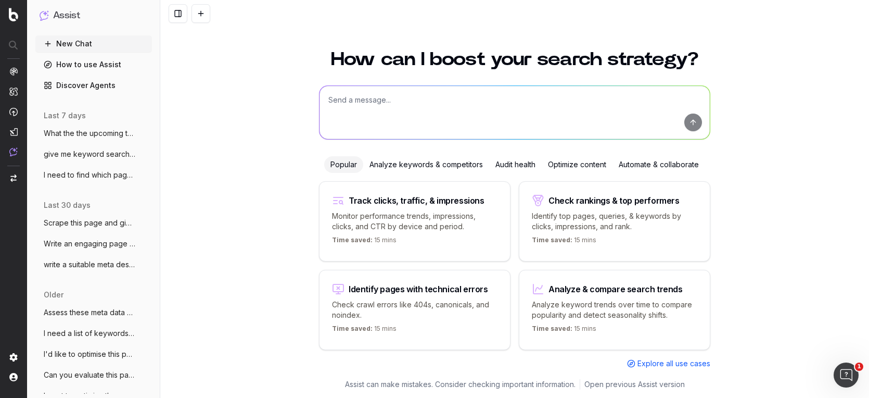
click at [80, 137] on span "What the the upcoming trending keywords" at bounding box center [90, 133] width 92 height 10
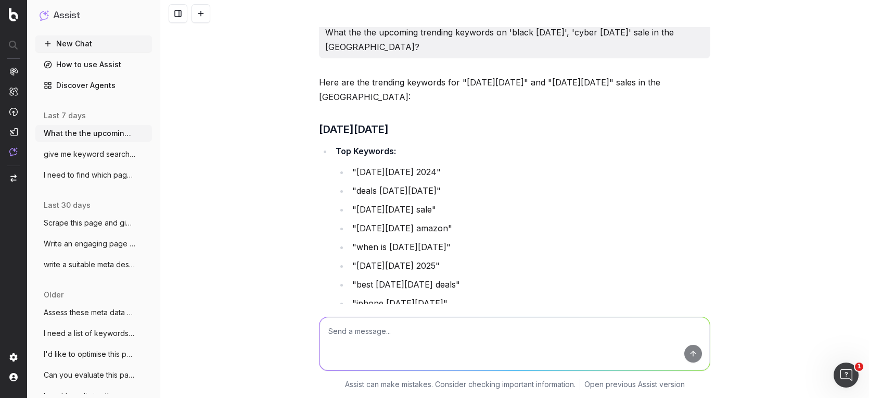
scroll to position [5273, 0]
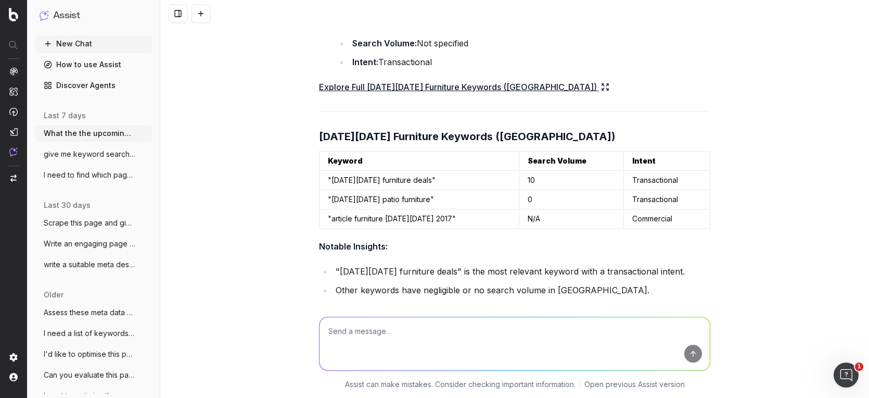
click at [84, 155] on span "give me keyword search volume on king be" at bounding box center [90, 154] width 92 height 10
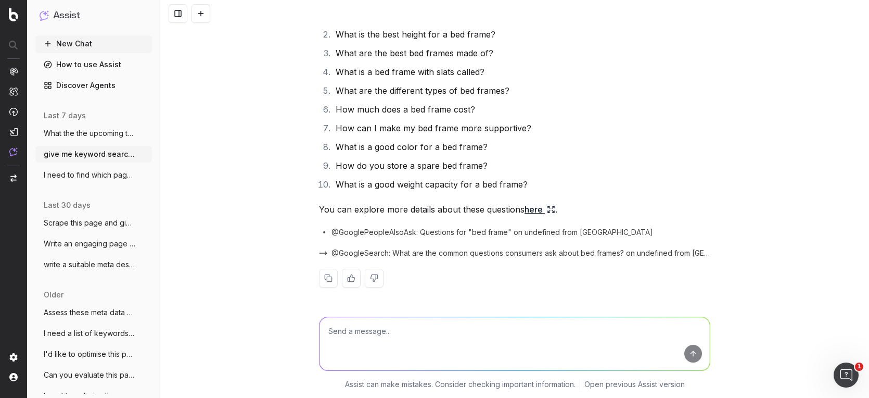
scroll to position [239, 0]
click at [86, 141] on button "What the the upcoming trending keywords" at bounding box center [93, 133] width 117 height 17
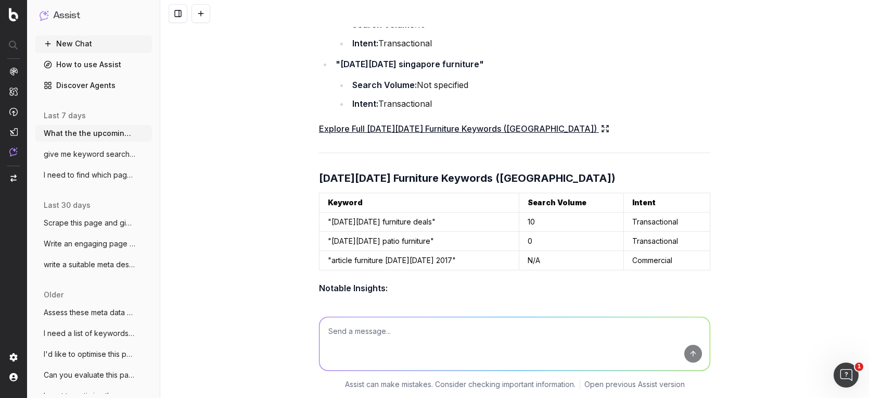
scroll to position [5273, 0]
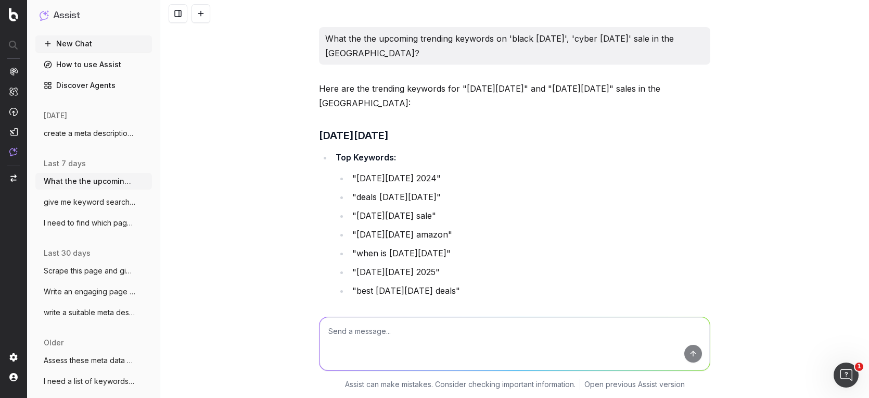
scroll to position [5273, 0]
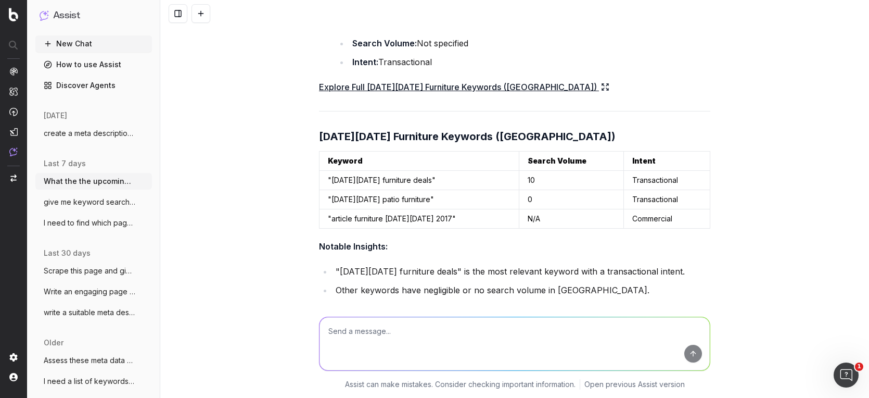
click at [101, 129] on span "create a meta description fro 11.11 sale" at bounding box center [90, 133] width 92 height 10
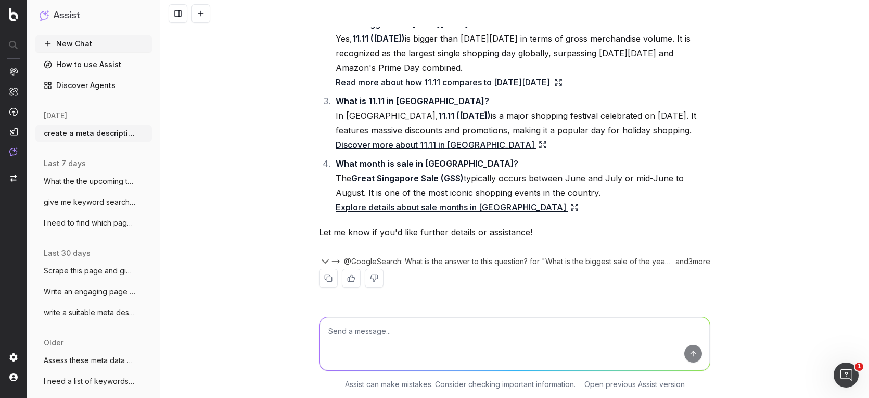
scroll to position [708, 0]
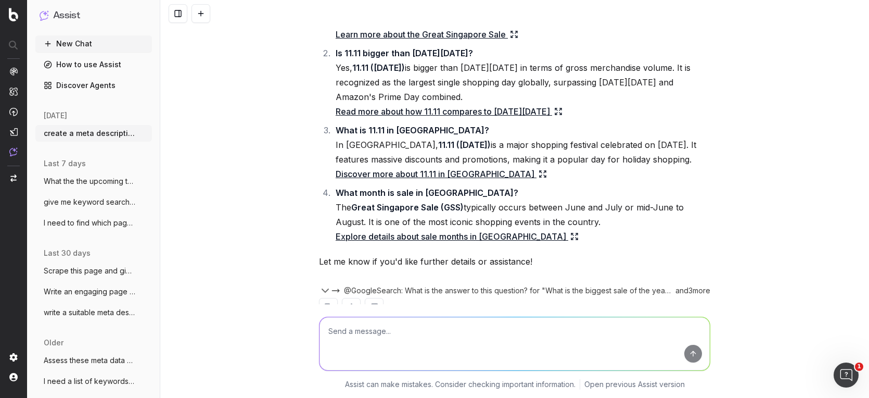
click at [636, 285] on span "@GoogleSearch: What is the answer to this question? for "What is the biggest sa…" at bounding box center [507, 290] width 327 height 10
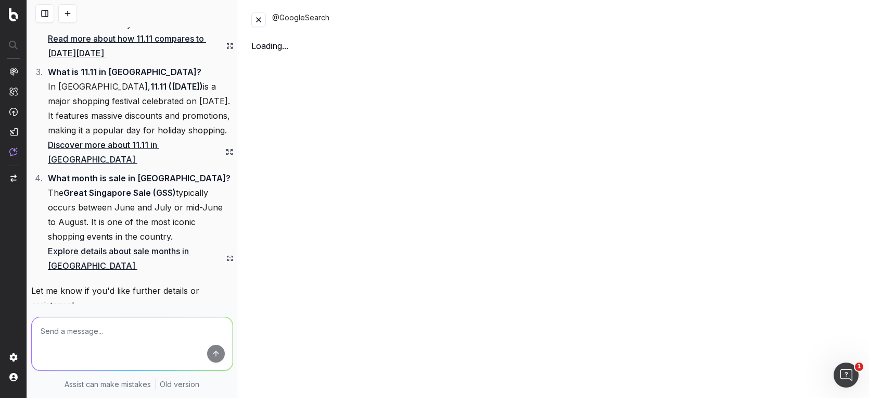
scroll to position [985, 0]
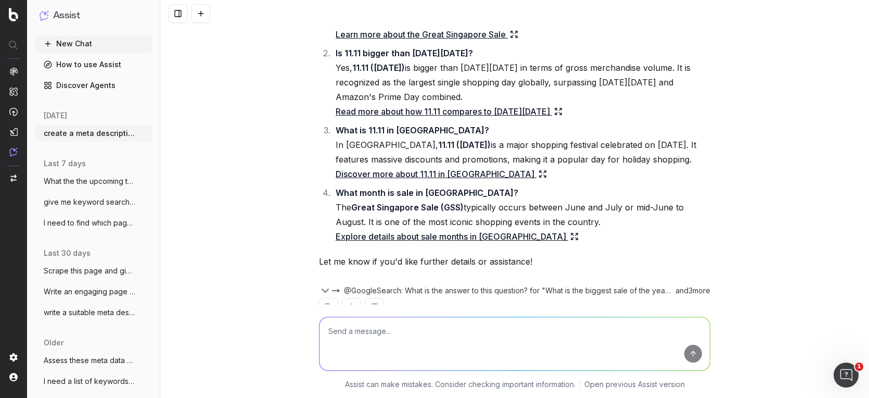
click at [323, 284] on icon "button" at bounding box center [325, 290] width 12 height 12
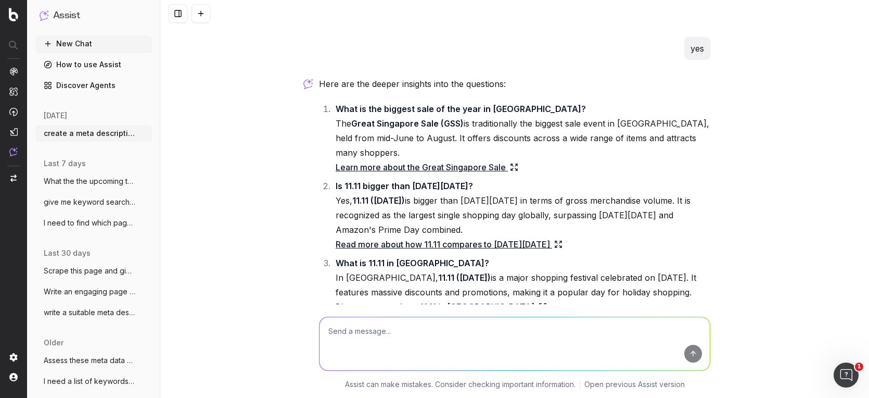
scroll to position [572, 0]
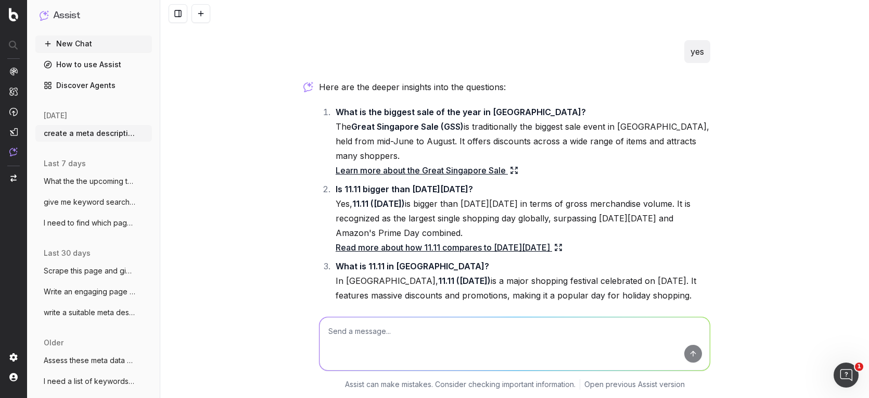
click at [518, 240] on link "Read more about how 11.11 compares to Black Friday" at bounding box center [449, 247] width 227 height 15
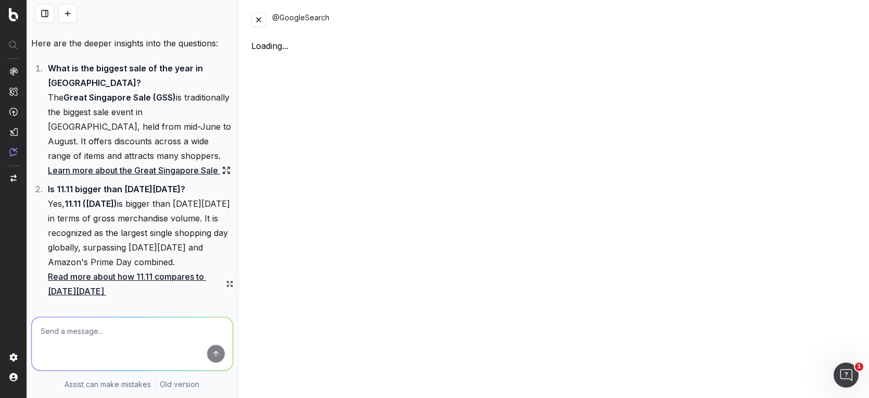
scroll to position [805, 0]
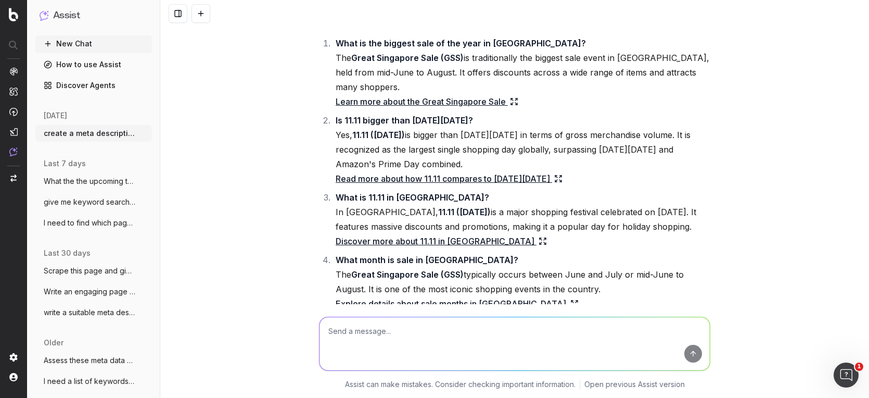
scroll to position [639, 0]
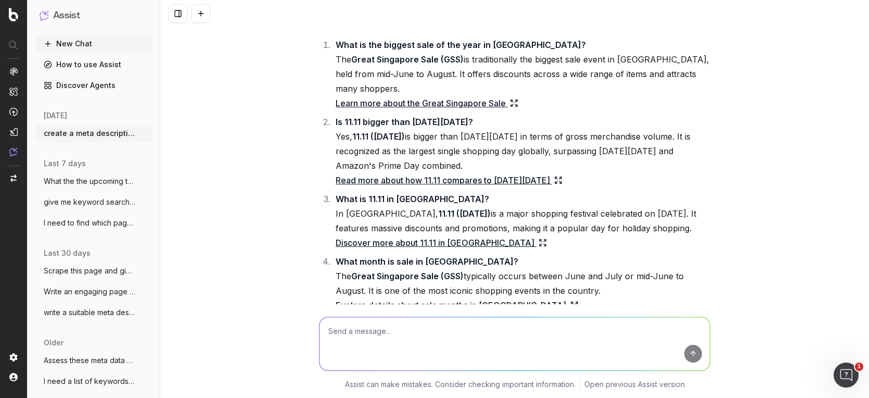
click at [429, 337] on textarea at bounding box center [515, 343] width 390 height 53
type textarea "h"
type textarea "filter this to questions about furniture sale"
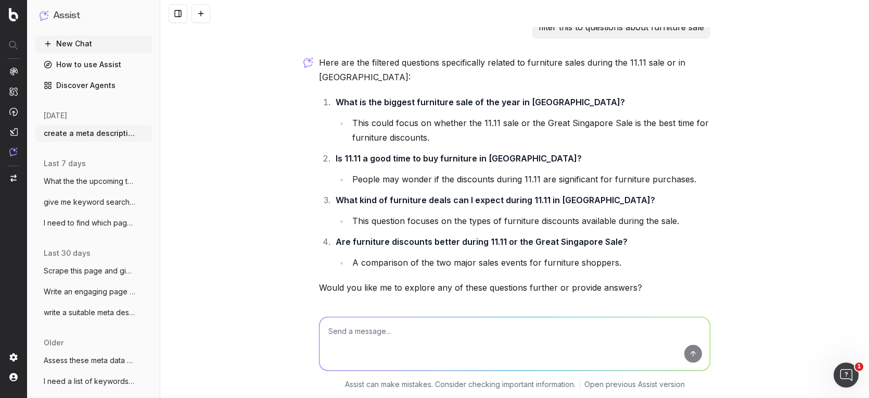
scroll to position [1030, 0]
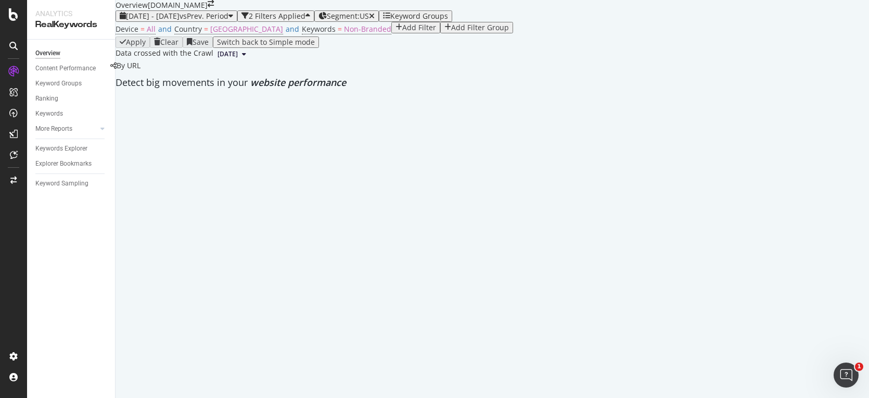
click at [180, 21] on span "[DATE] - [DATE]" at bounding box center [153, 16] width 54 height 10
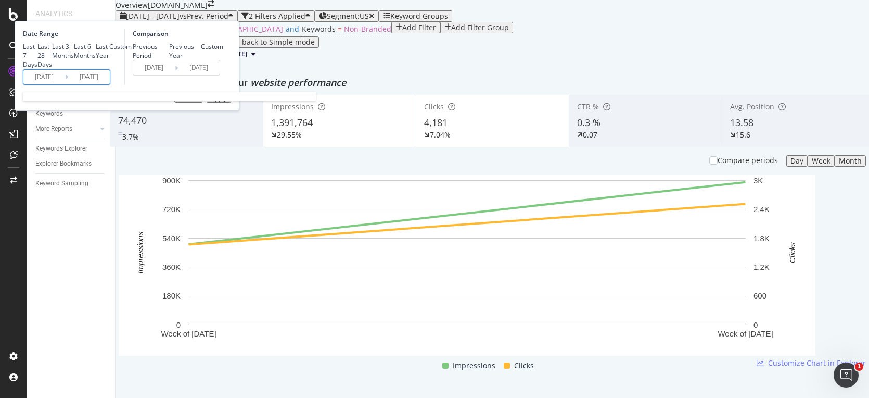
click at [65, 84] on input "[DATE]" at bounding box center [44, 77] width 42 height 15
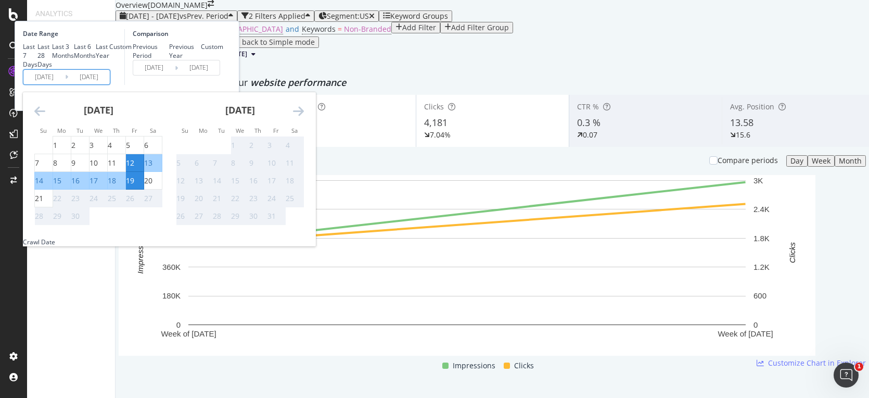
click at [45, 117] on icon "Move backward to switch to the previous month." at bounding box center [39, 111] width 11 height 12
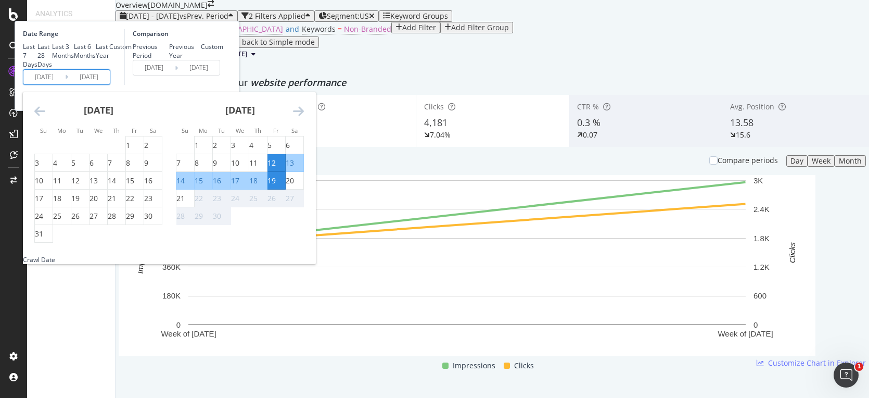
click at [45, 117] on icon "Move backward to switch to the previous month." at bounding box center [39, 111] width 11 height 12
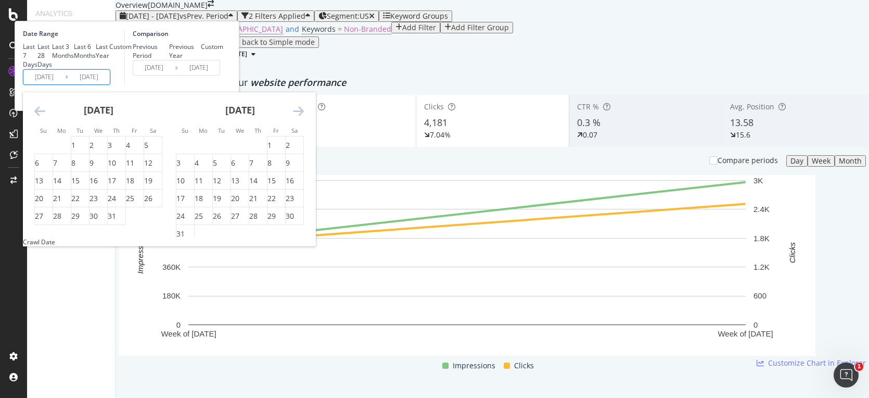
click at [45, 117] on icon "Move backward to switch to the previous month." at bounding box center [39, 111] width 11 height 12
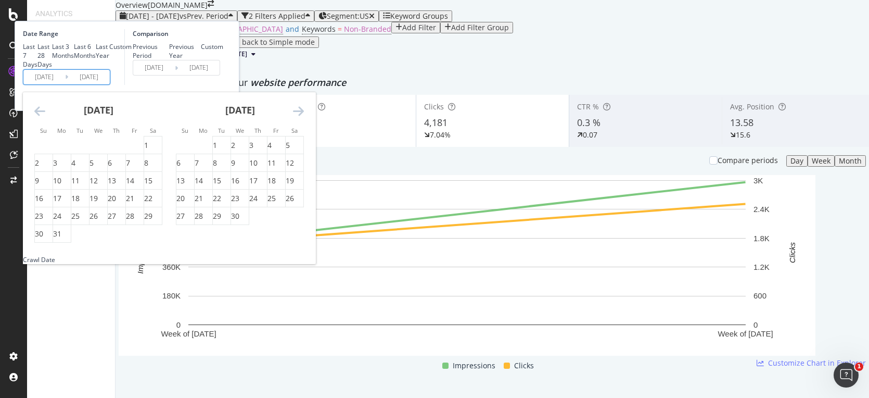
click at [45, 117] on icon "Move backward to switch to the previous month." at bounding box center [39, 111] width 11 height 12
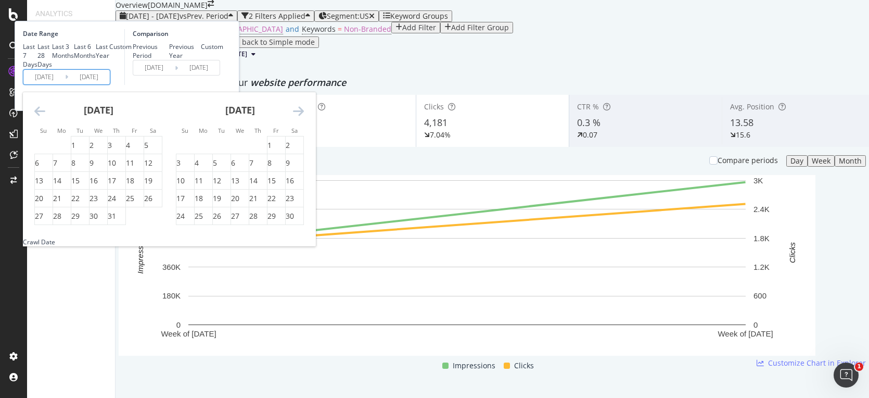
click at [45, 117] on icon "Move backward to switch to the previous month." at bounding box center [39, 111] width 11 height 12
click at [116, 168] on div "12" at bounding box center [112, 163] width 8 height 10
type input "[DATE]"
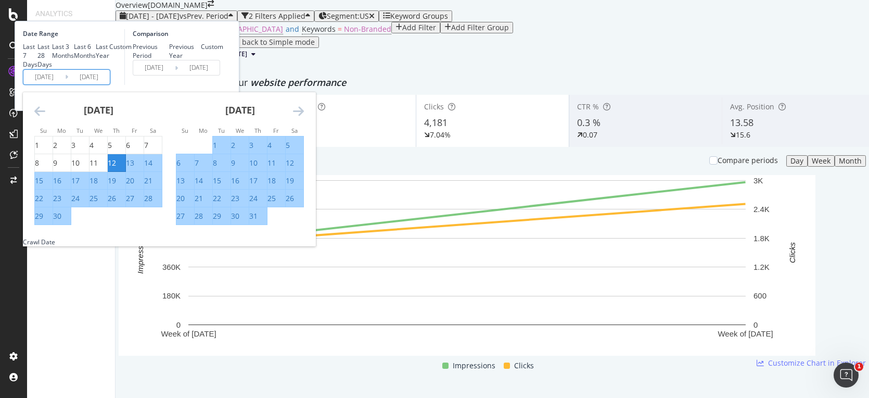
click at [134, 168] on div "13" at bounding box center [130, 163] width 8 height 10
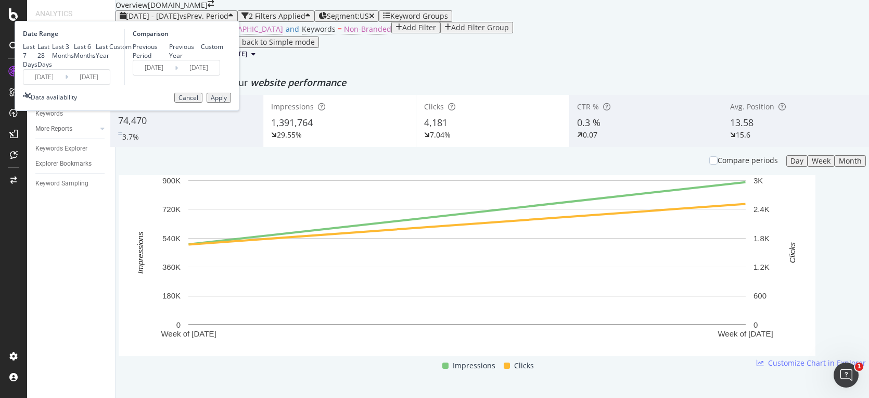
type input "[DATE]"
click at [65, 84] on input "[DATE]" at bounding box center [44, 77] width 42 height 15
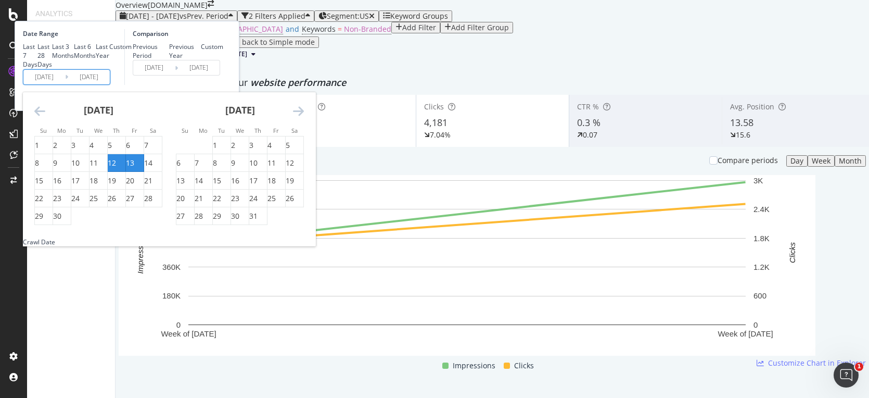
click at [134, 168] on div "13" at bounding box center [130, 163] width 8 height 10
type input "[DATE]"
click at [134, 186] on div "20" at bounding box center [130, 180] width 8 height 10
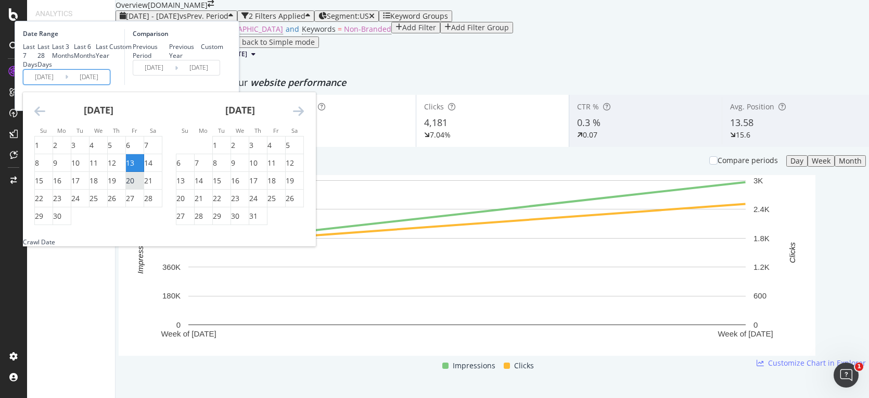
type input "[DATE]"
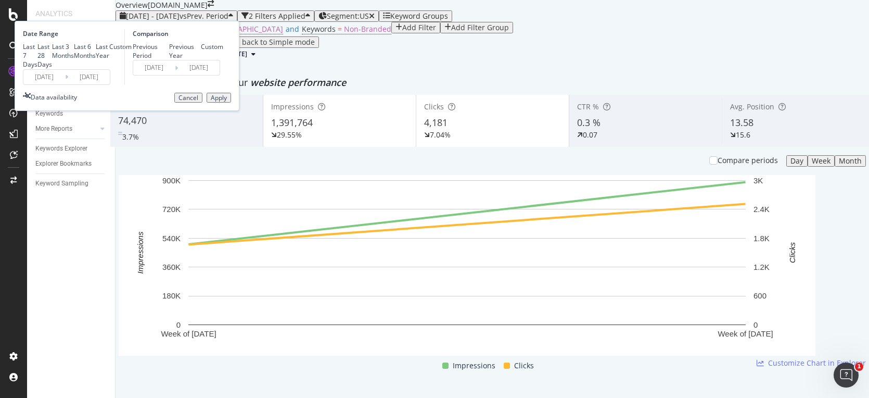
click at [227, 102] on div "Apply" at bounding box center [219, 97] width 16 height 7
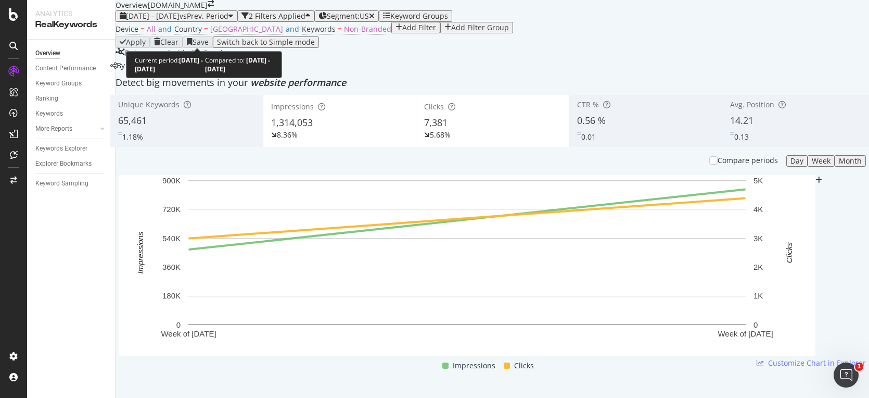
click at [180, 21] on span "[DATE] - [DATE]" at bounding box center [153, 16] width 54 height 10
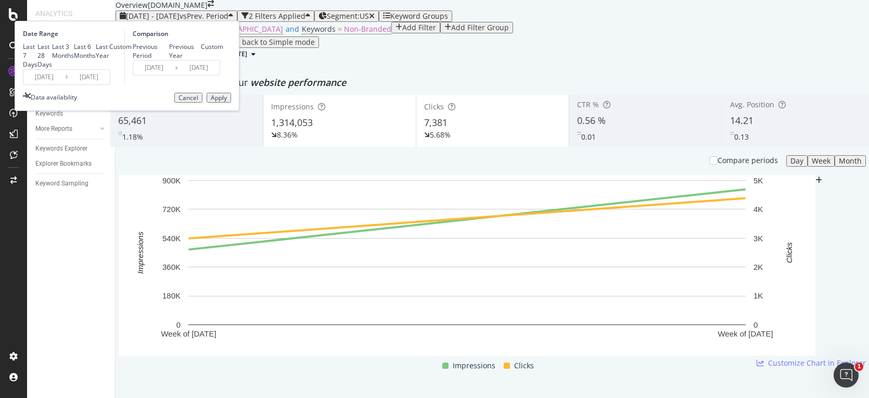
click at [65, 84] on input "[DATE]" at bounding box center [44, 77] width 42 height 15
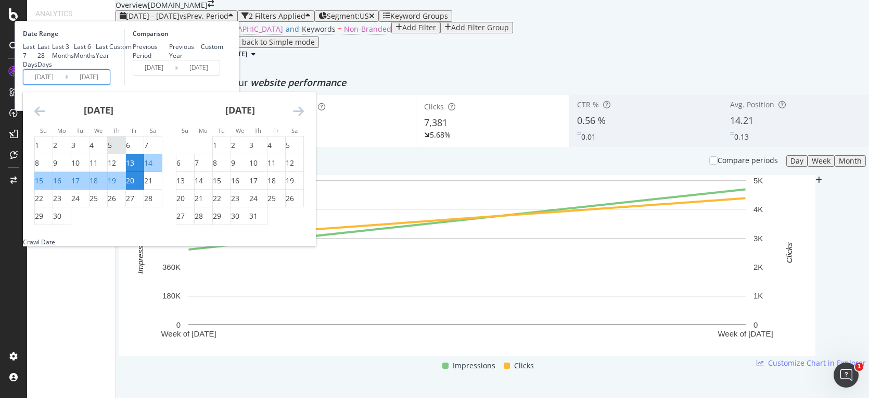
click at [112, 150] on div "5" at bounding box center [110, 145] width 4 height 10
type input "[DATE]"
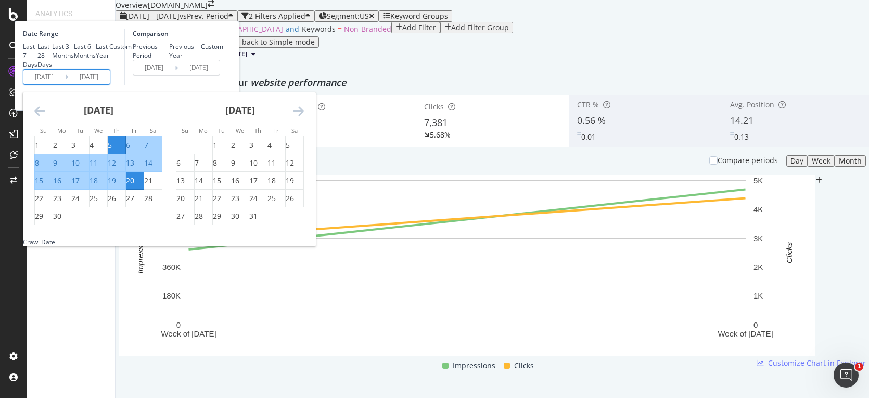
click at [116, 168] on div "12" at bounding box center [112, 163] width 8 height 10
type input "[DATE]"
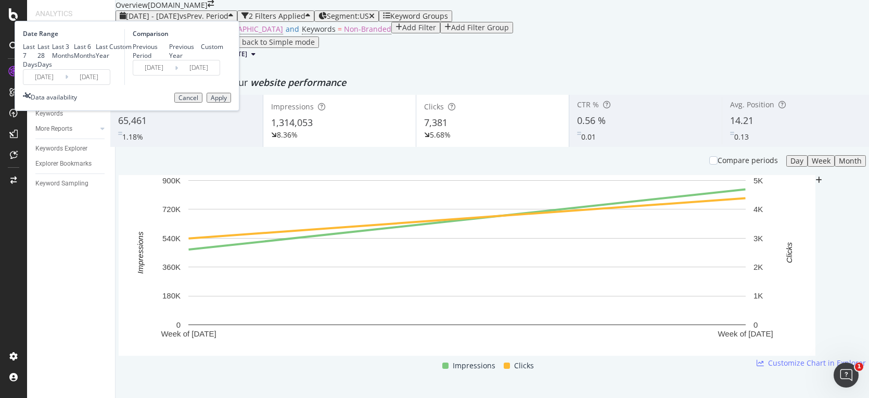
click at [231, 103] on button "Apply" at bounding box center [219, 98] width 24 height 10
